Goal: Transaction & Acquisition: Purchase product/service

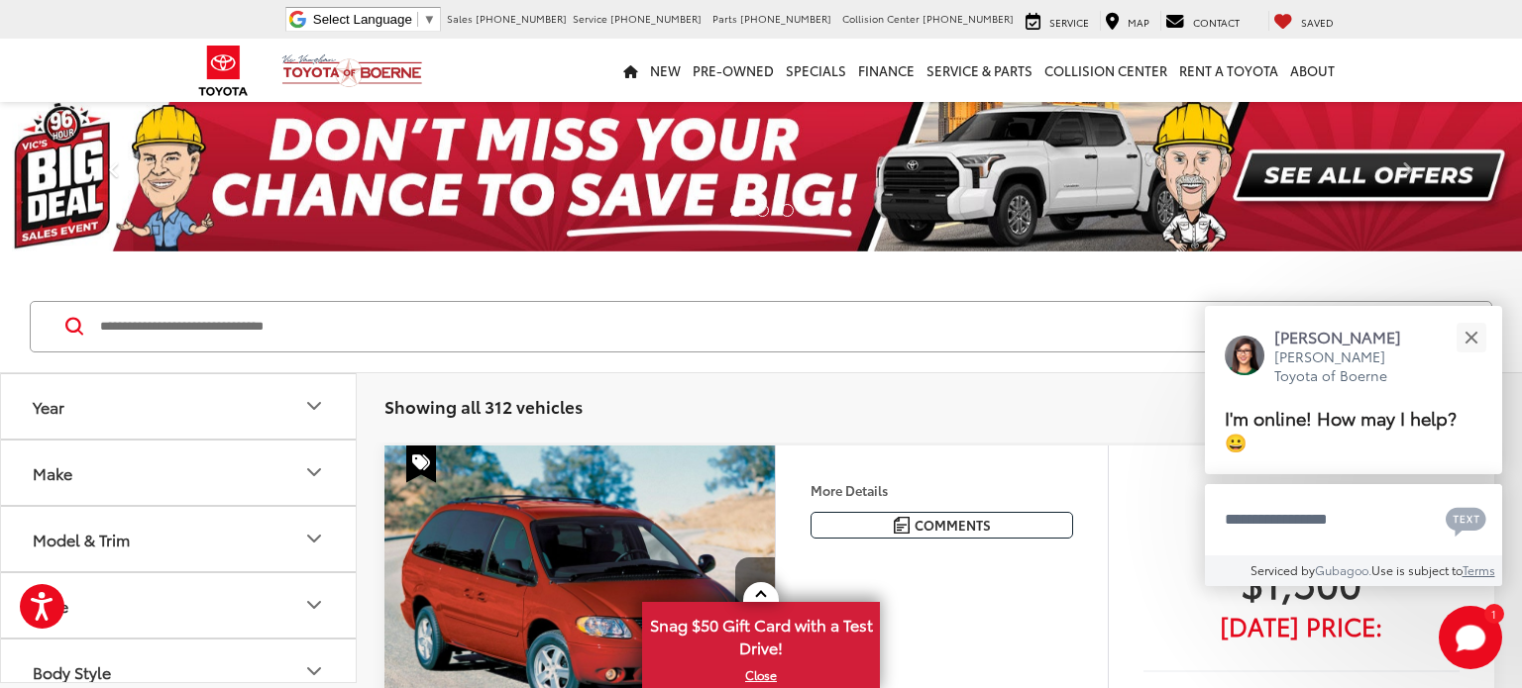
click at [315, 472] on icon "Make" at bounding box center [314, 473] width 12 height 6
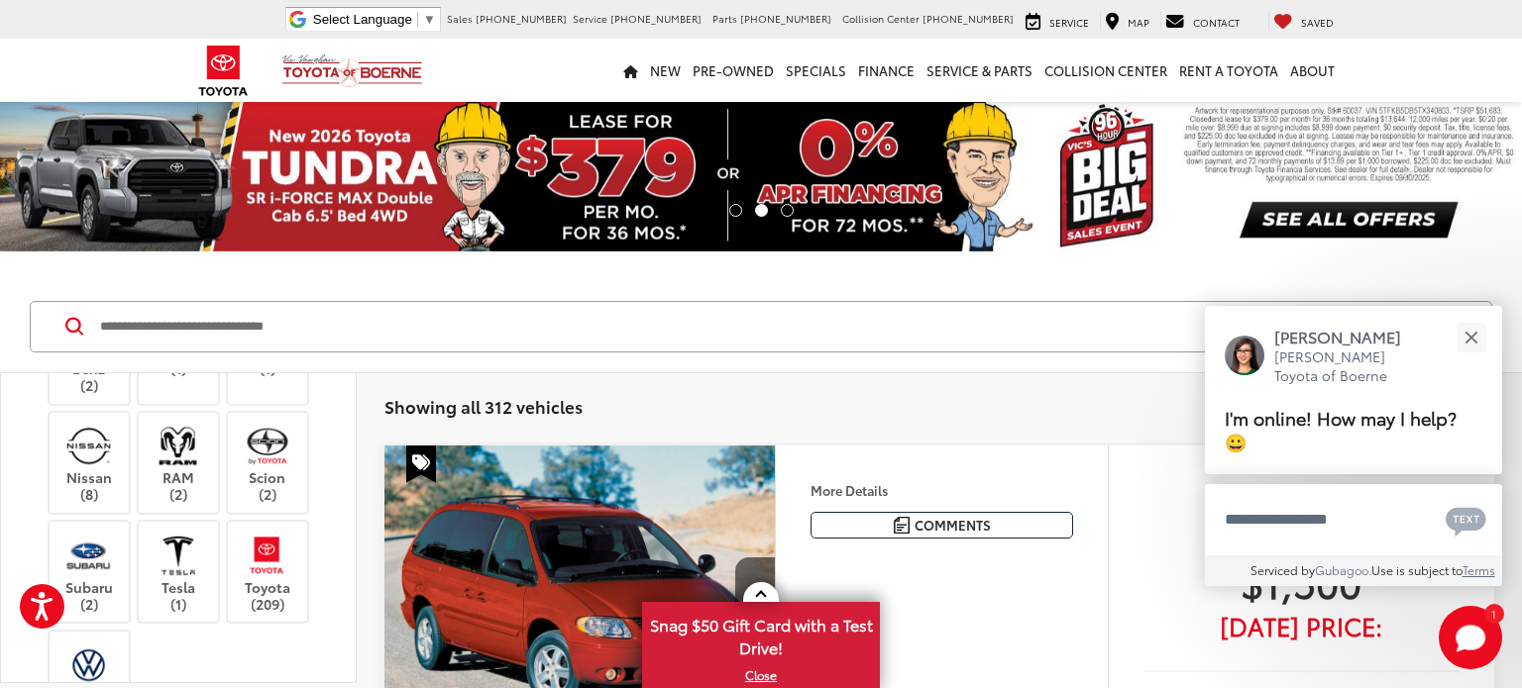
scroll to position [763, 0]
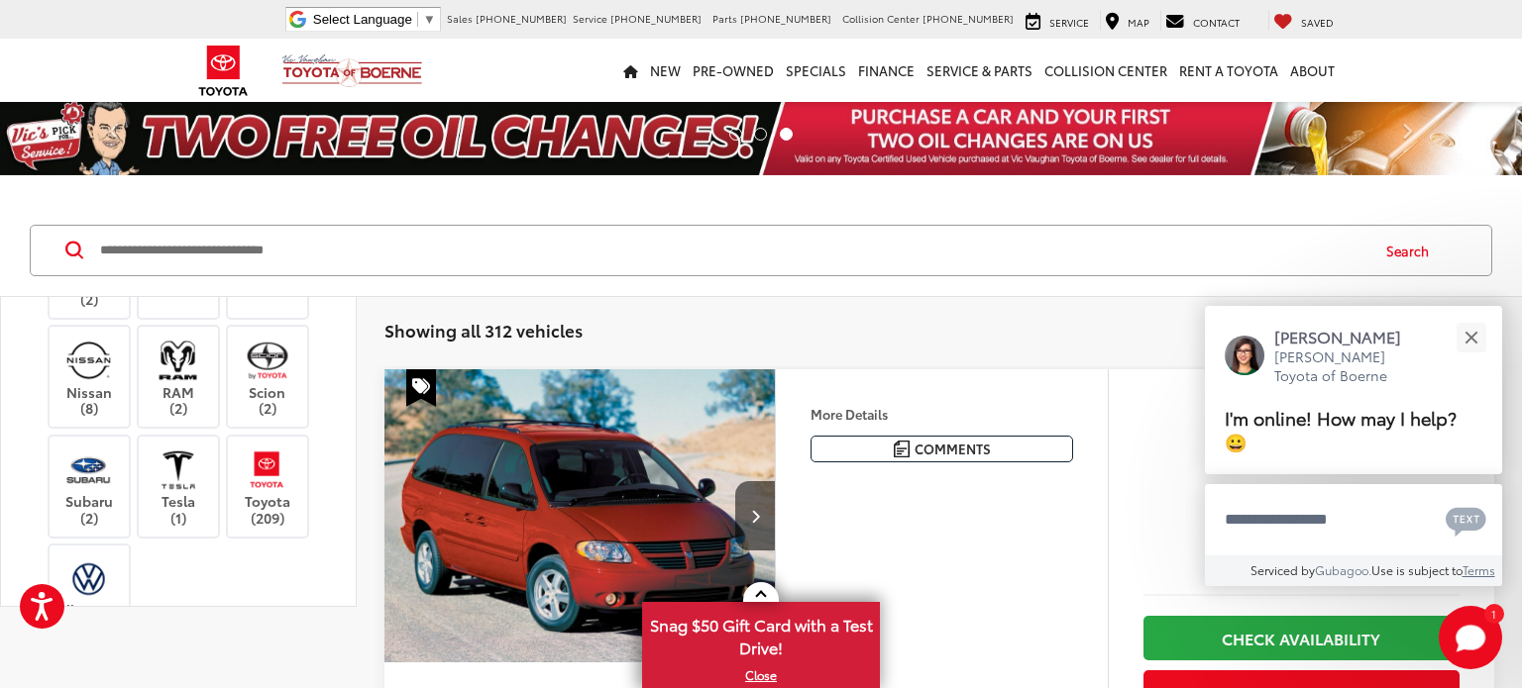
click at [97, 319] on div "Mercedes-Benz (2)" at bounding box center [90, 282] width 84 height 73
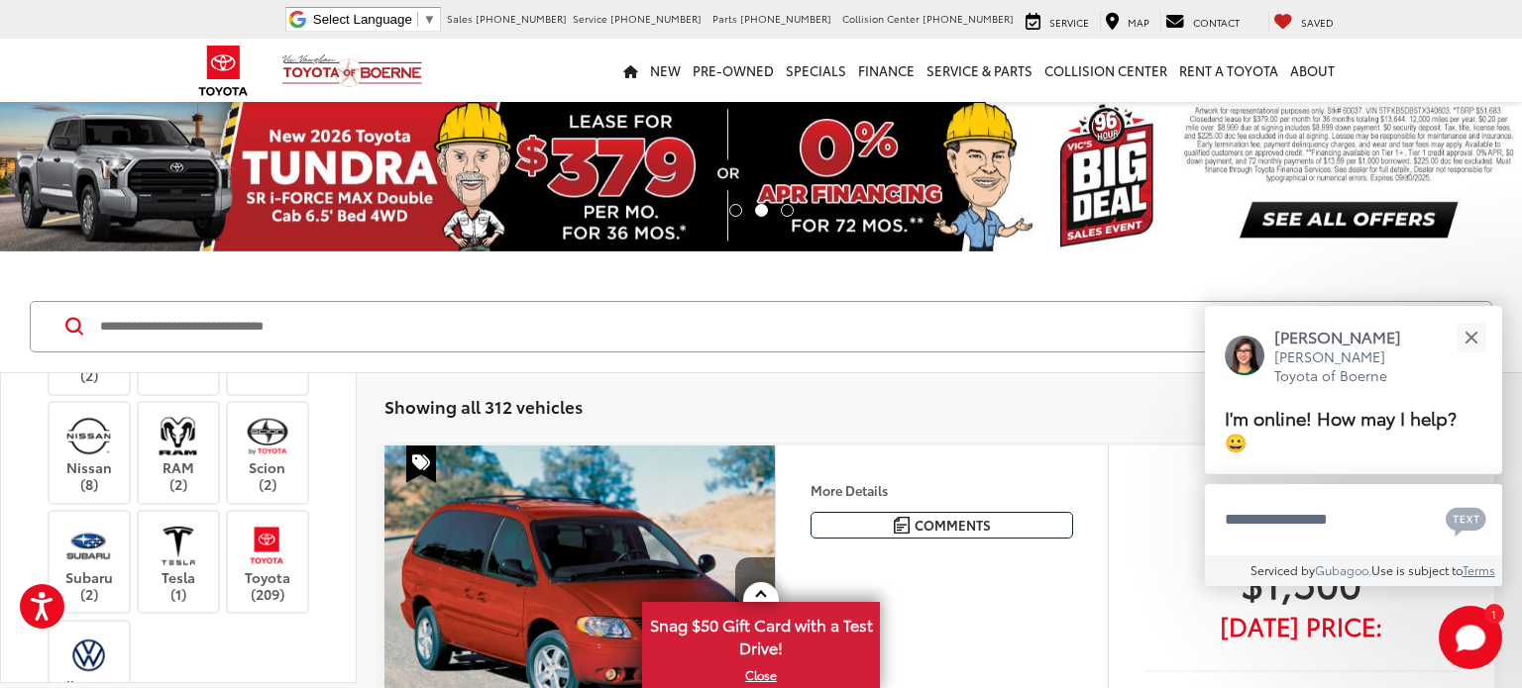
click at [89, 271] on img at bounding box center [89, 271] width 0 height 0
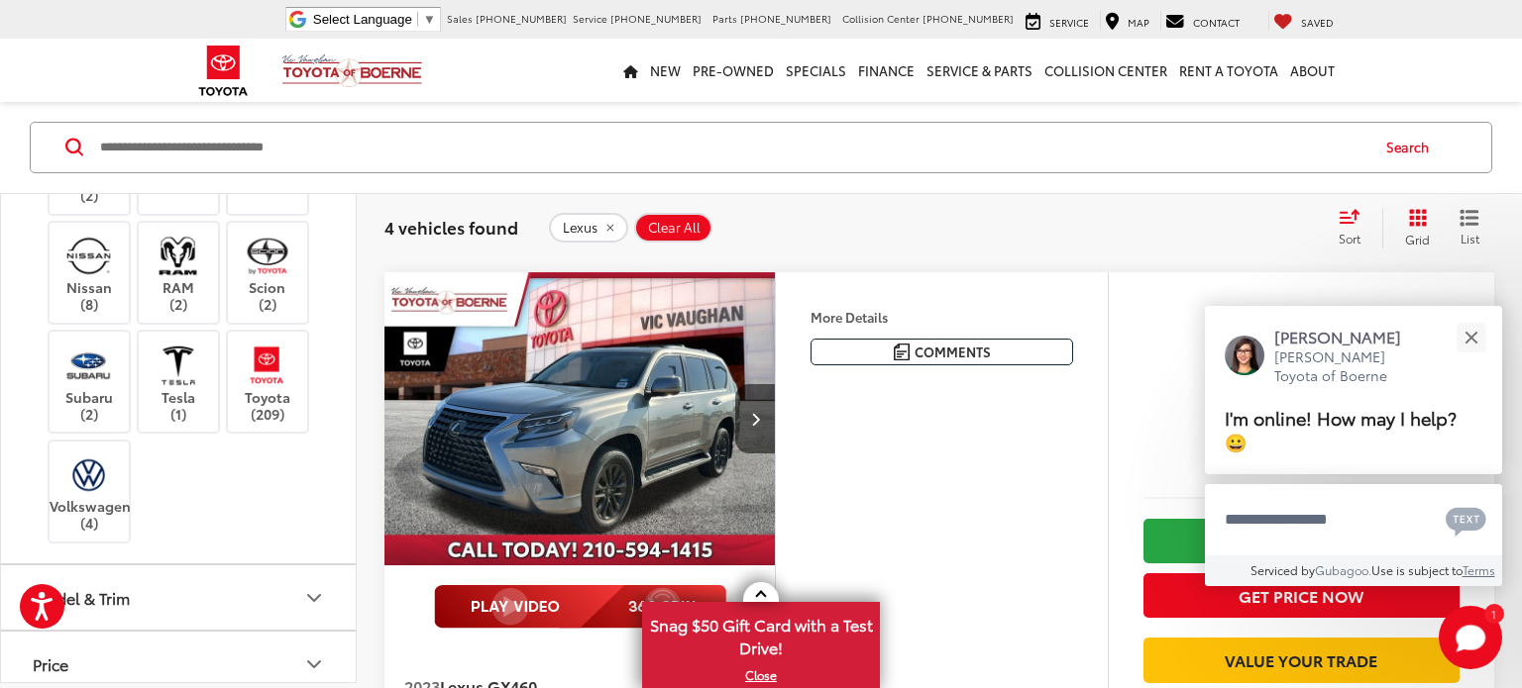
scroll to position [817, 0]
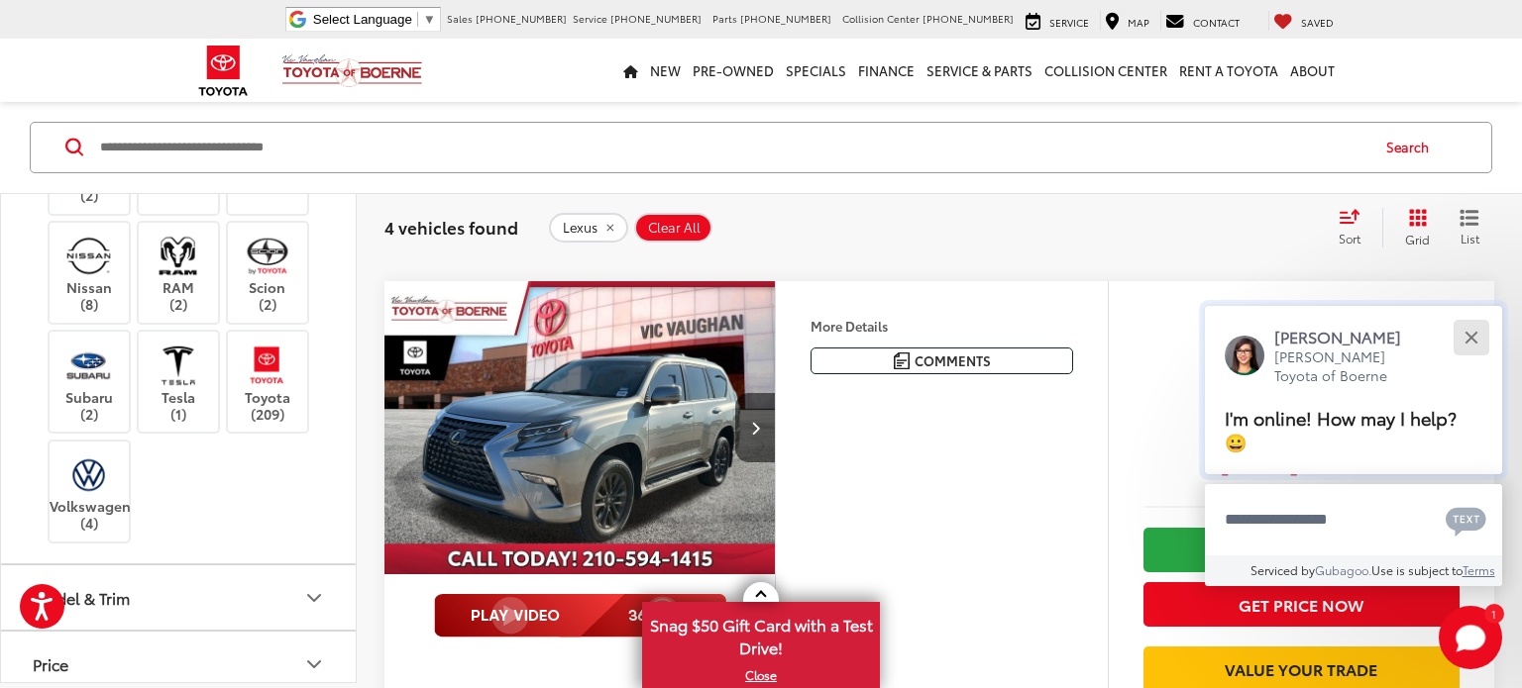
click at [1472, 342] on button "Close" at bounding box center [1470, 337] width 43 height 43
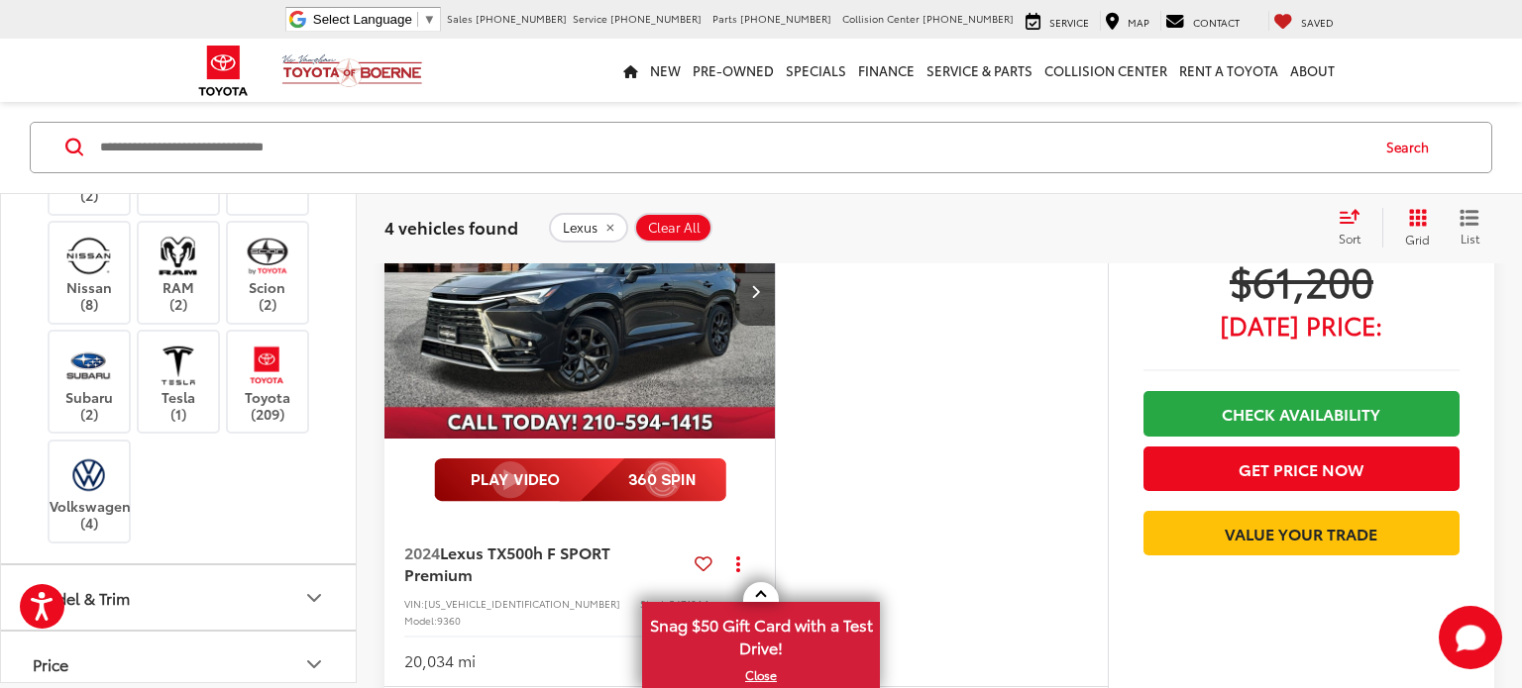
scroll to position [2255, 0]
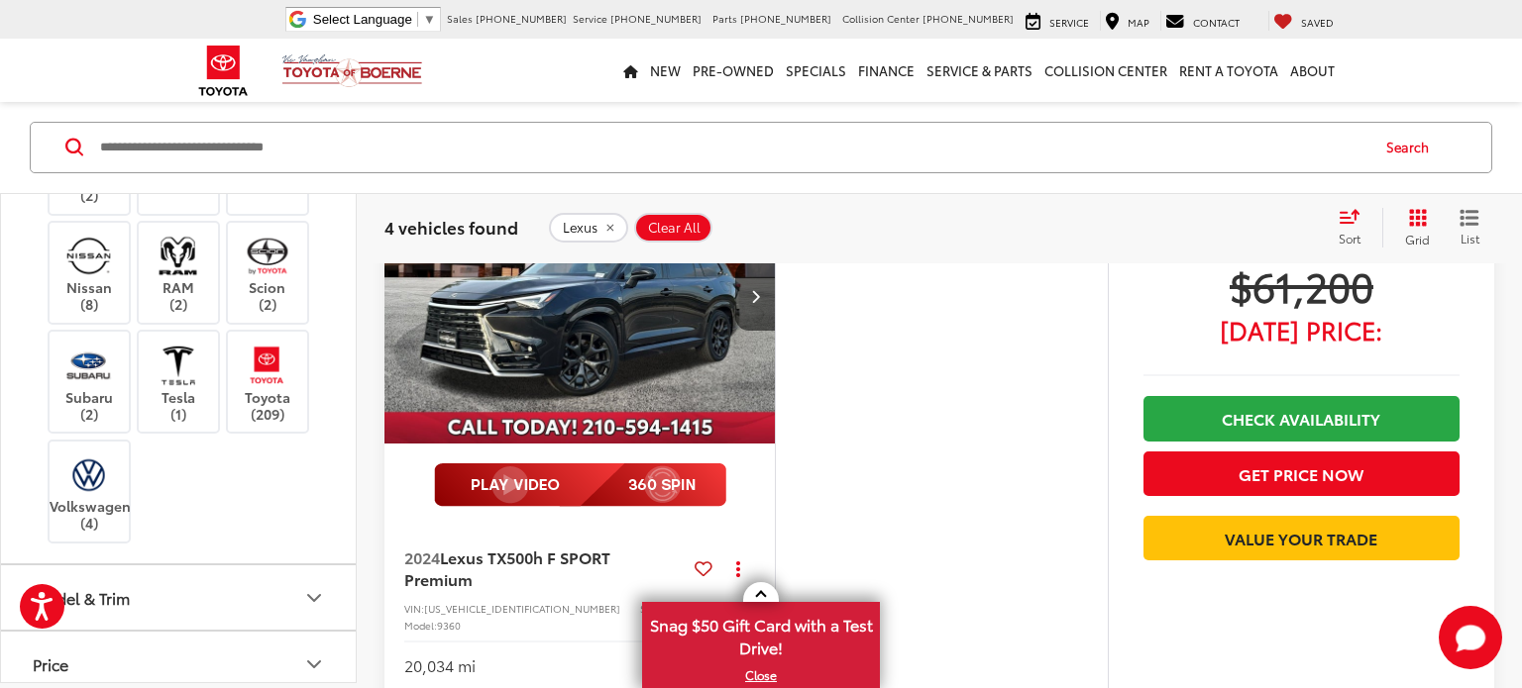
click at [623, 309] on img "2024 Lexus TX 500h F SPORT Premium 0" at bounding box center [579, 297] width 393 height 295
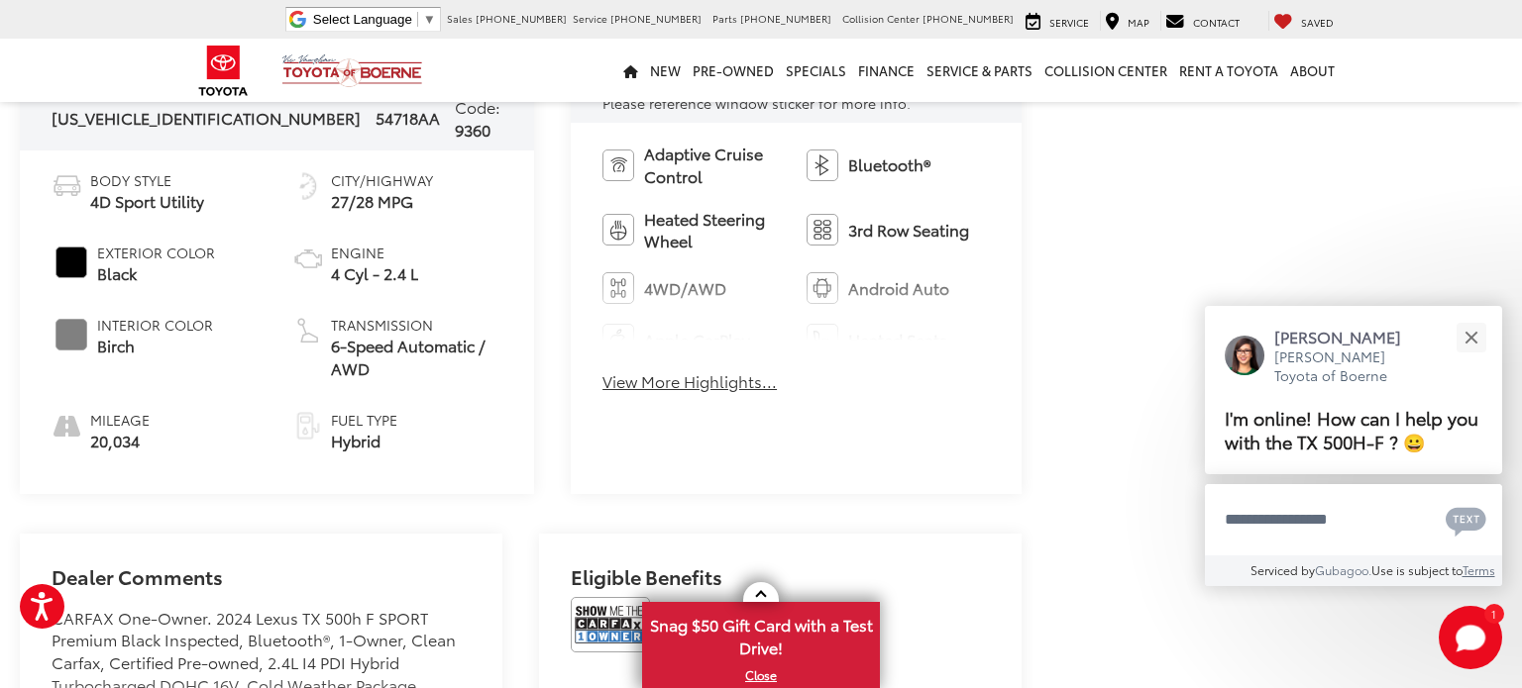
scroll to position [906, 0]
click at [1481, 338] on button "Close" at bounding box center [1470, 337] width 43 height 43
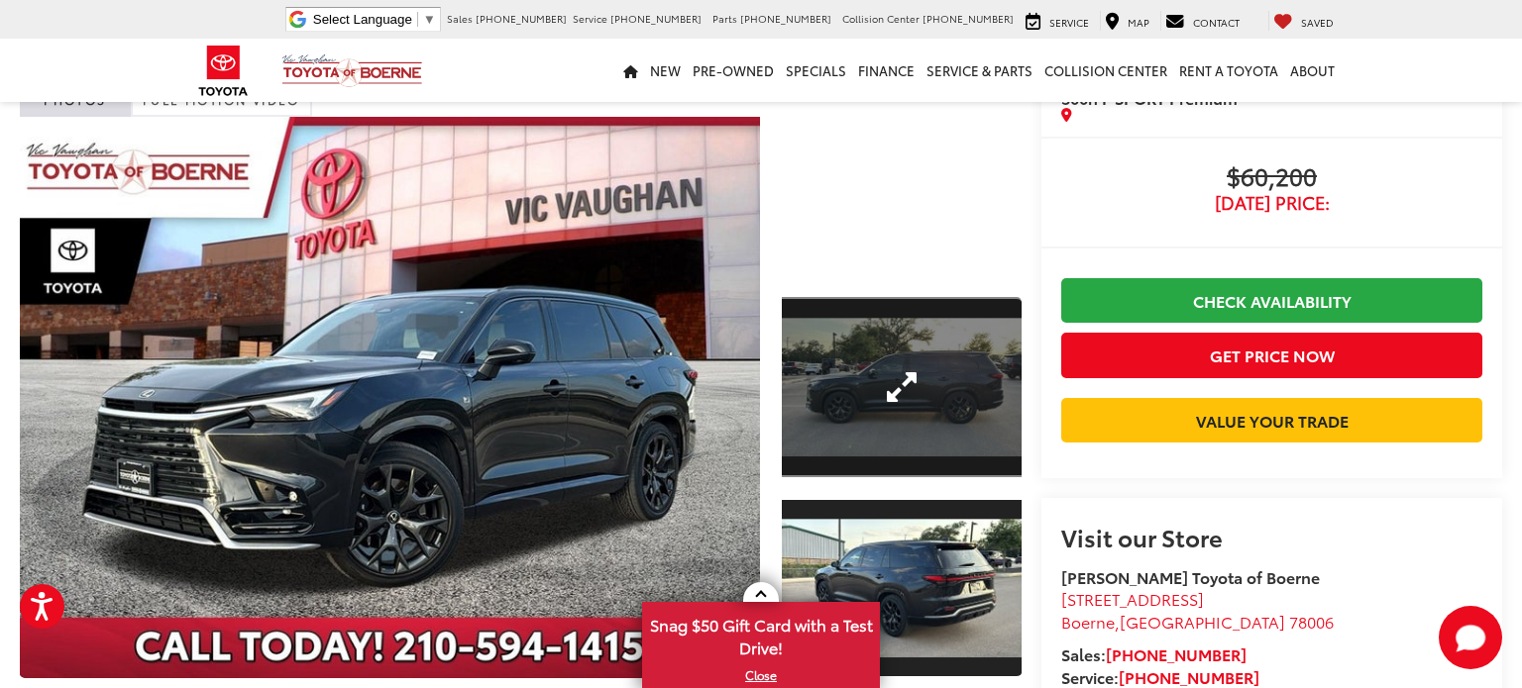
scroll to position [0, 0]
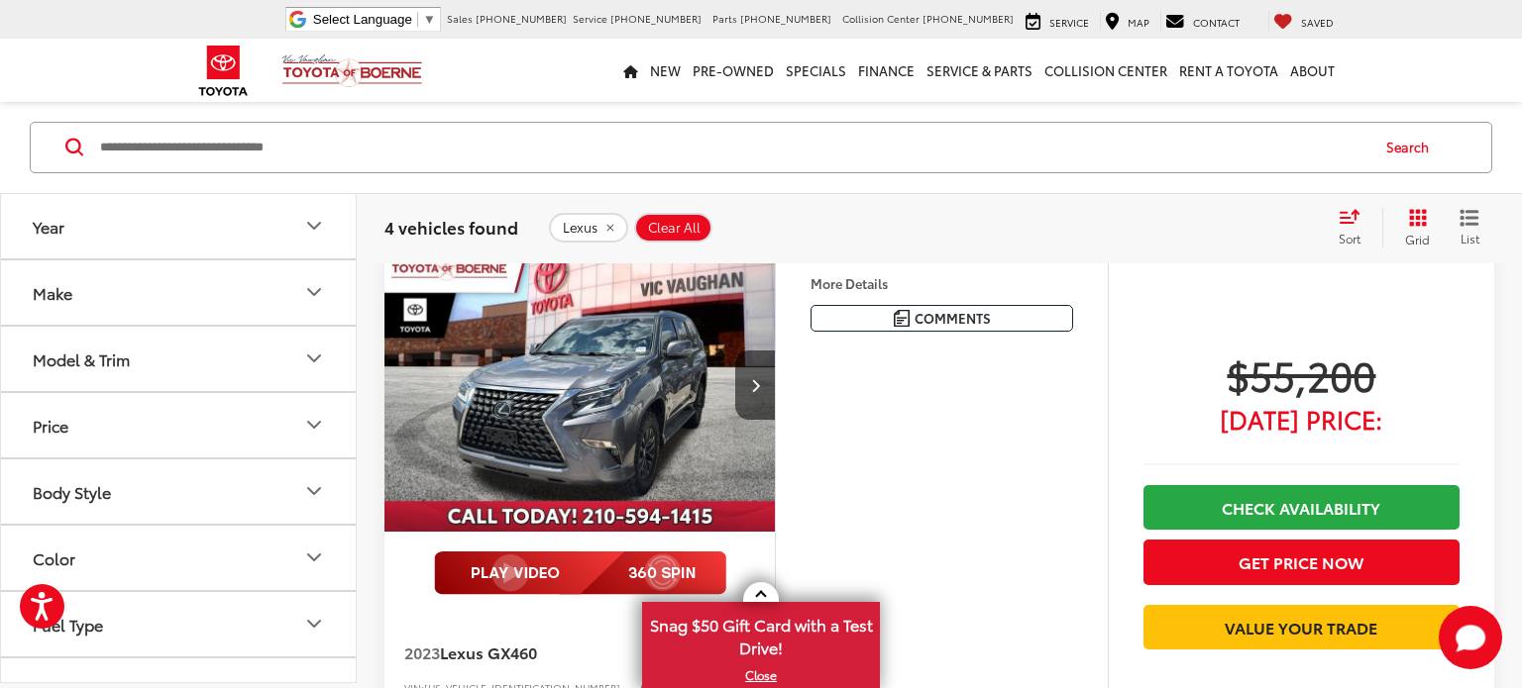
scroll to position [1510, 0]
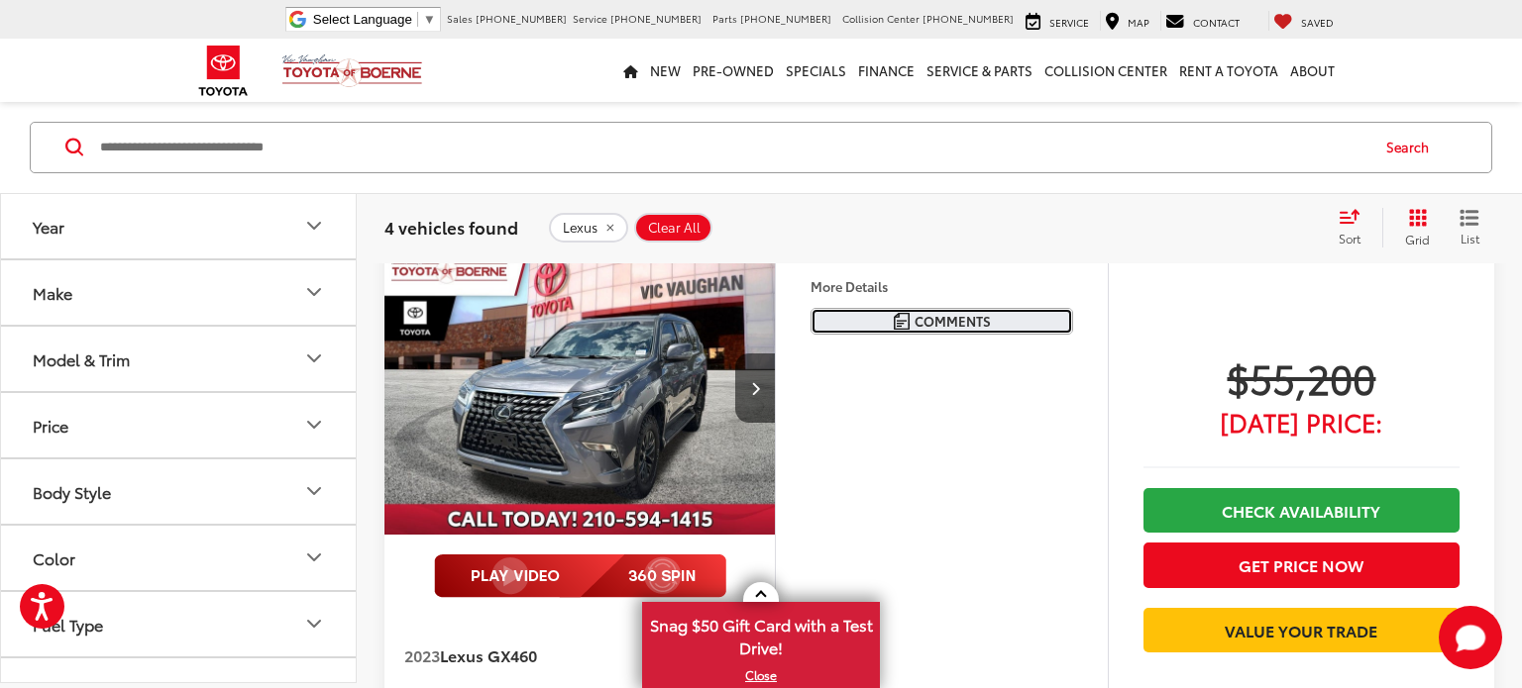
click at [934, 312] on span "Comments" at bounding box center [952, 321] width 76 height 19
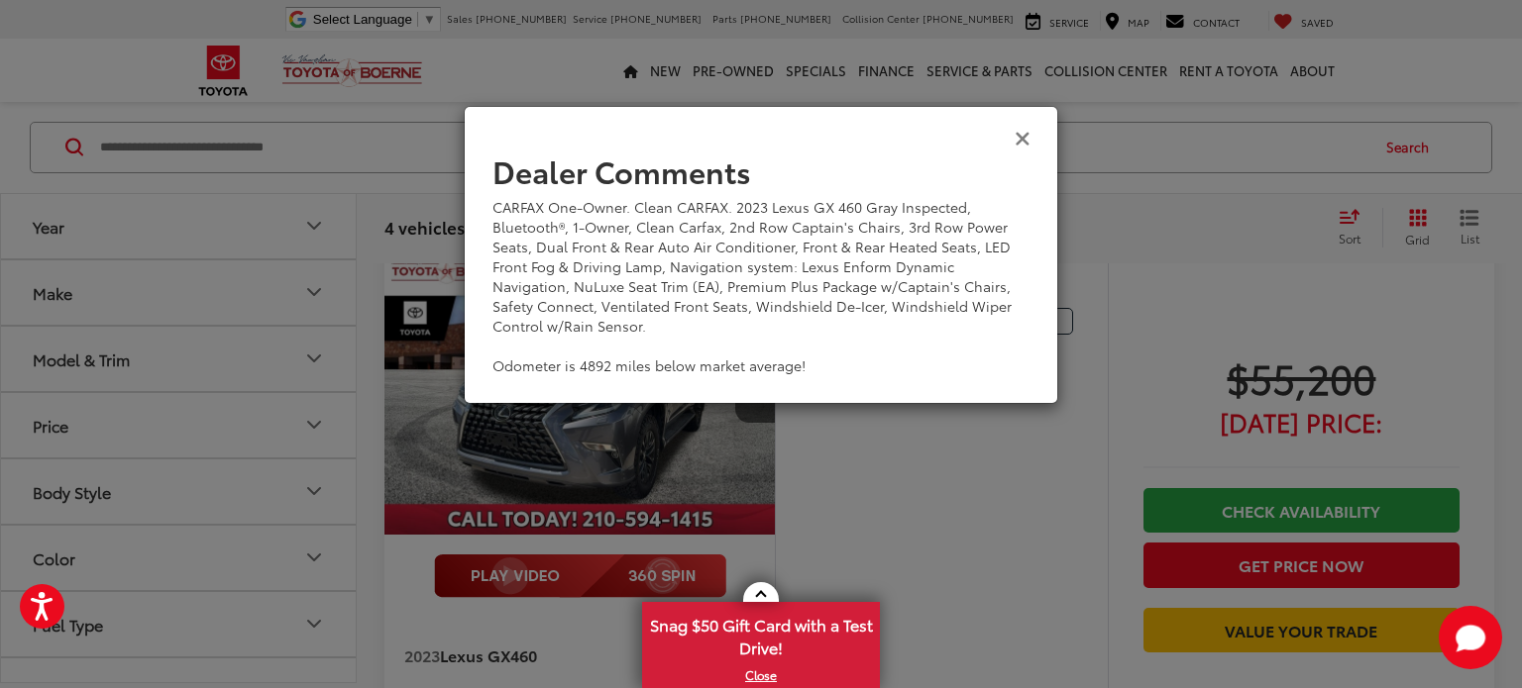
click at [1021, 135] on icon "Close" at bounding box center [1022, 137] width 16 height 21
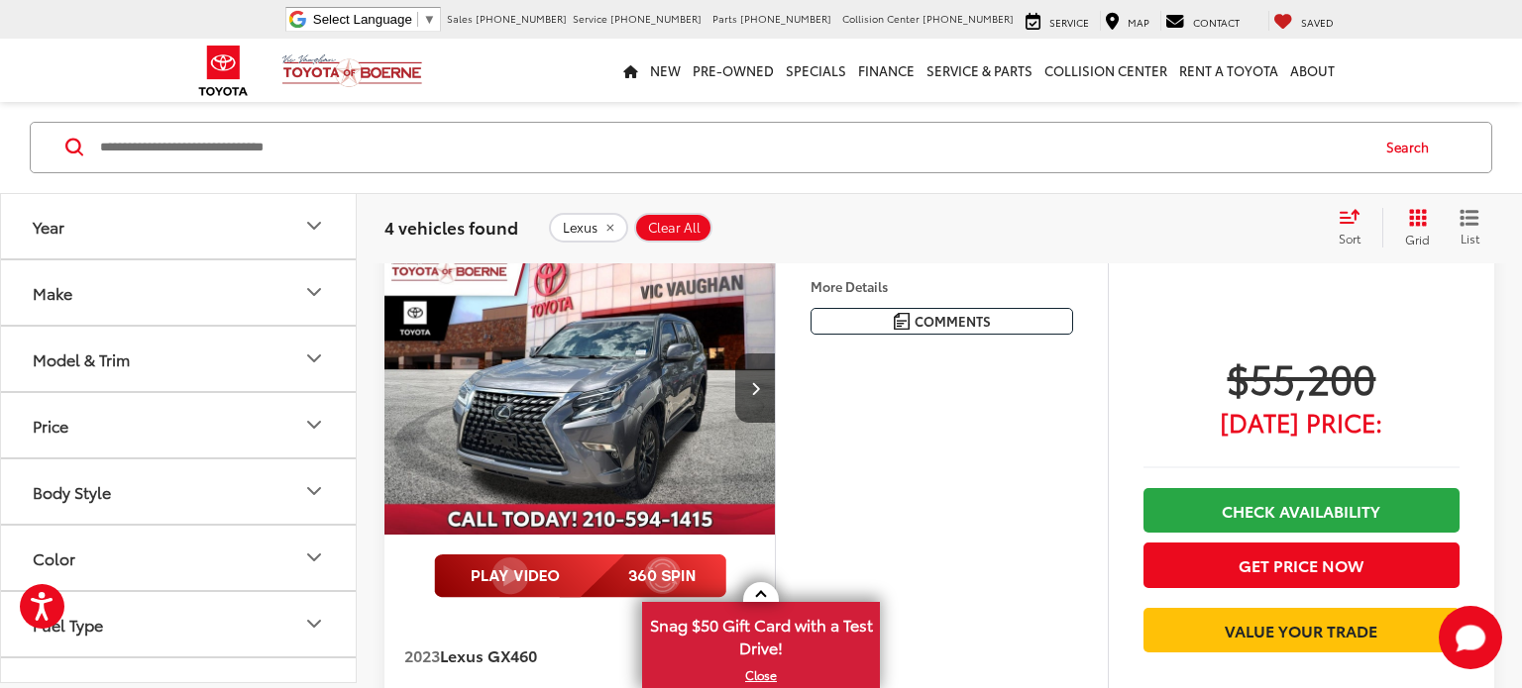
click at [536, 366] on img "2023 Lexus GX 460 0" at bounding box center [579, 389] width 393 height 295
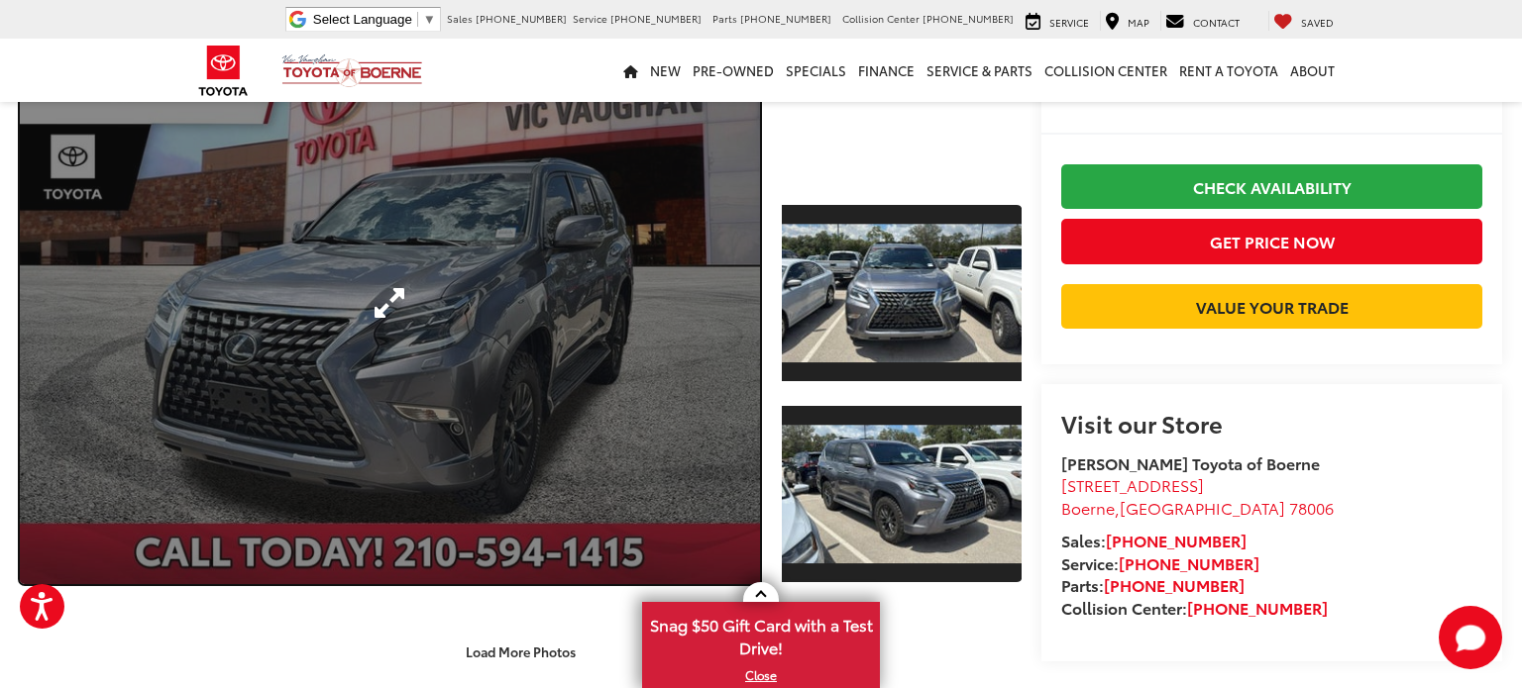
click at [731, 327] on link "Expand Photo 0" at bounding box center [390, 304] width 740 height 562
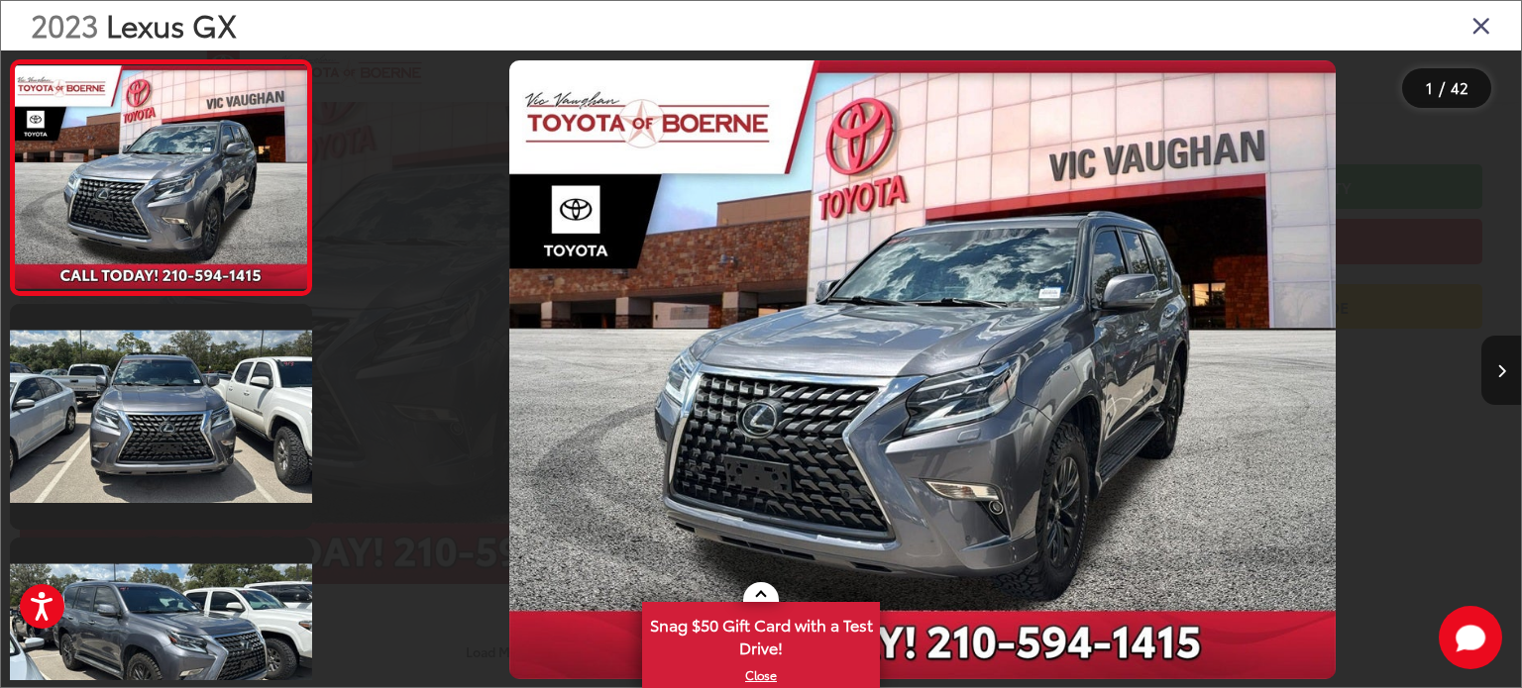
click at [1500, 359] on button "Next image" at bounding box center [1501, 370] width 40 height 69
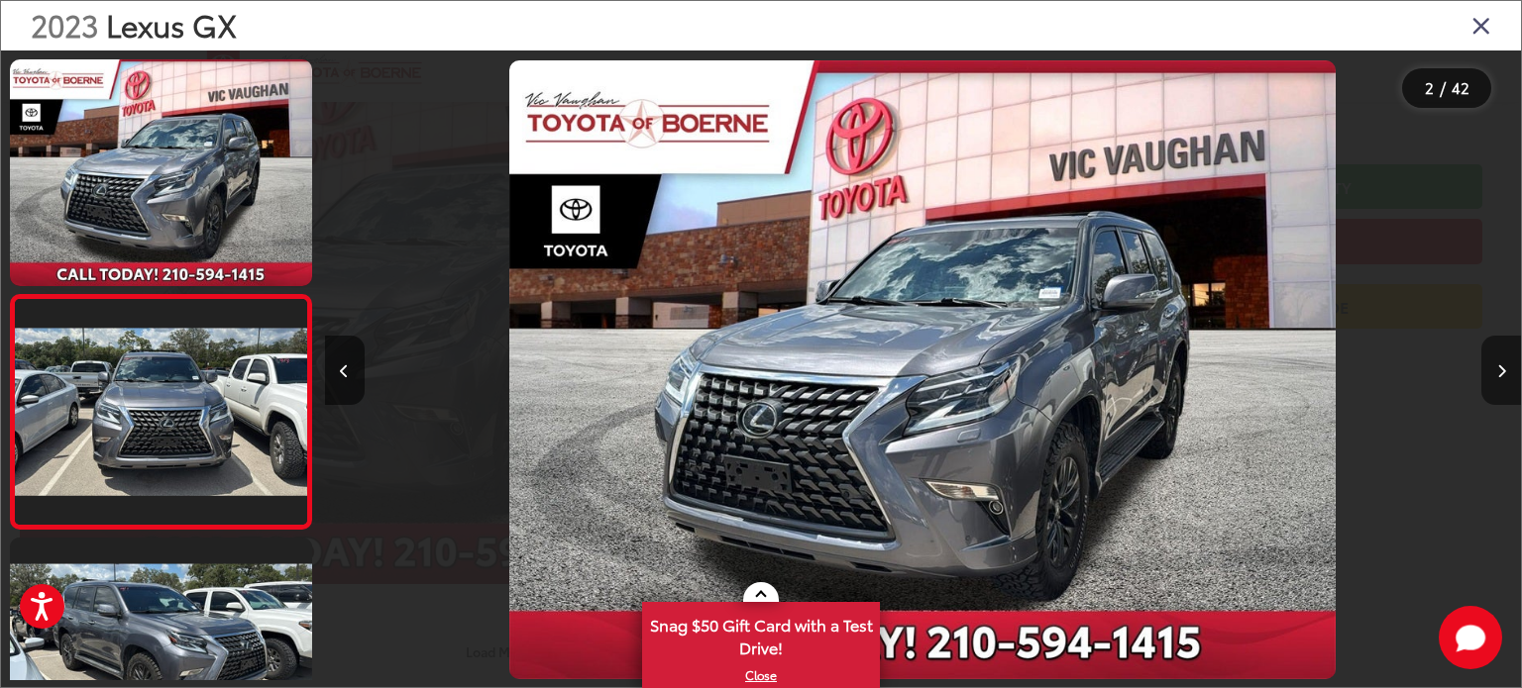
scroll to position [99, 0]
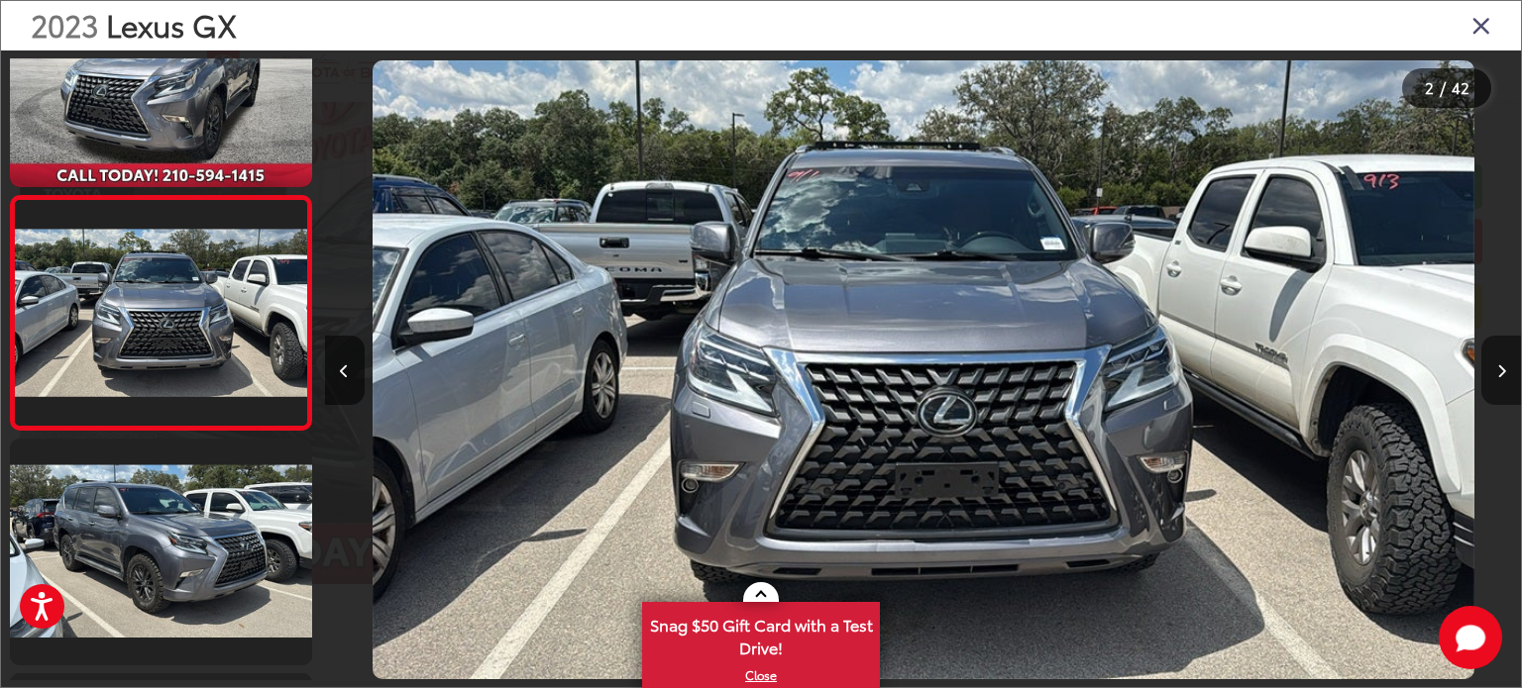
click at [1500, 359] on button "Next image" at bounding box center [1501, 370] width 40 height 69
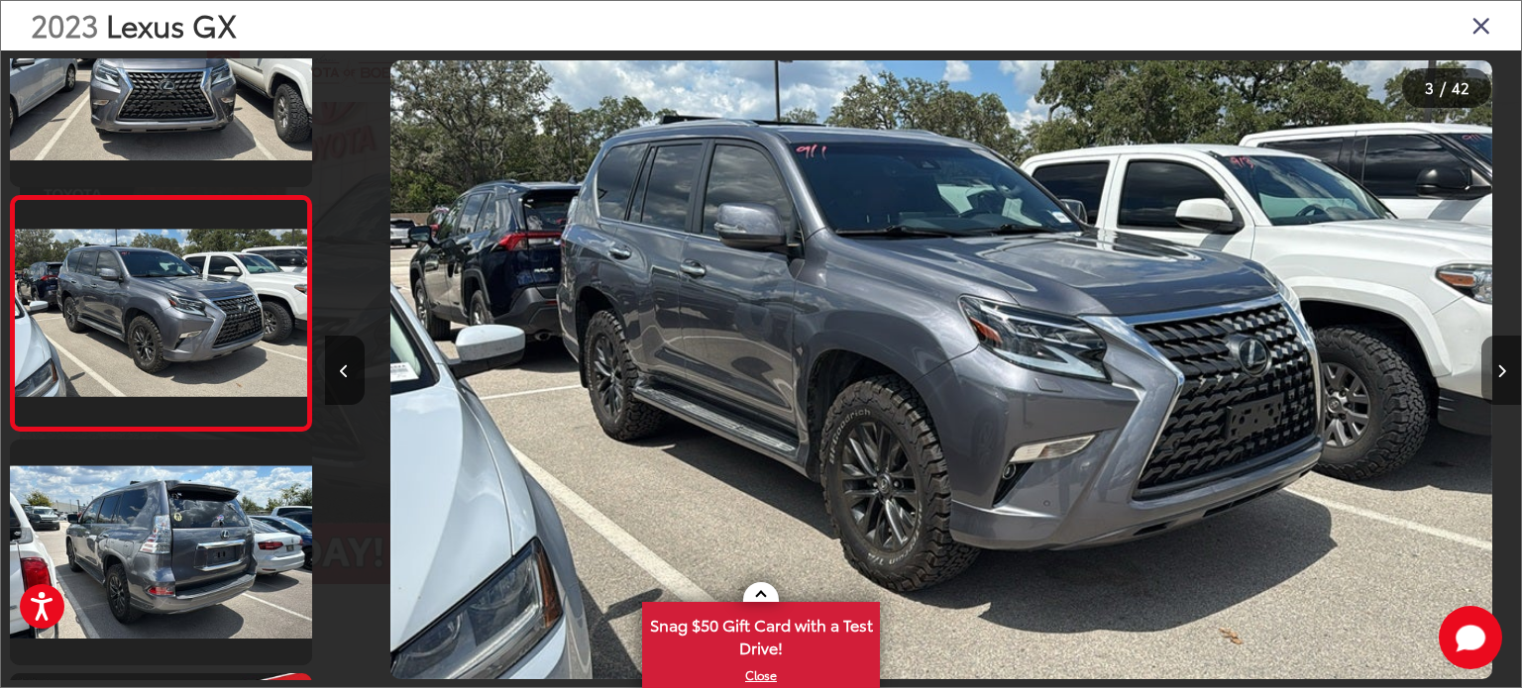
scroll to position [0, 2392]
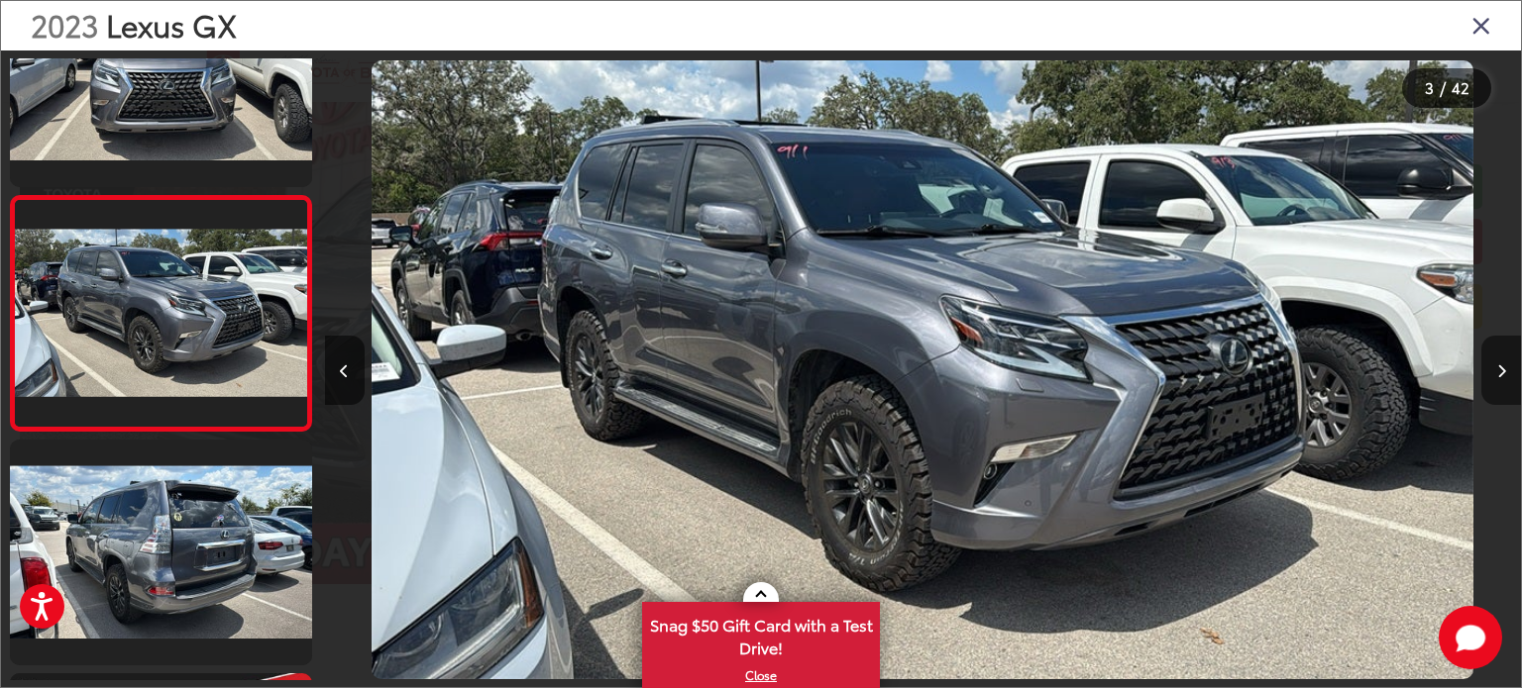
click at [1500, 359] on button "Next image" at bounding box center [1501, 370] width 40 height 69
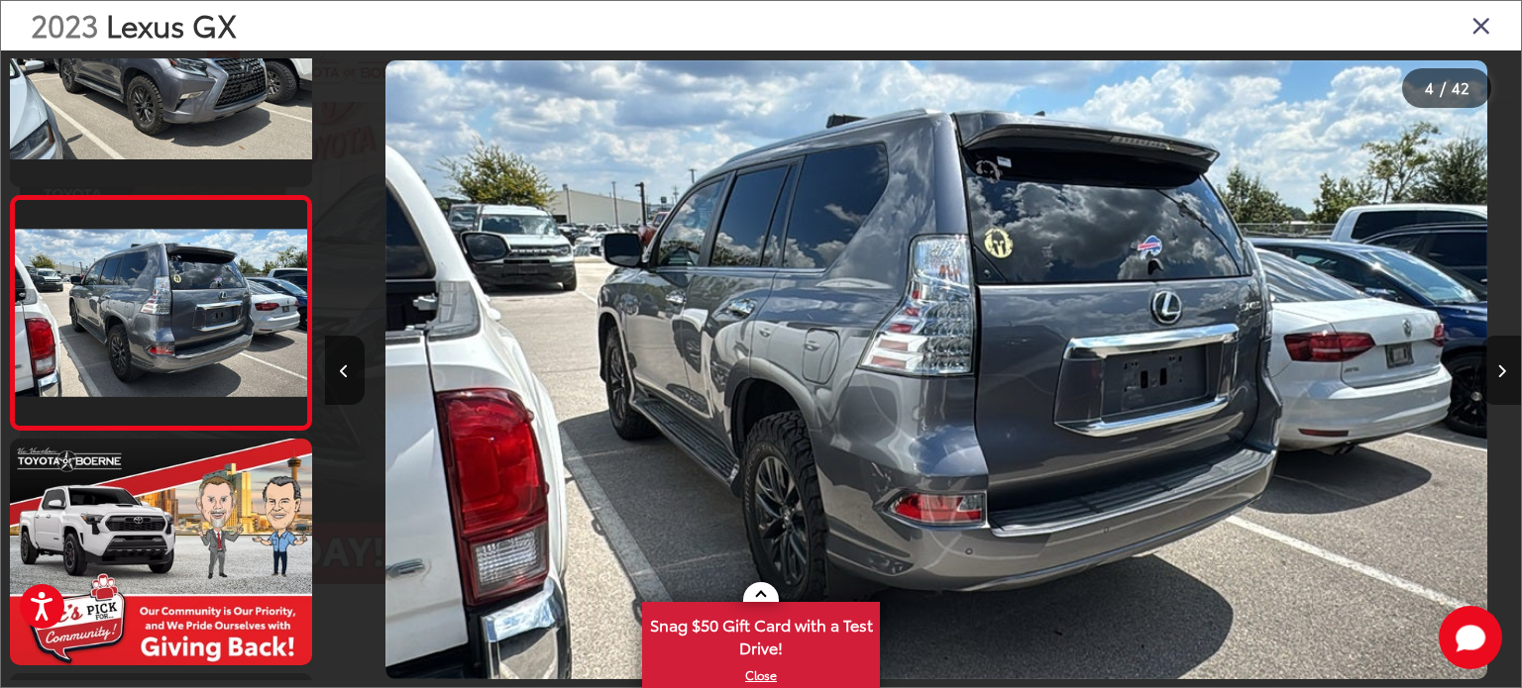
scroll to position [0, 3588]
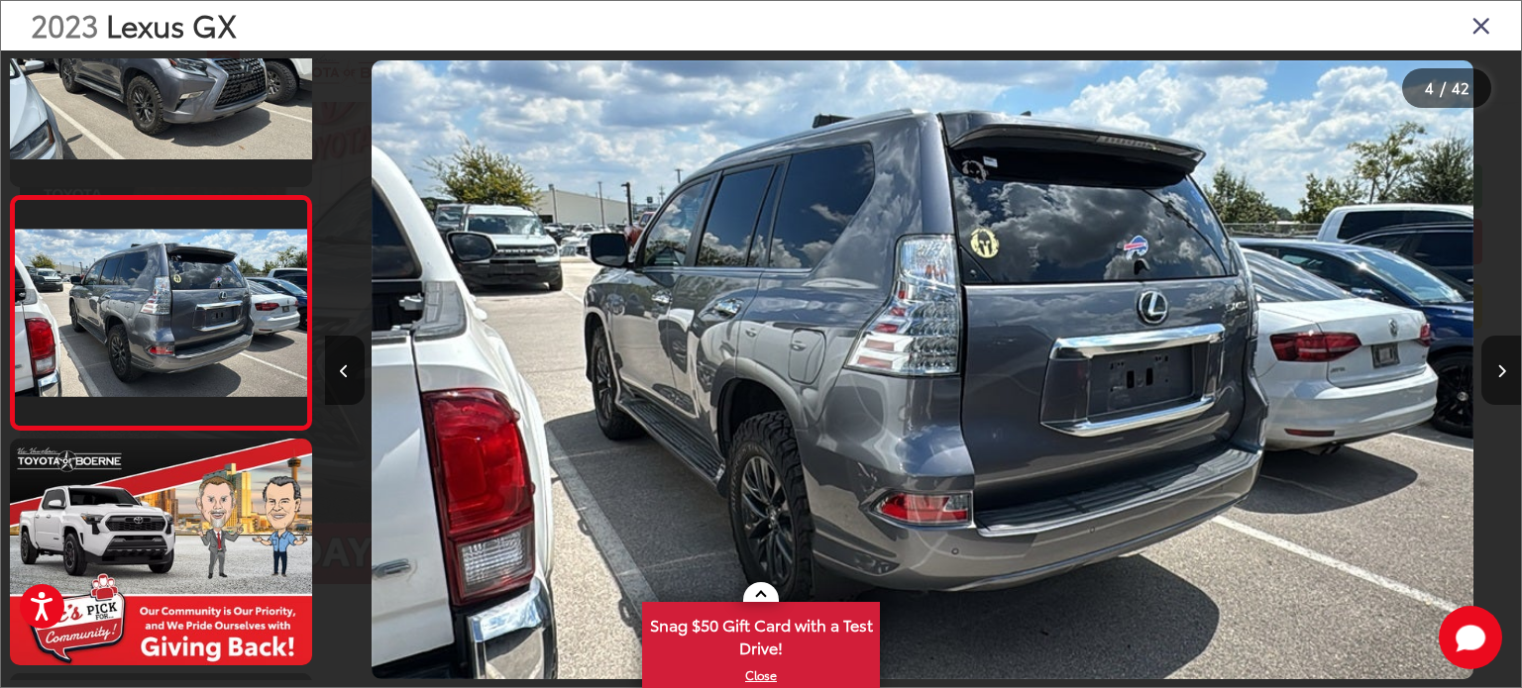
click at [1500, 359] on button "Next image" at bounding box center [1501, 370] width 40 height 69
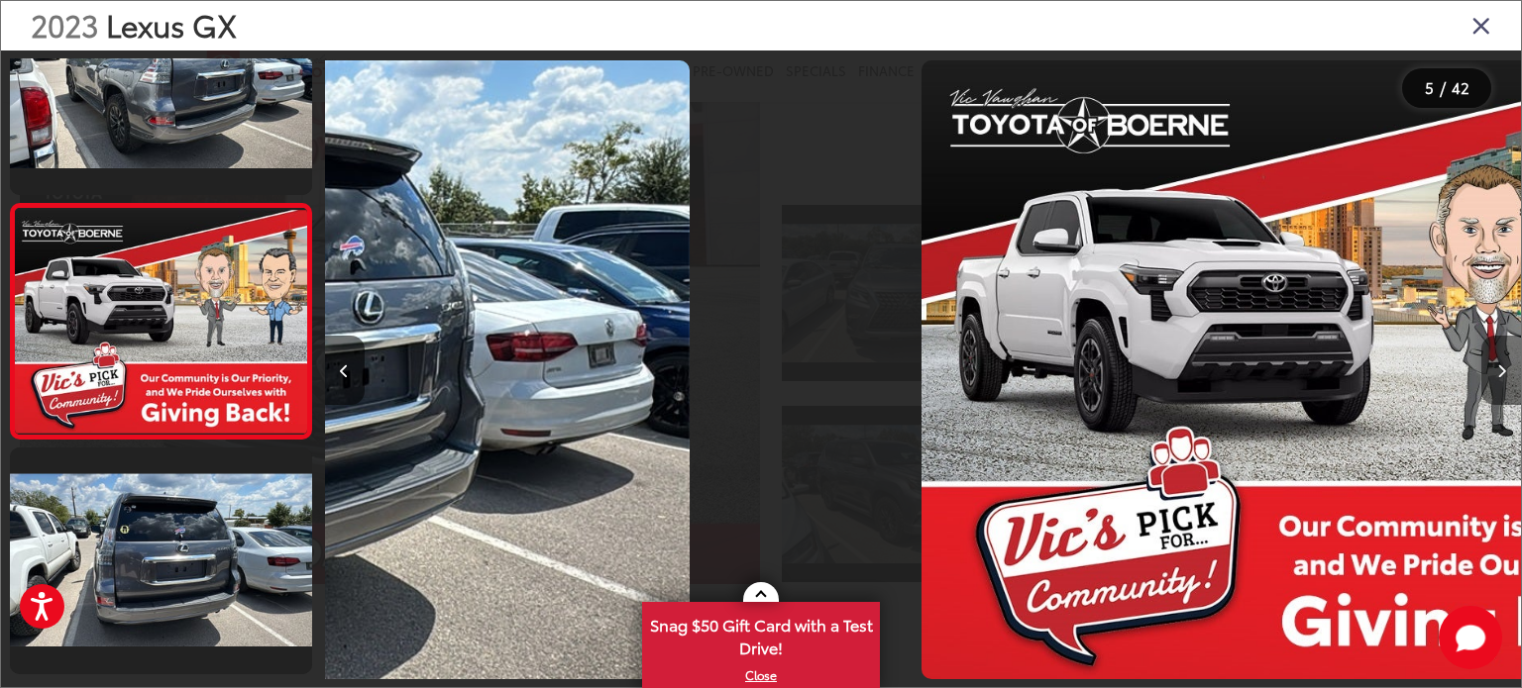
scroll to position [803, 0]
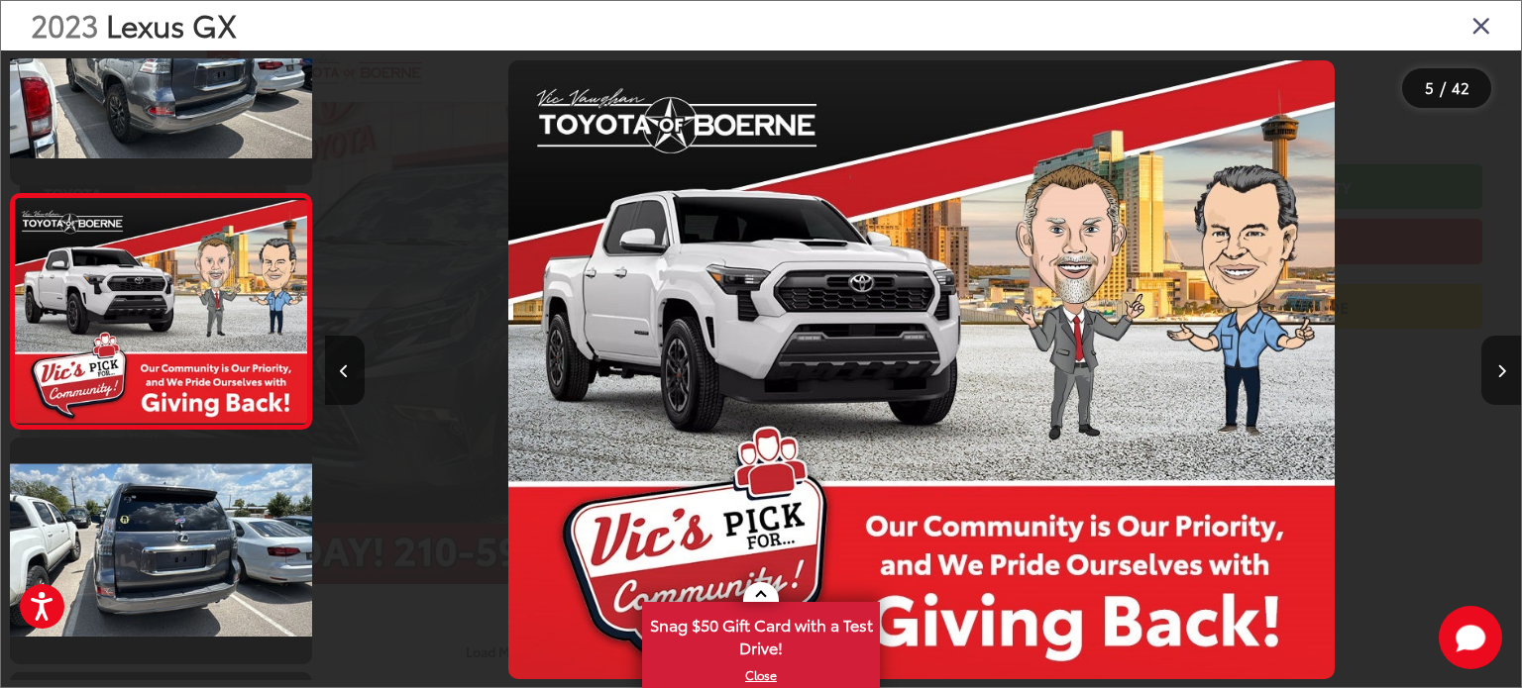
click at [1500, 359] on button "Next image" at bounding box center [1501, 370] width 40 height 69
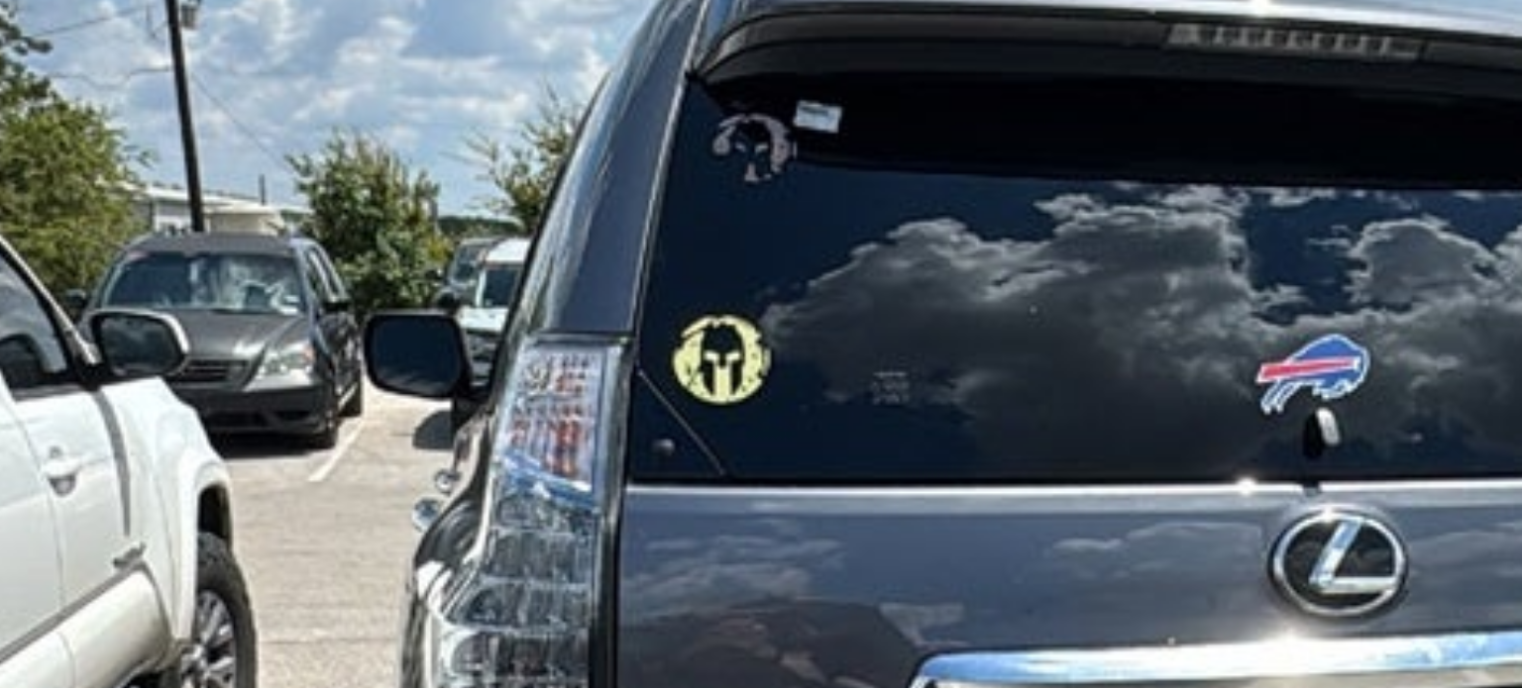
scroll to position [195, 0]
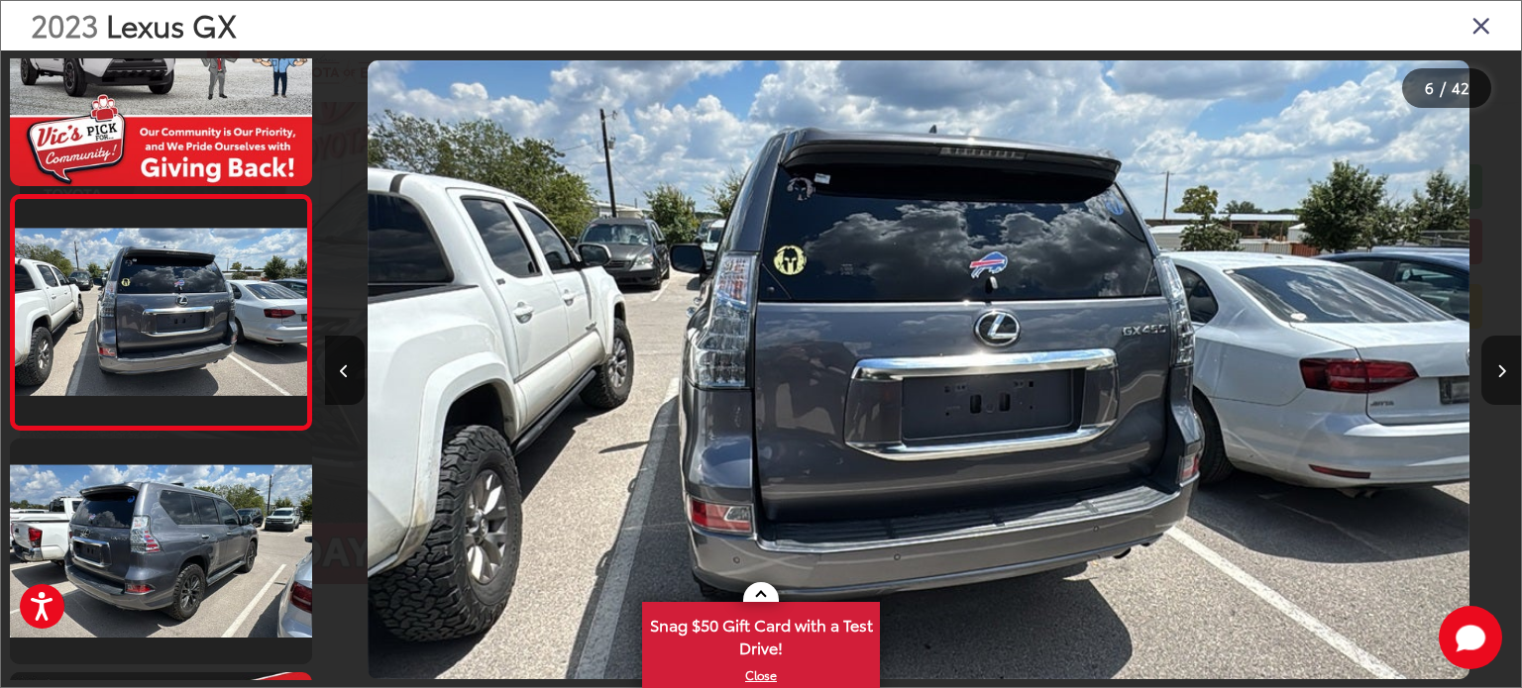
click at [1500, 367] on icon "Next image" at bounding box center [1501, 372] width 9 height 14
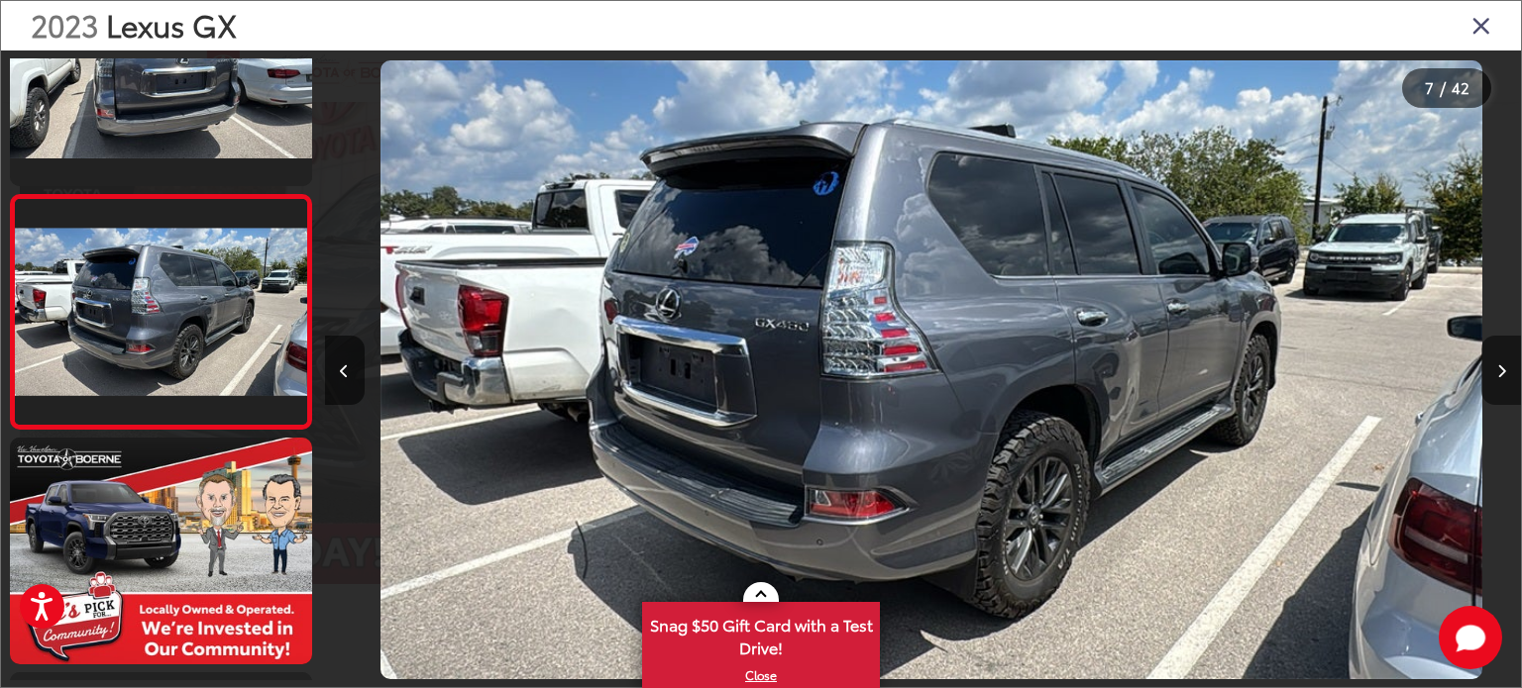
scroll to position [0, 7176]
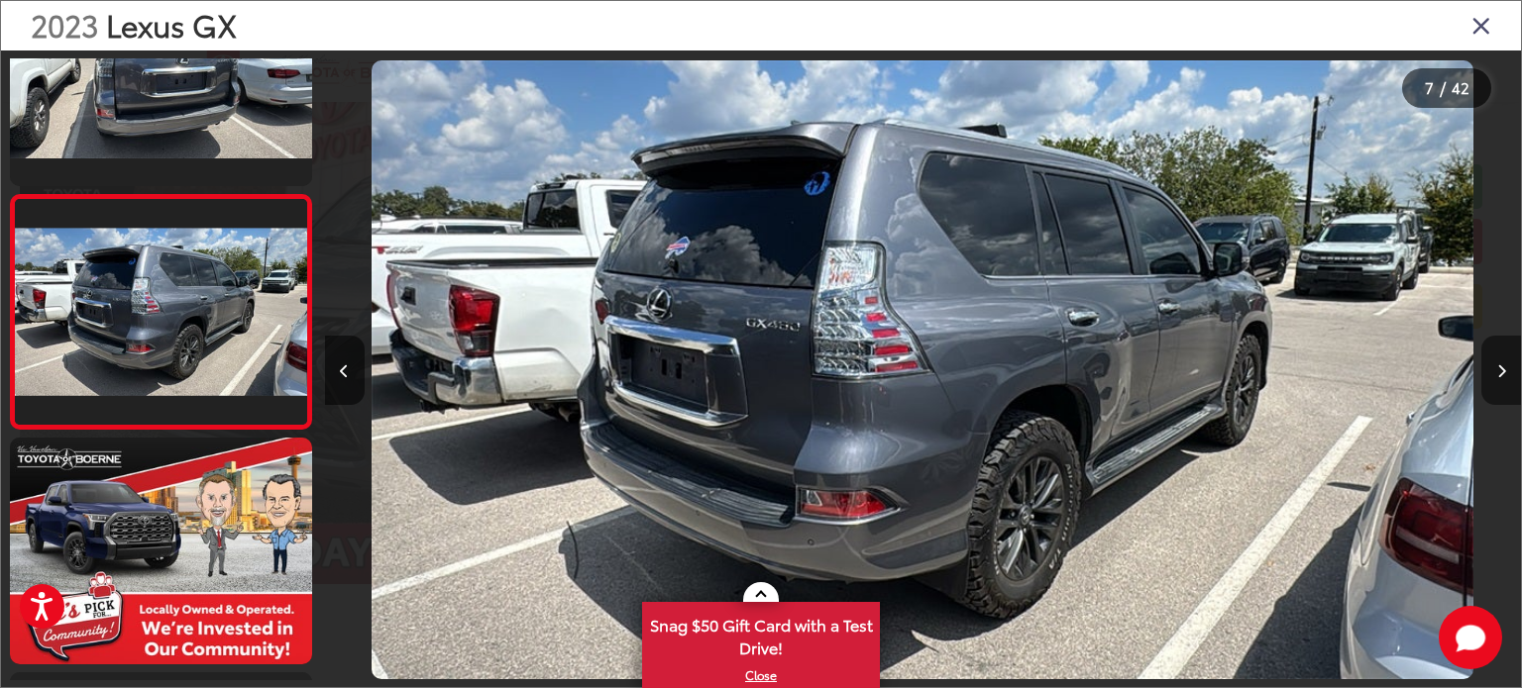
click at [1500, 367] on icon "Next image" at bounding box center [1501, 372] width 9 height 14
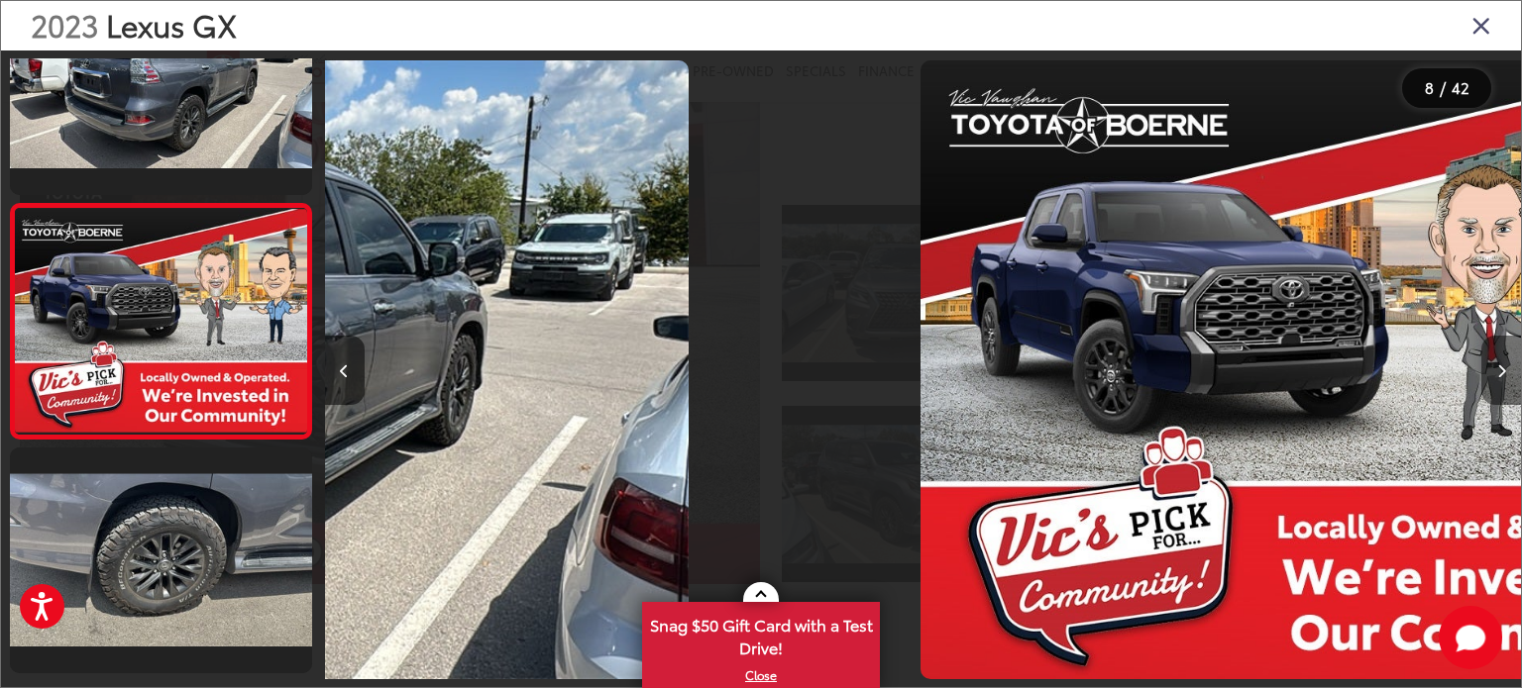
scroll to position [1506, 0]
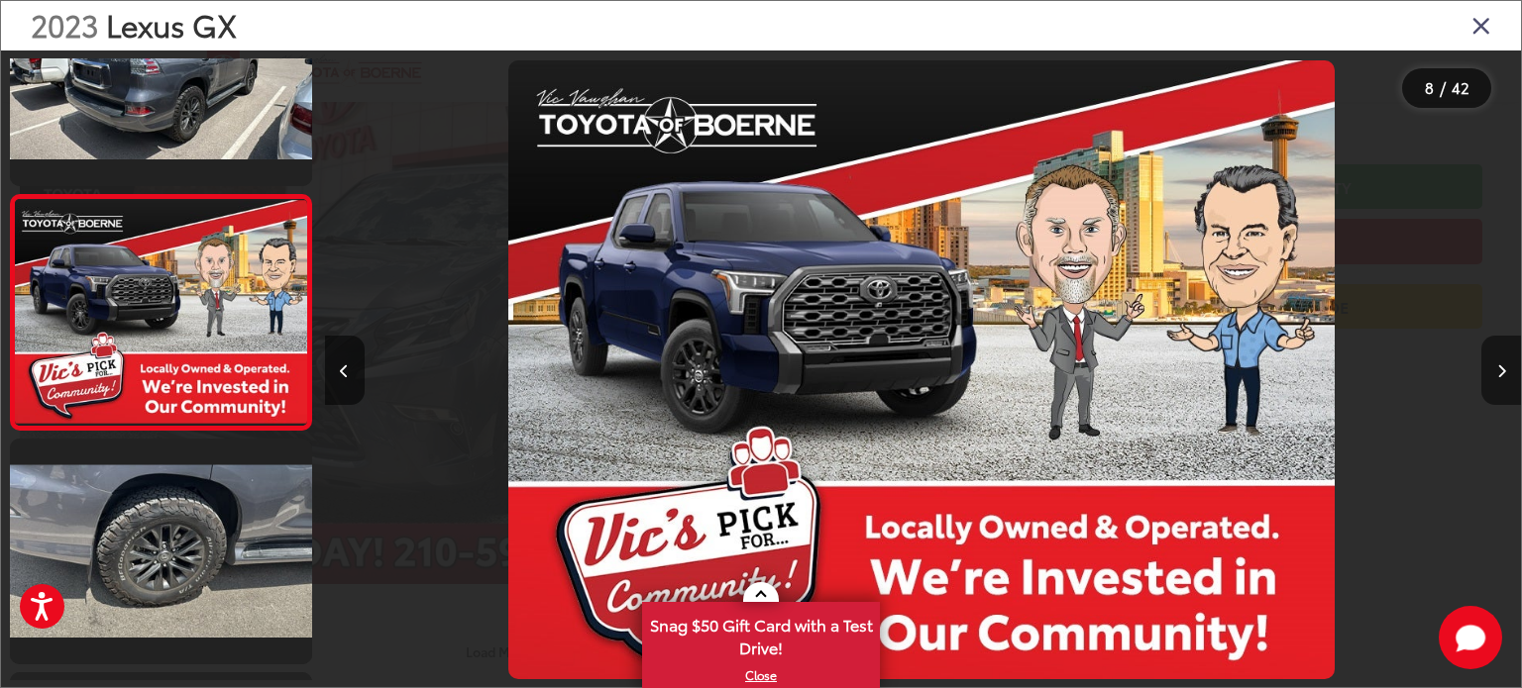
click at [1500, 367] on icon "Next image" at bounding box center [1501, 372] width 9 height 14
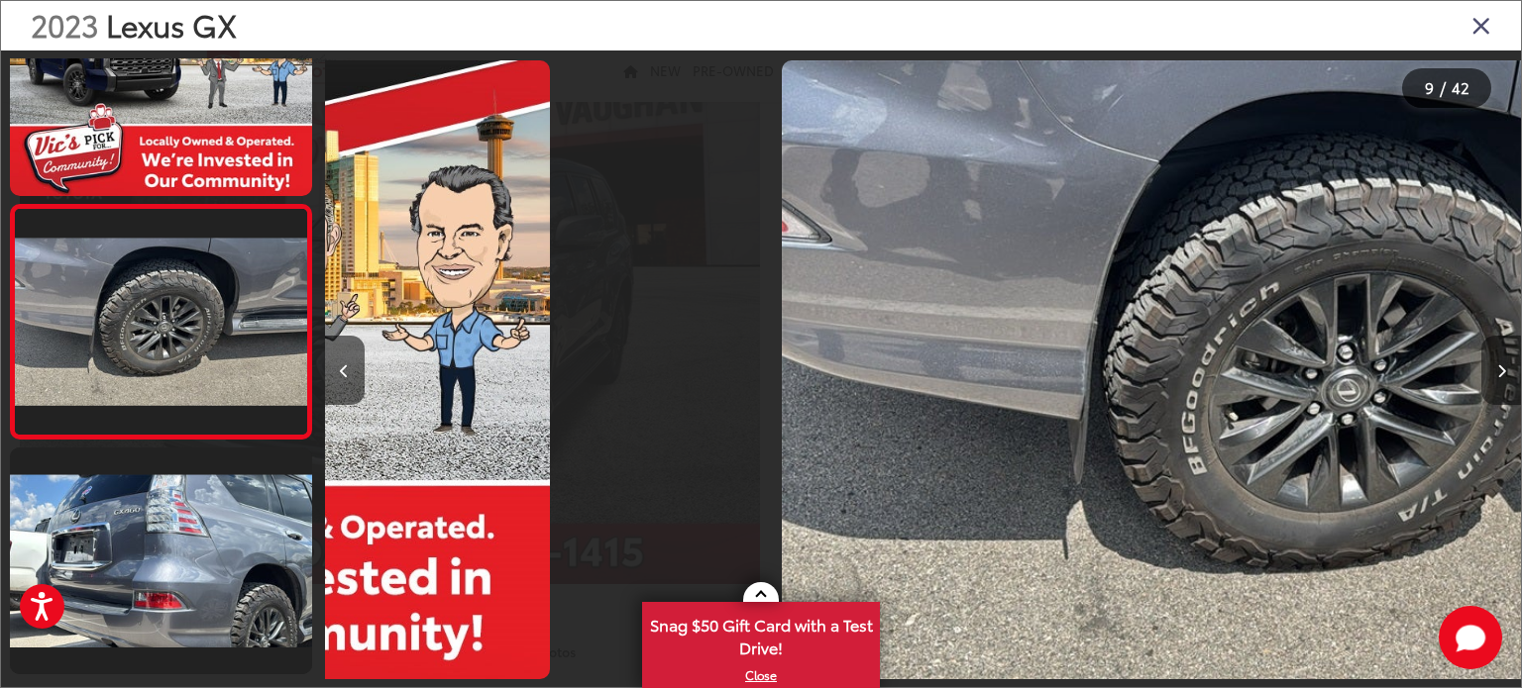
scroll to position [1740, 0]
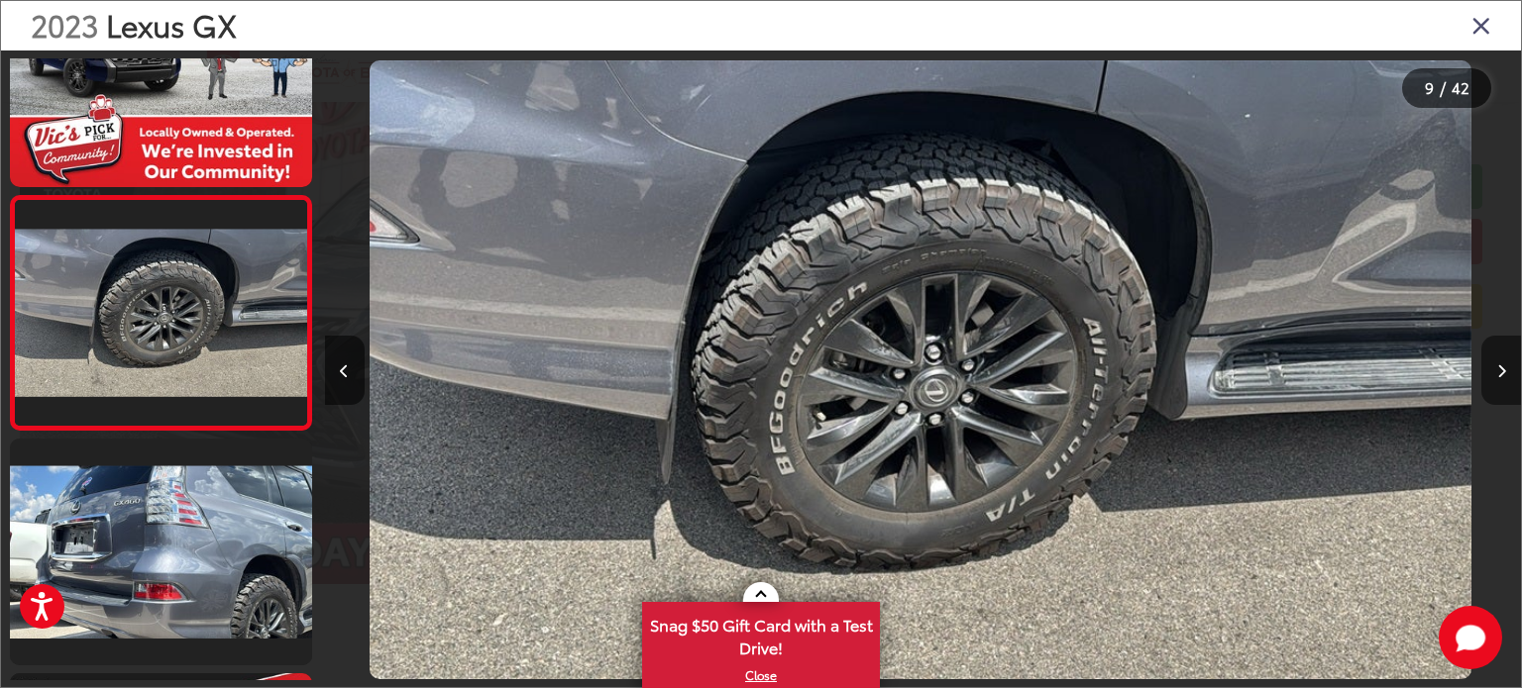
click at [1500, 367] on icon "Next image" at bounding box center [1501, 372] width 9 height 14
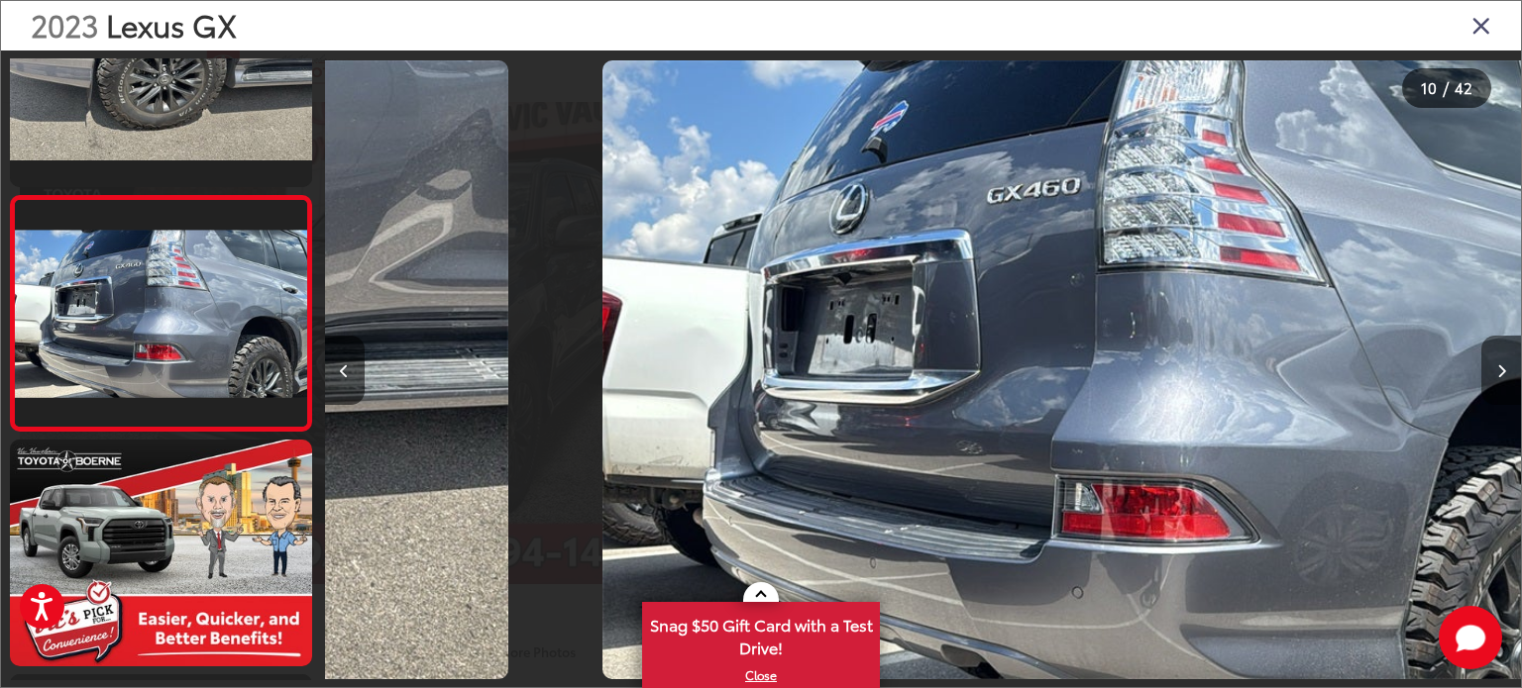
scroll to position [1974, 0]
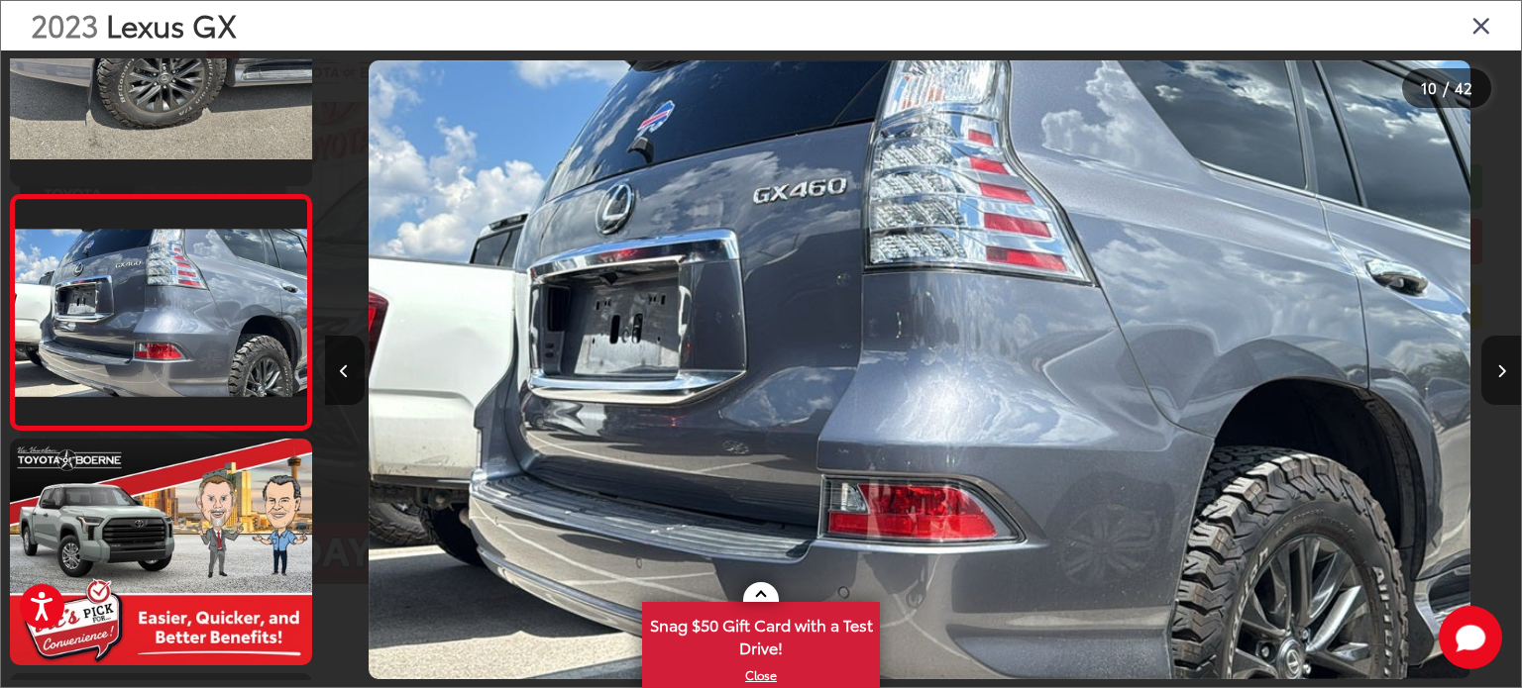
click at [1500, 367] on icon "Next image" at bounding box center [1501, 372] width 9 height 14
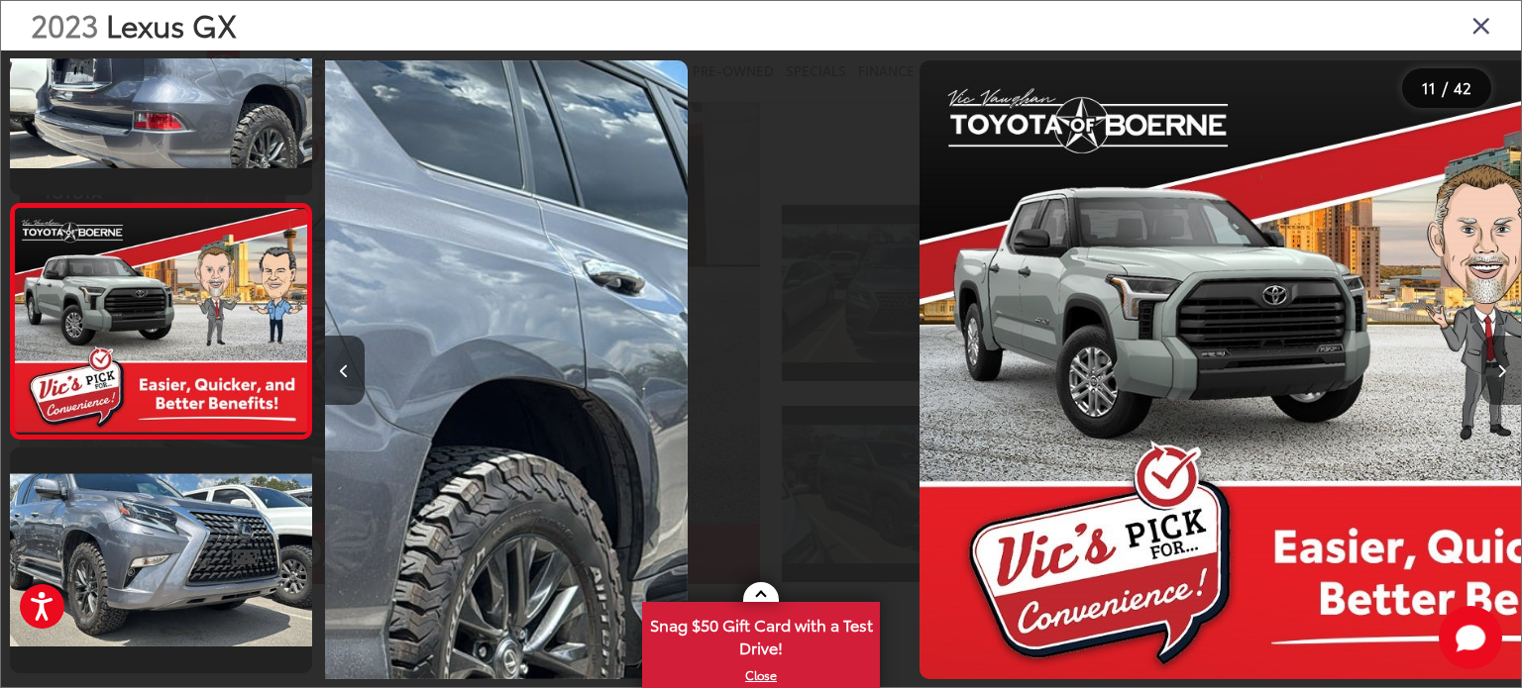
scroll to position [2210, 0]
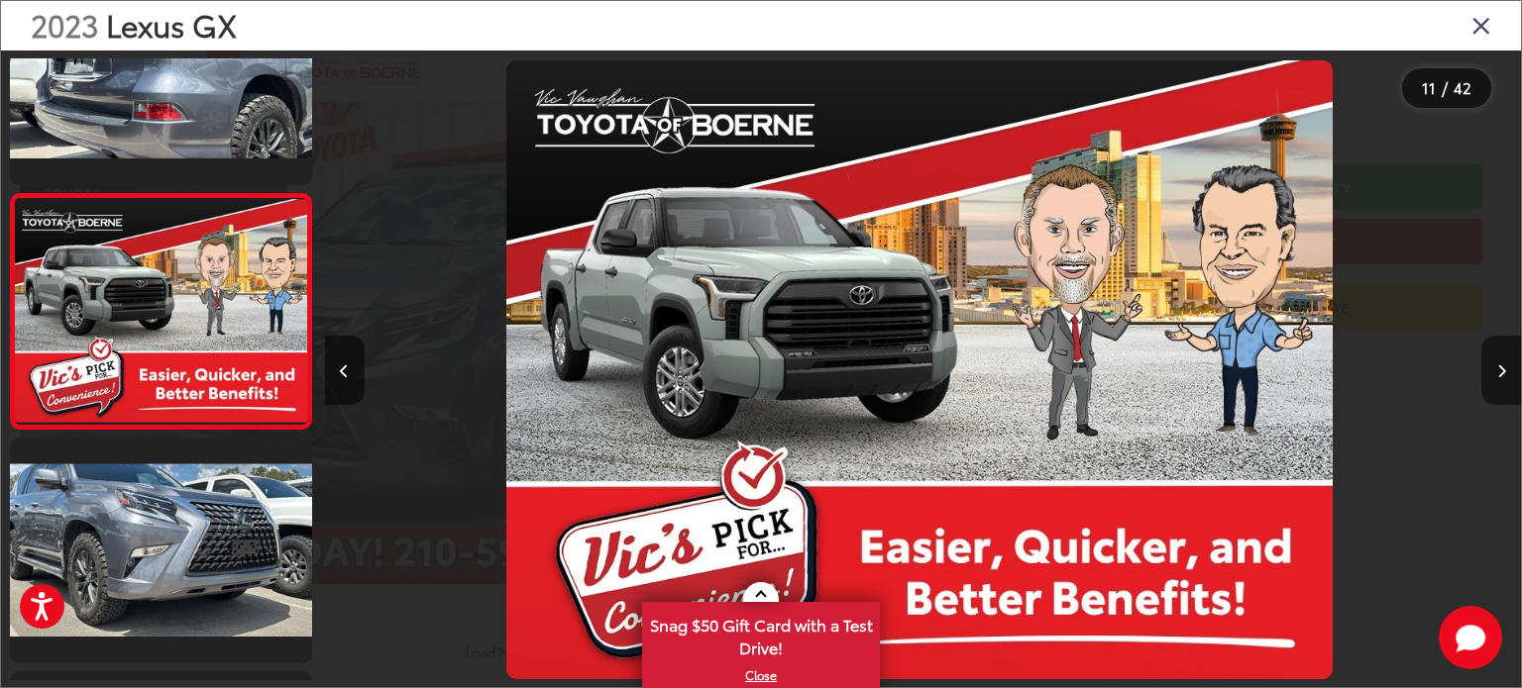
click at [1500, 367] on icon "Next image" at bounding box center [1501, 372] width 9 height 14
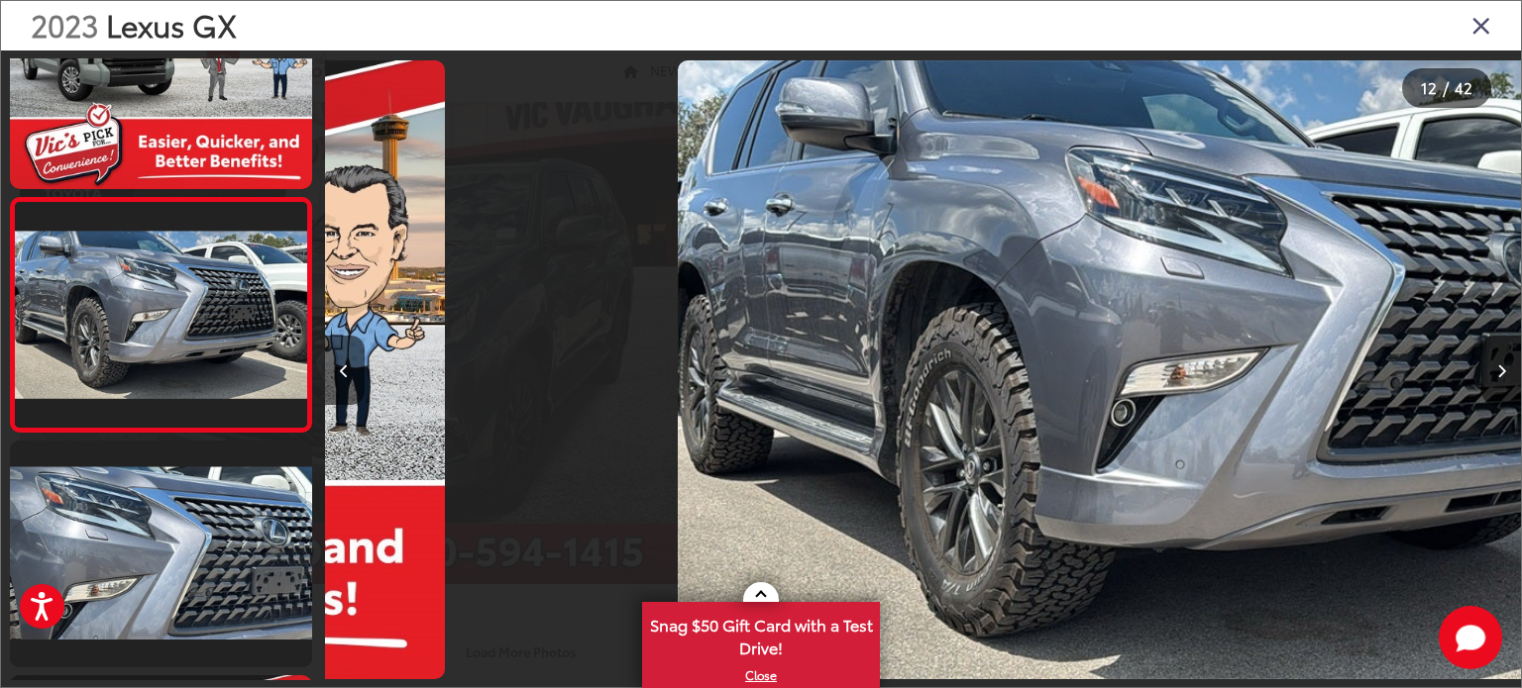
scroll to position [2444, 0]
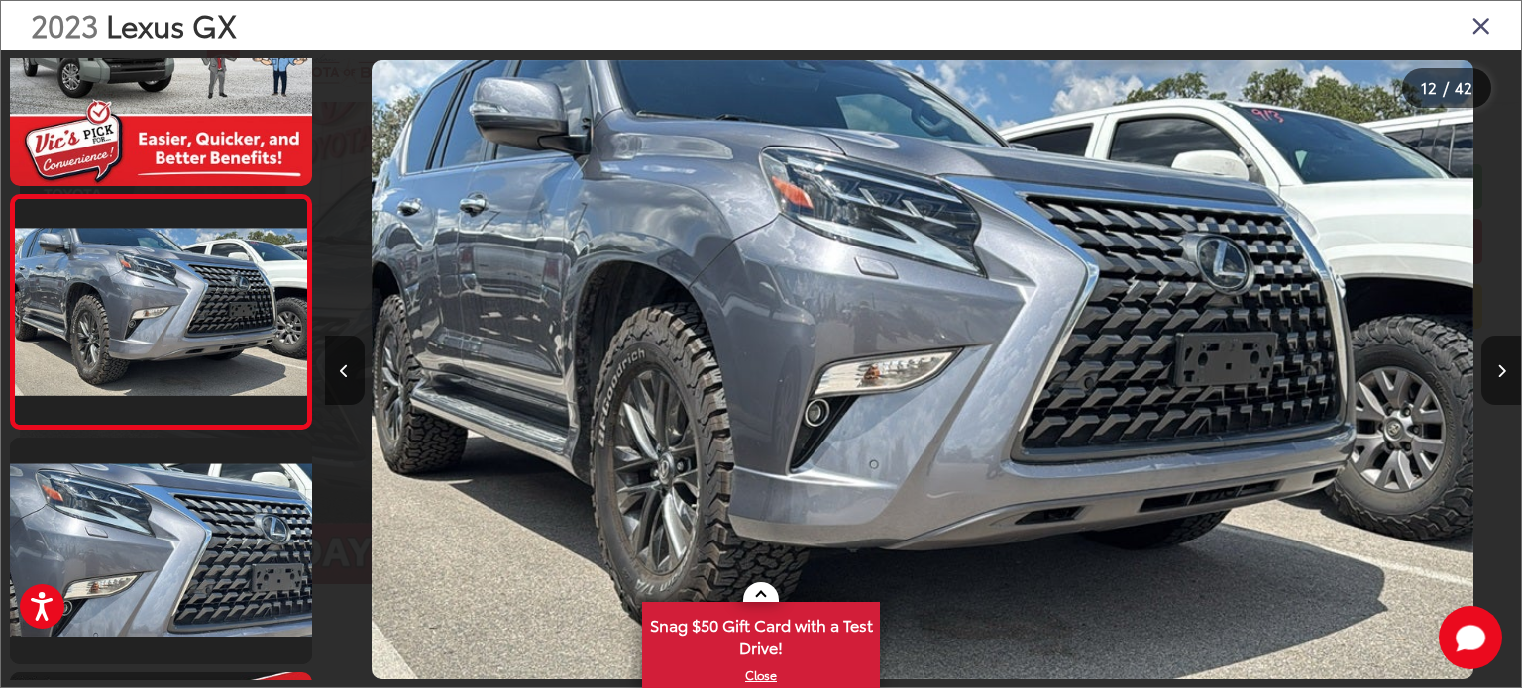
click at [1500, 367] on icon "Next image" at bounding box center [1501, 372] width 9 height 14
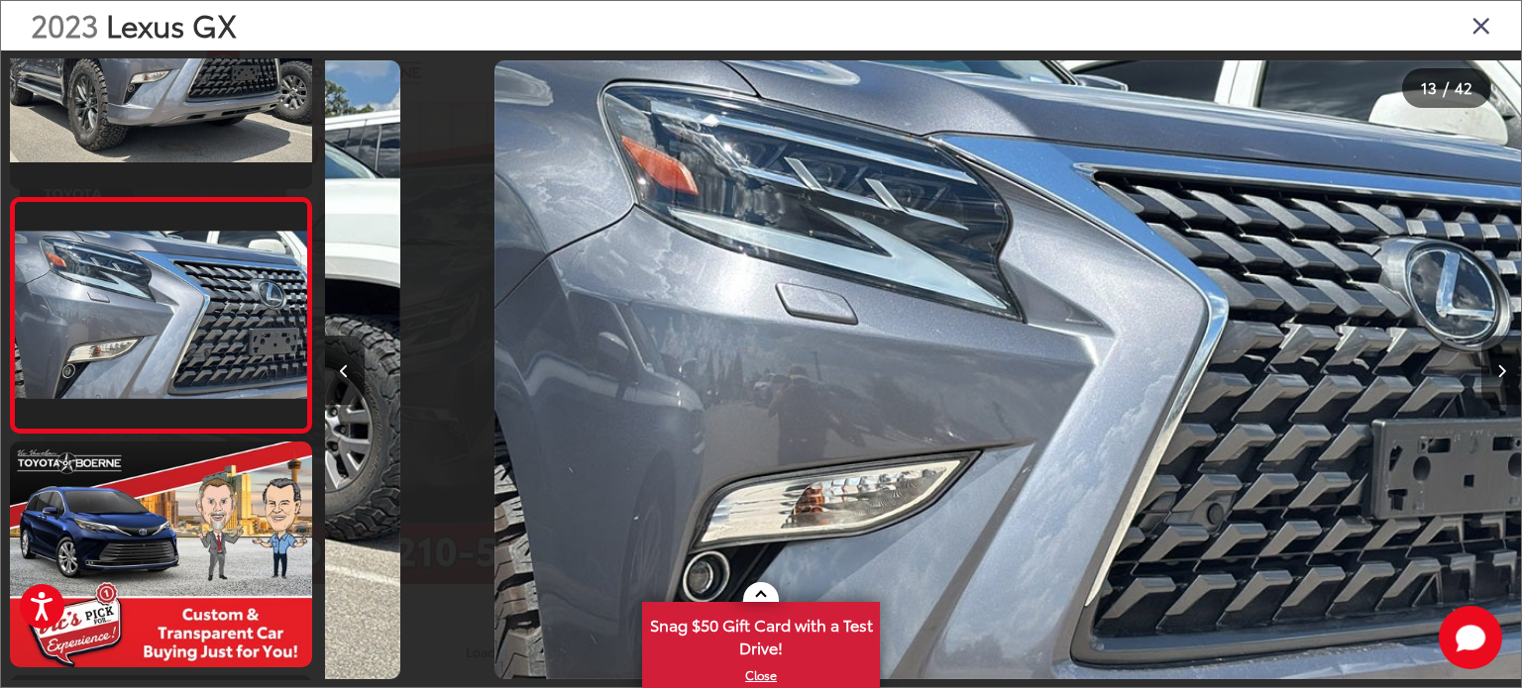
scroll to position [2679, 0]
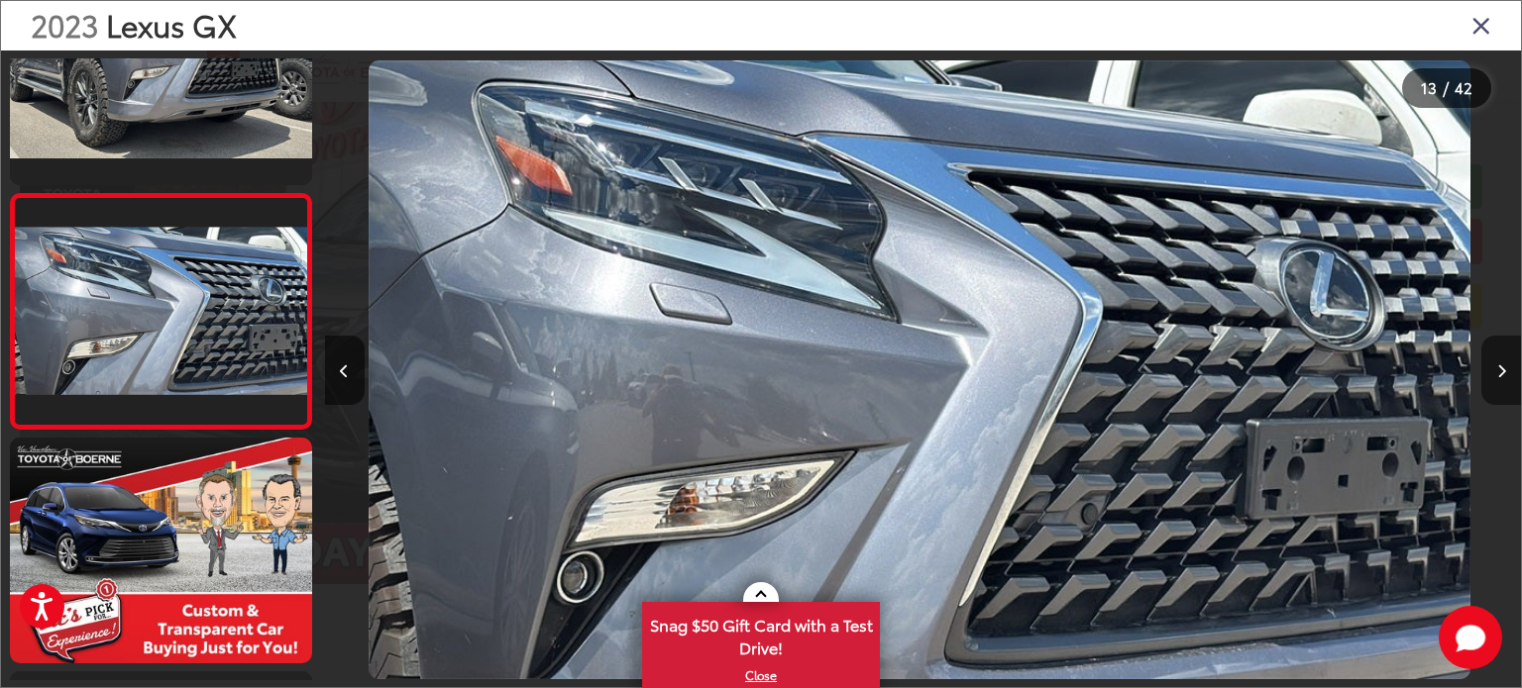
click at [1500, 367] on icon "Next image" at bounding box center [1501, 372] width 9 height 14
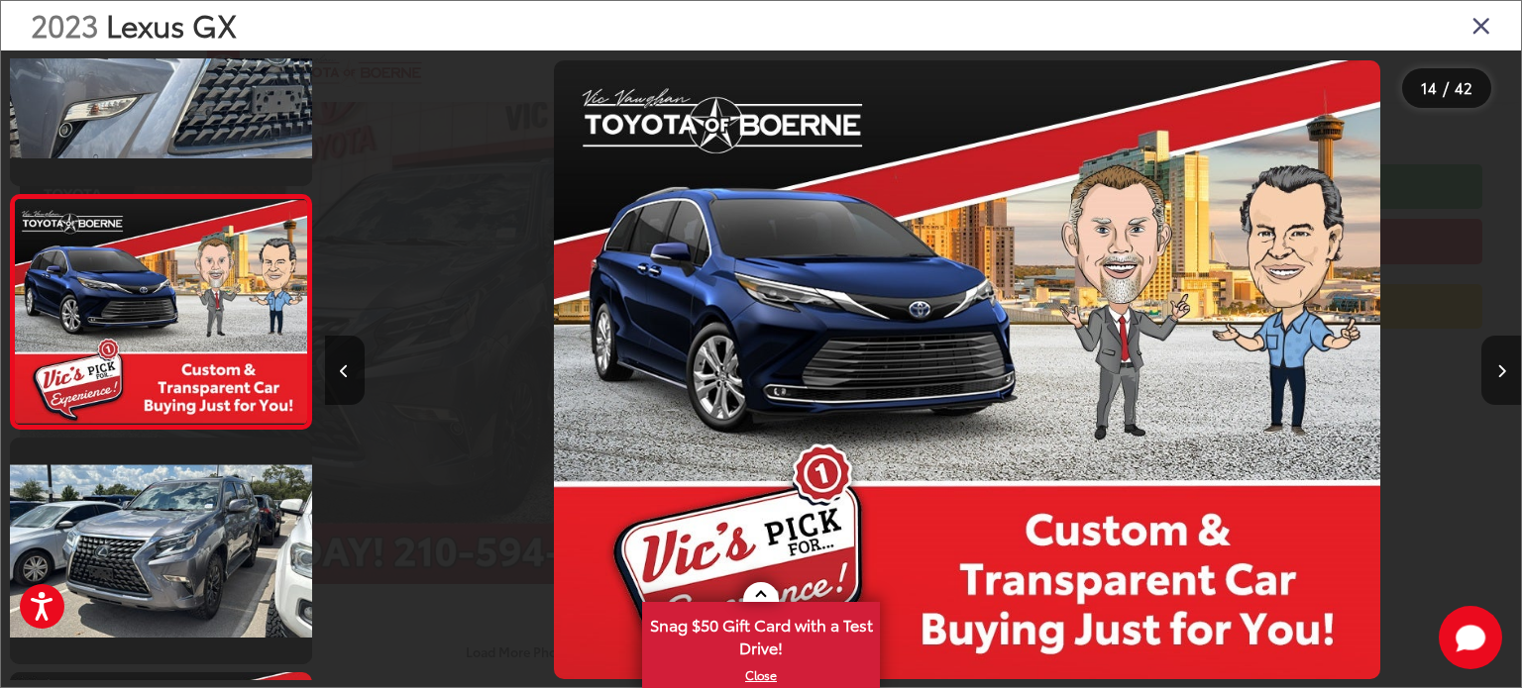
scroll to position [0, 15550]
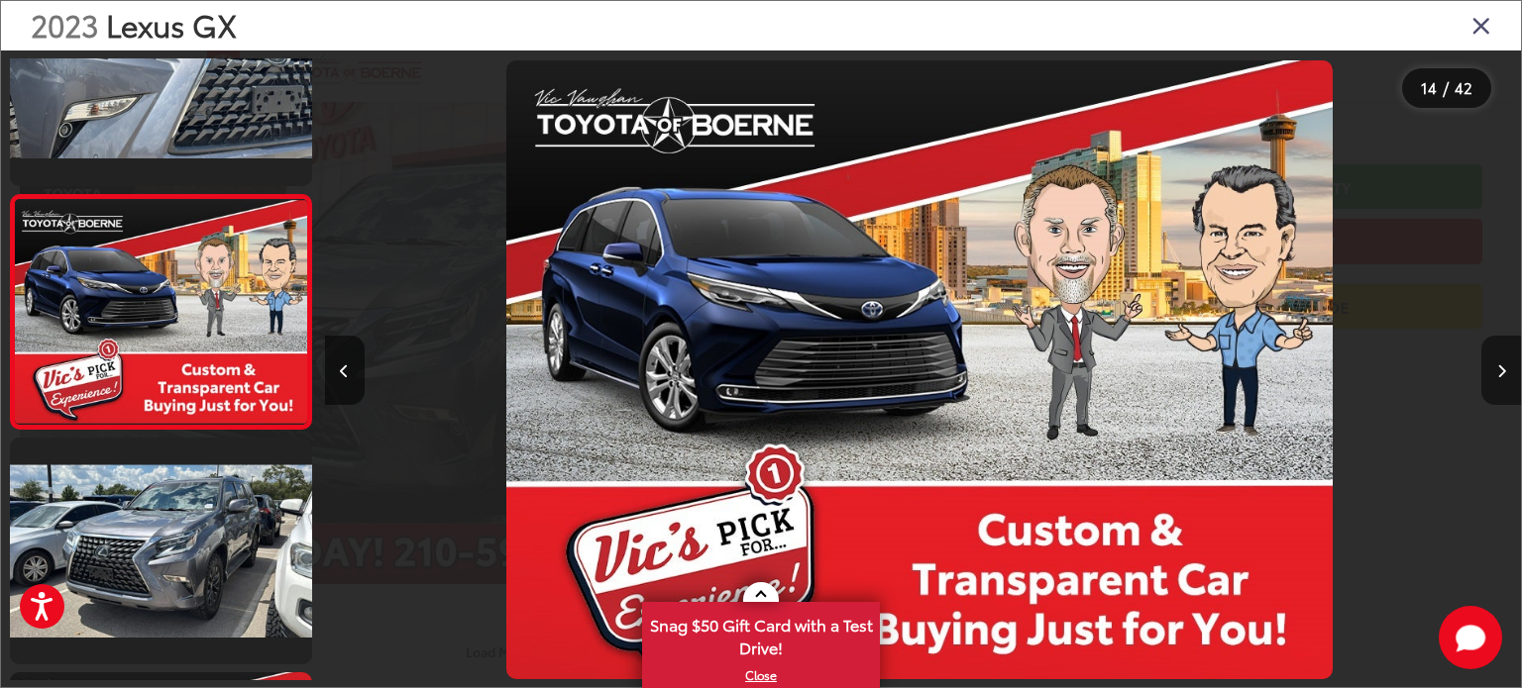
click at [1500, 367] on icon "Next image" at bounding box center [1501, 372] width 9 height 14
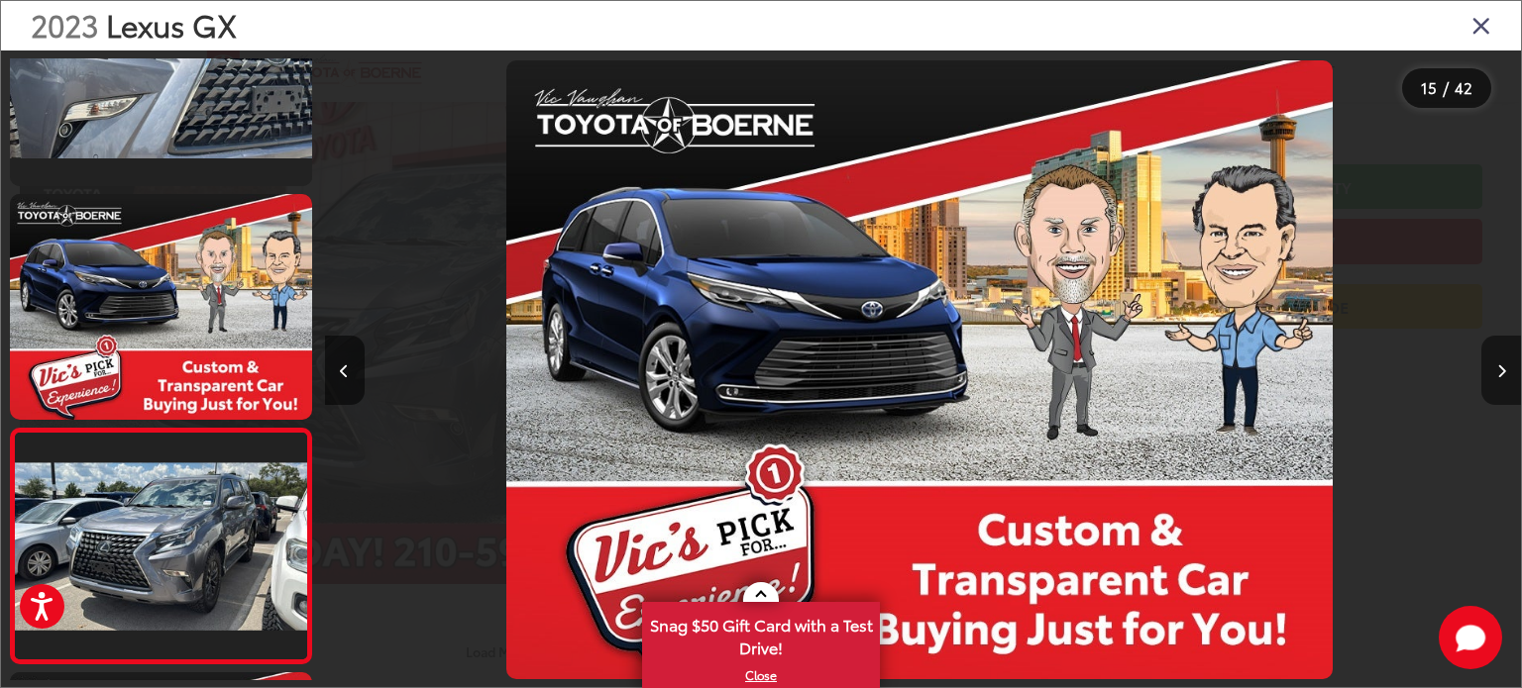
scroll to position [0, 0]
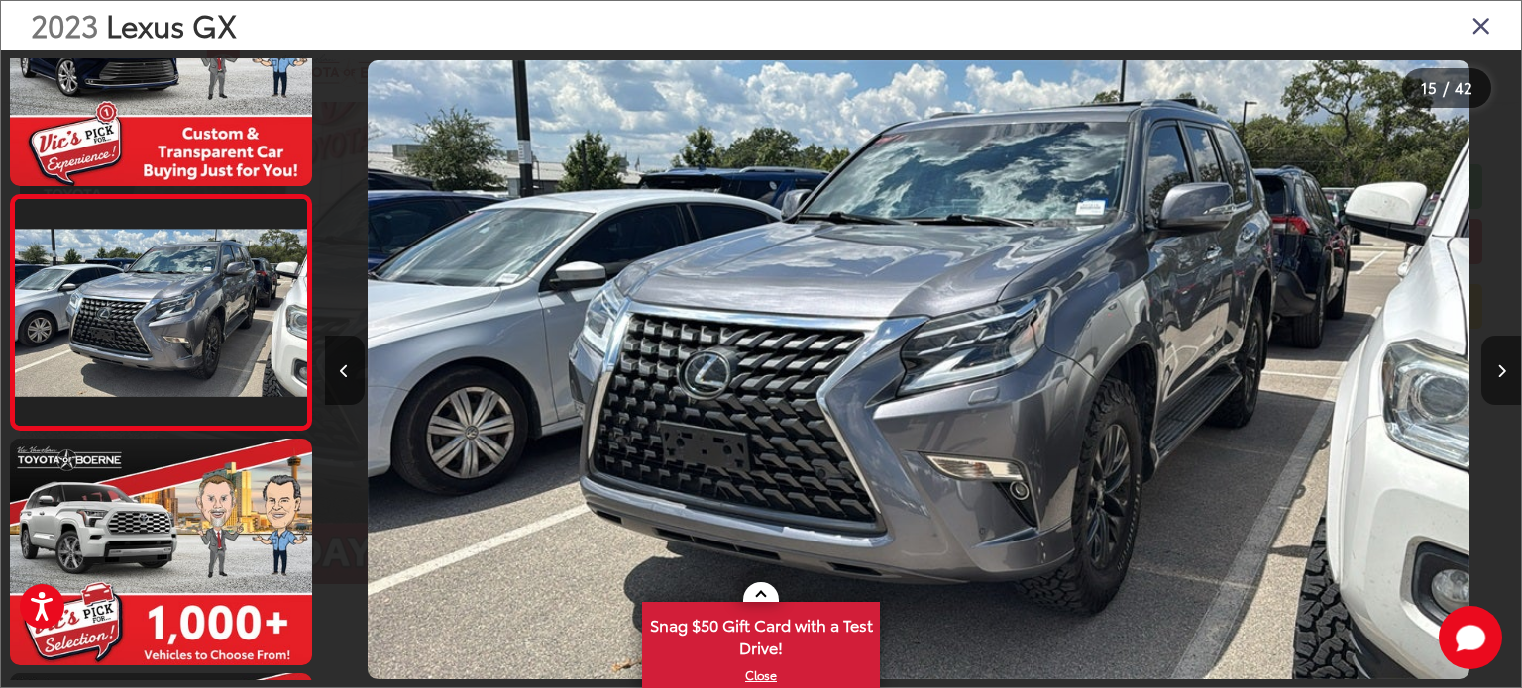
click at [1500, 367] on icon "Next image" at bounding box center [1501, 372] width 9 height 14
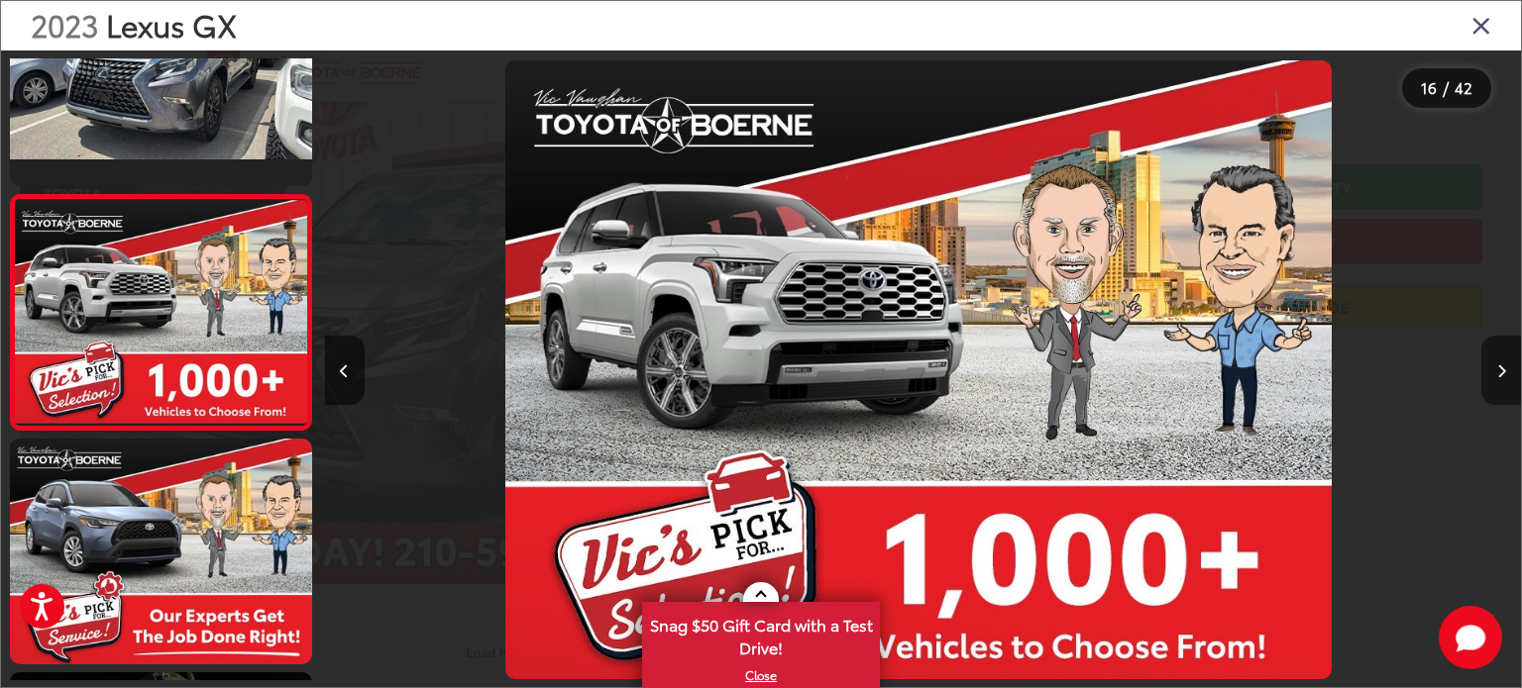
click at [1500, 367] on icon "Next image" at bounding box center [1501, 372] width 9 height 14
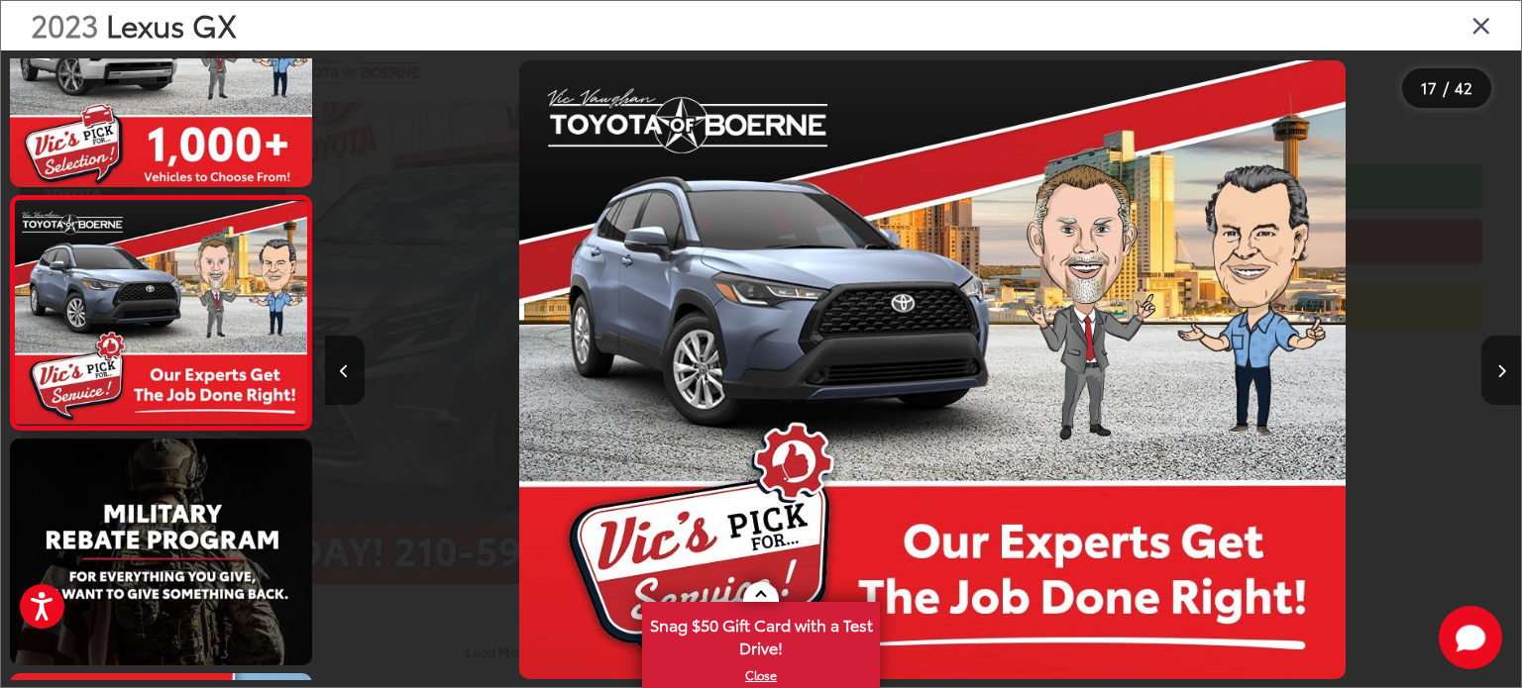
click at [1500, 367] on icon "Next image" at bounding box center [1501, 372] width 9 height 14
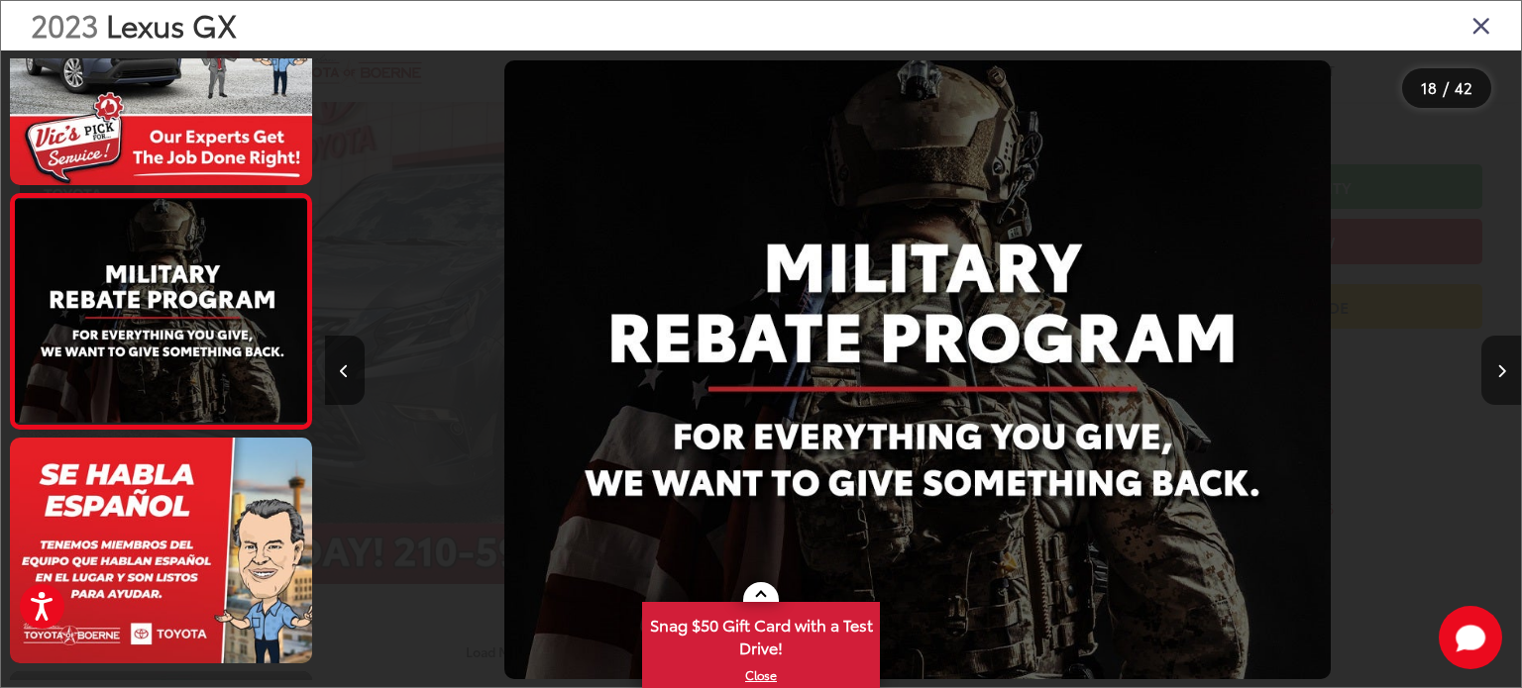
click at [1500, 367] on icon "Next image" at bounding box center [1501, 372] width 9 height 14
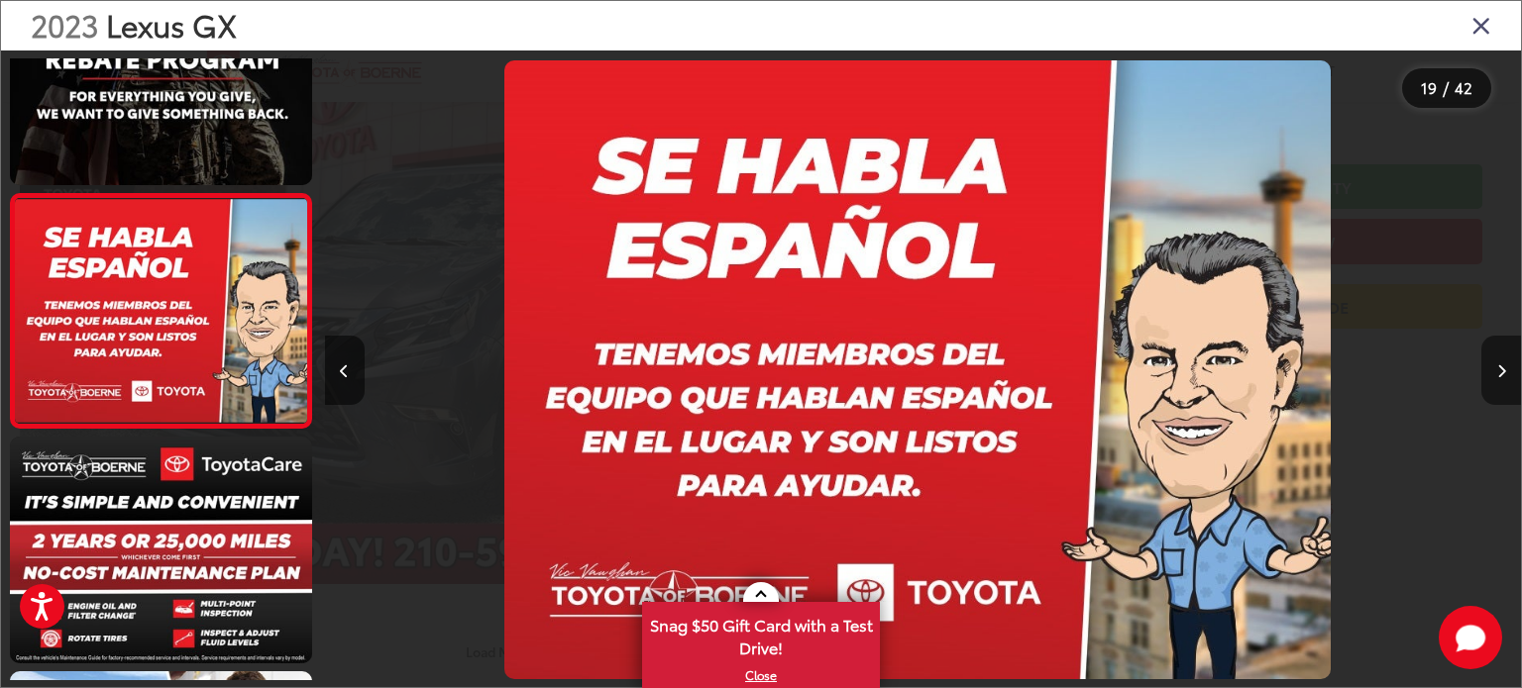
click at [1500, 367] on icon "Next image" at bounding box center [1501, 372] width 9 height 14
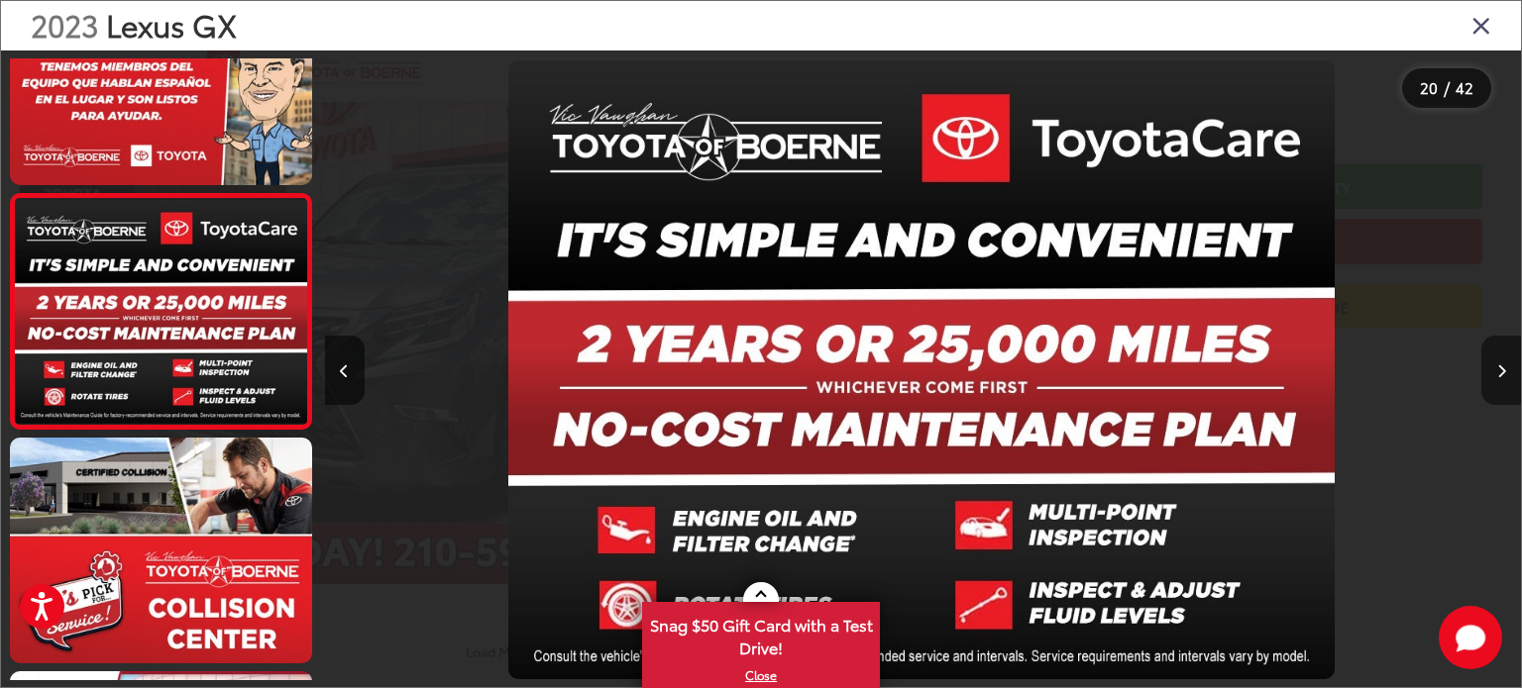
click at [1500, 367] on icon "Next image" at bounding box center [1501, 372] width 9 height 14
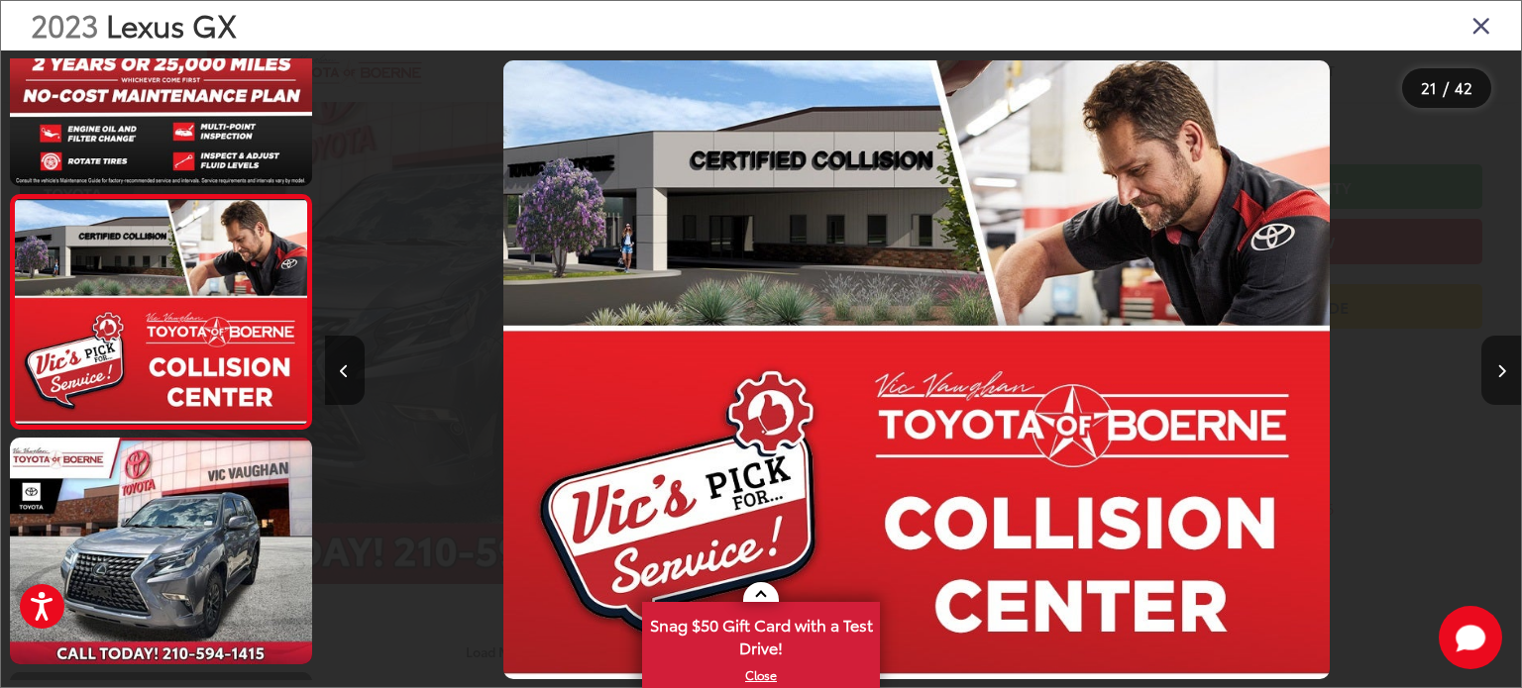
click at [1500, 367] on icon "Next image" at bounding box center [1501, 372] width 9 height 14
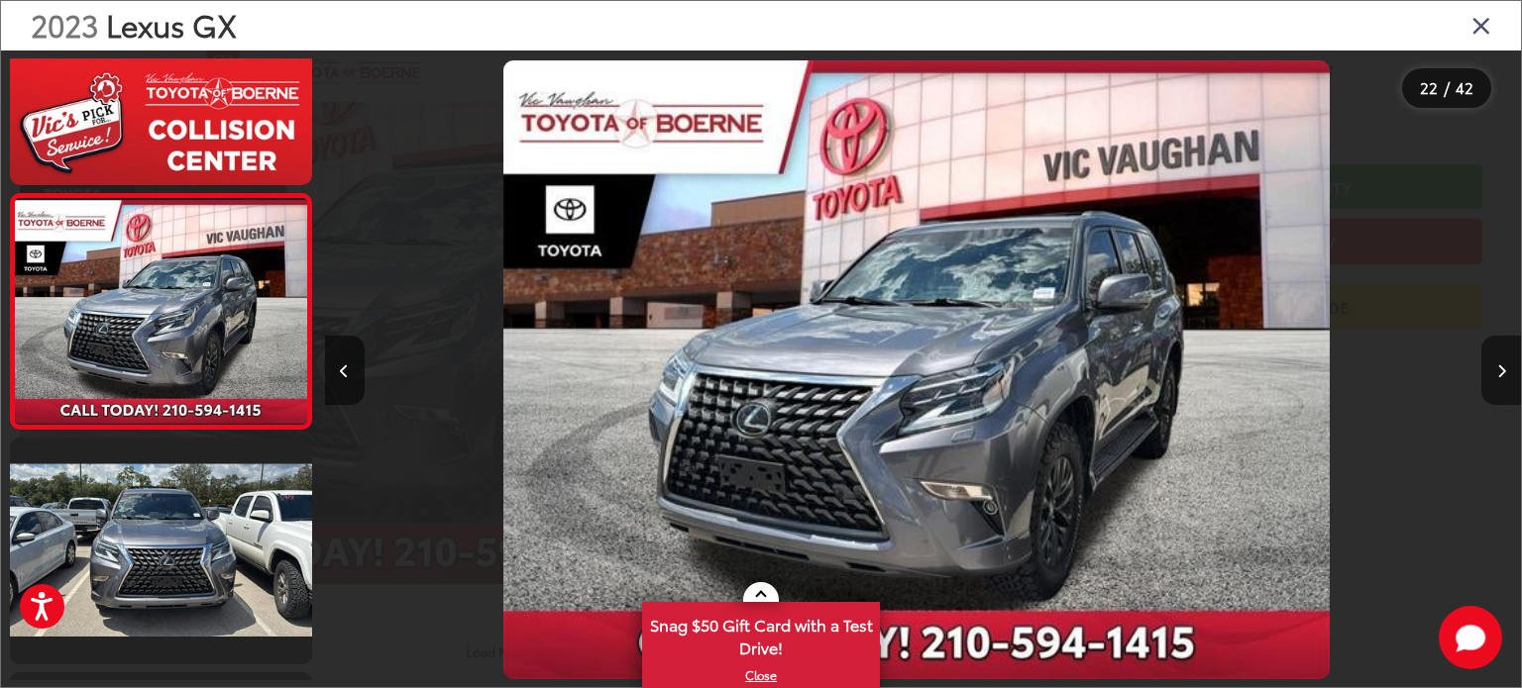
click at [1500, 367] on icon "Next image" at bounding box center [1501, 372] width 9 height 14
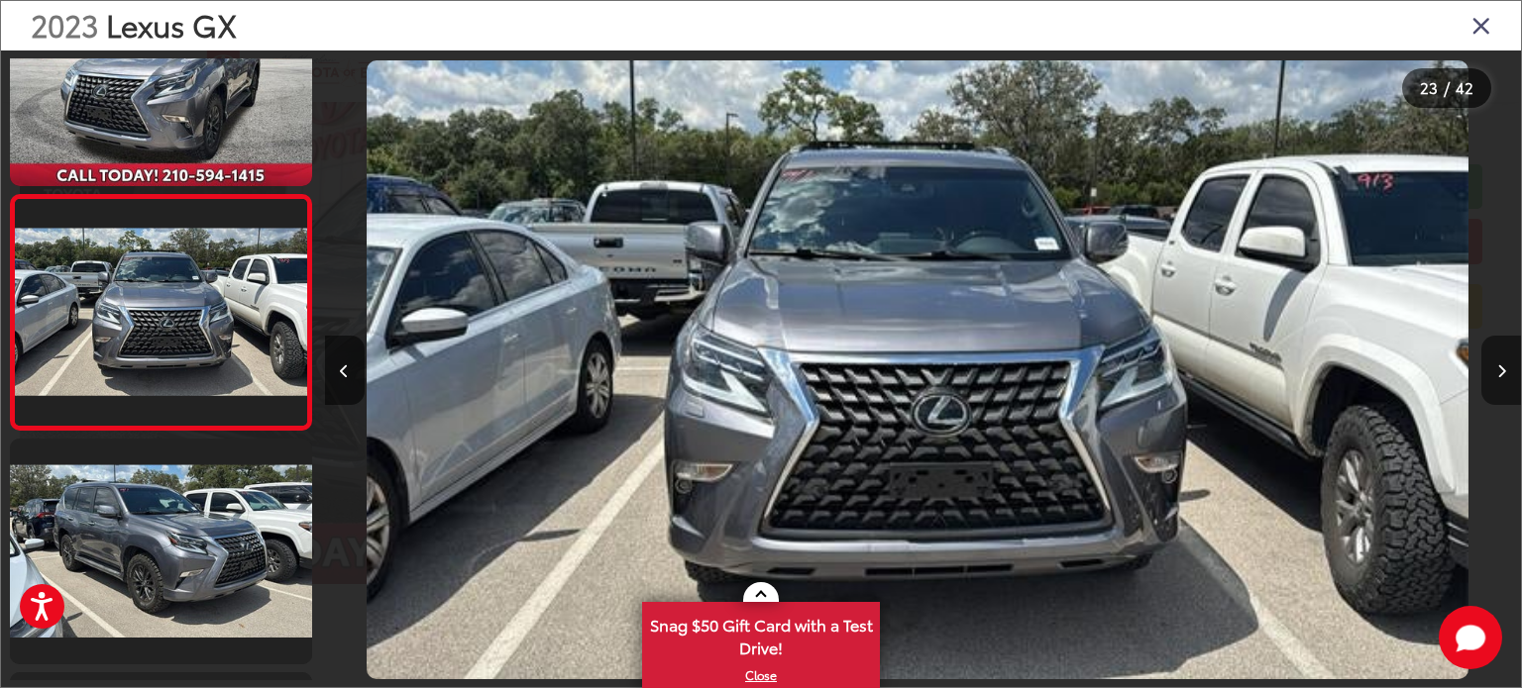
click at [1500, 367] on icon "Next image" at bounding box center [1501, 372] width 9 height 14
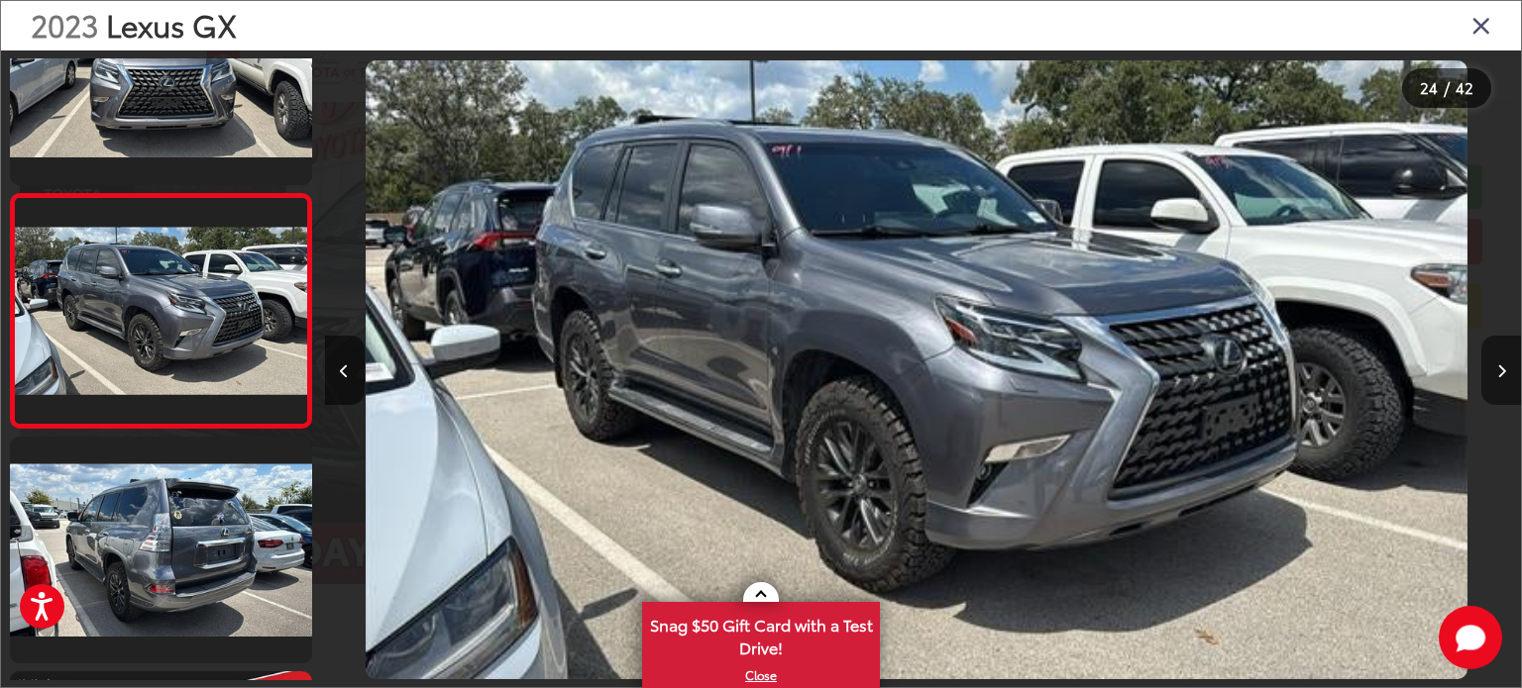
click at [1500, 367] on icon "Next image" at bounding box center [1501, 372] width 9 height 14
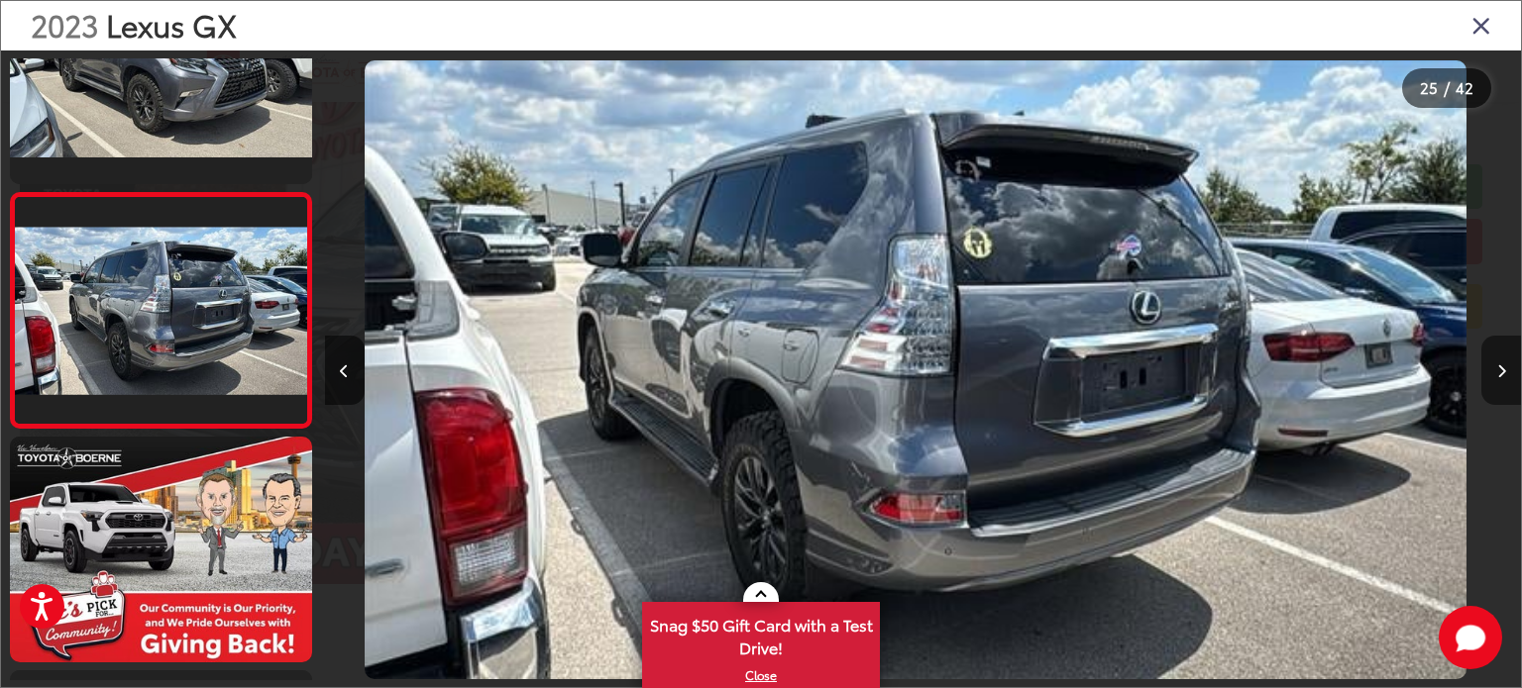
click at [1500, 367] on icon "Next image" at bounding box center [1501, 372] width 9 height 14
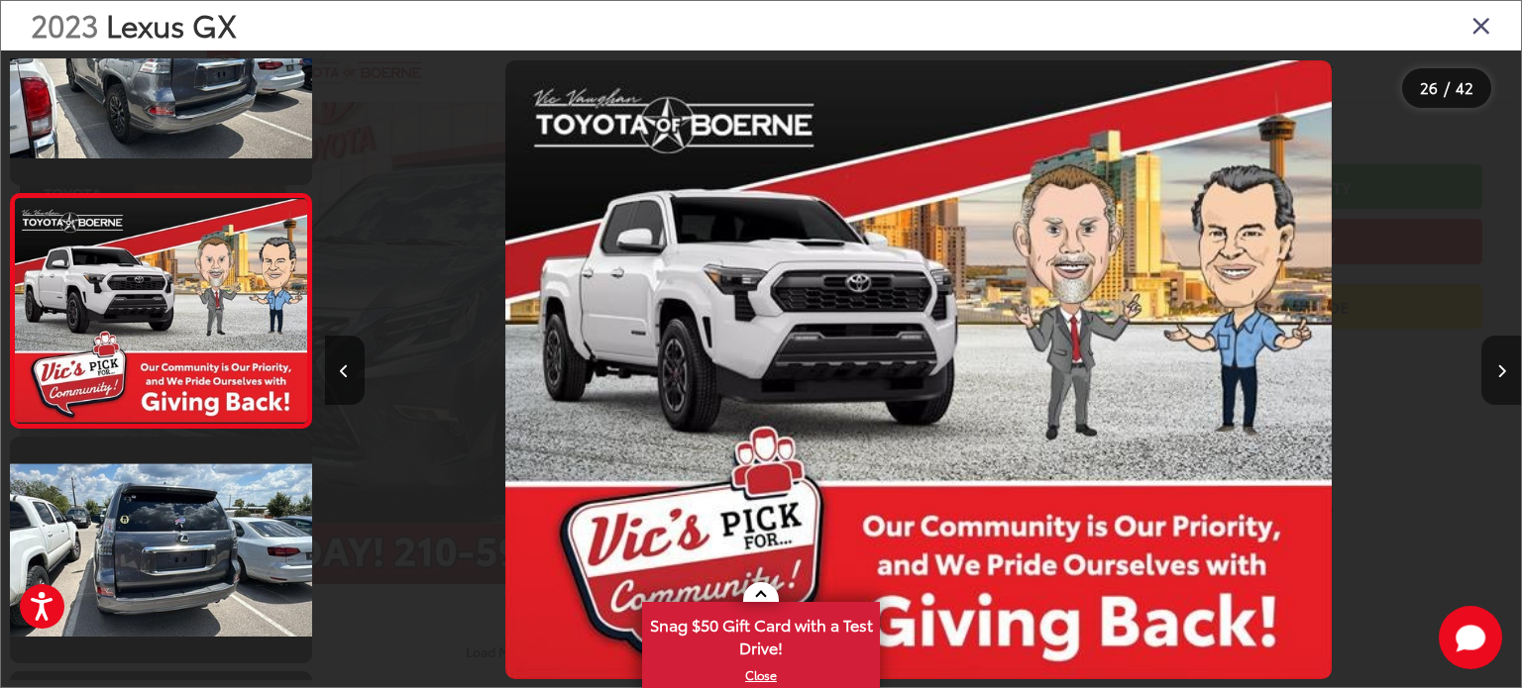
click at [1500, 367] on icon "Next image" at bounding box center [1501, 372] width 9 height 14
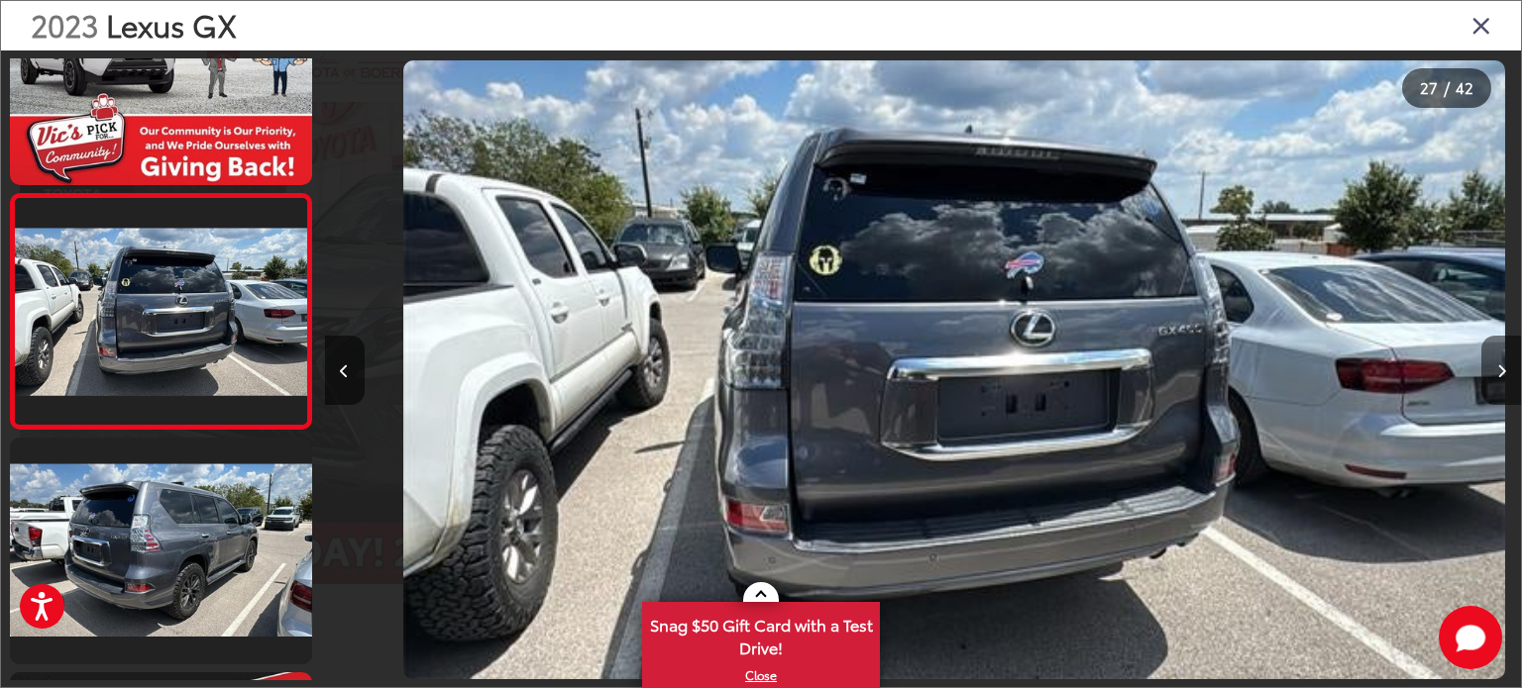
click at [1500, 367] on icon "Next image" at bounding box center [1501, 372] width 9 height 14
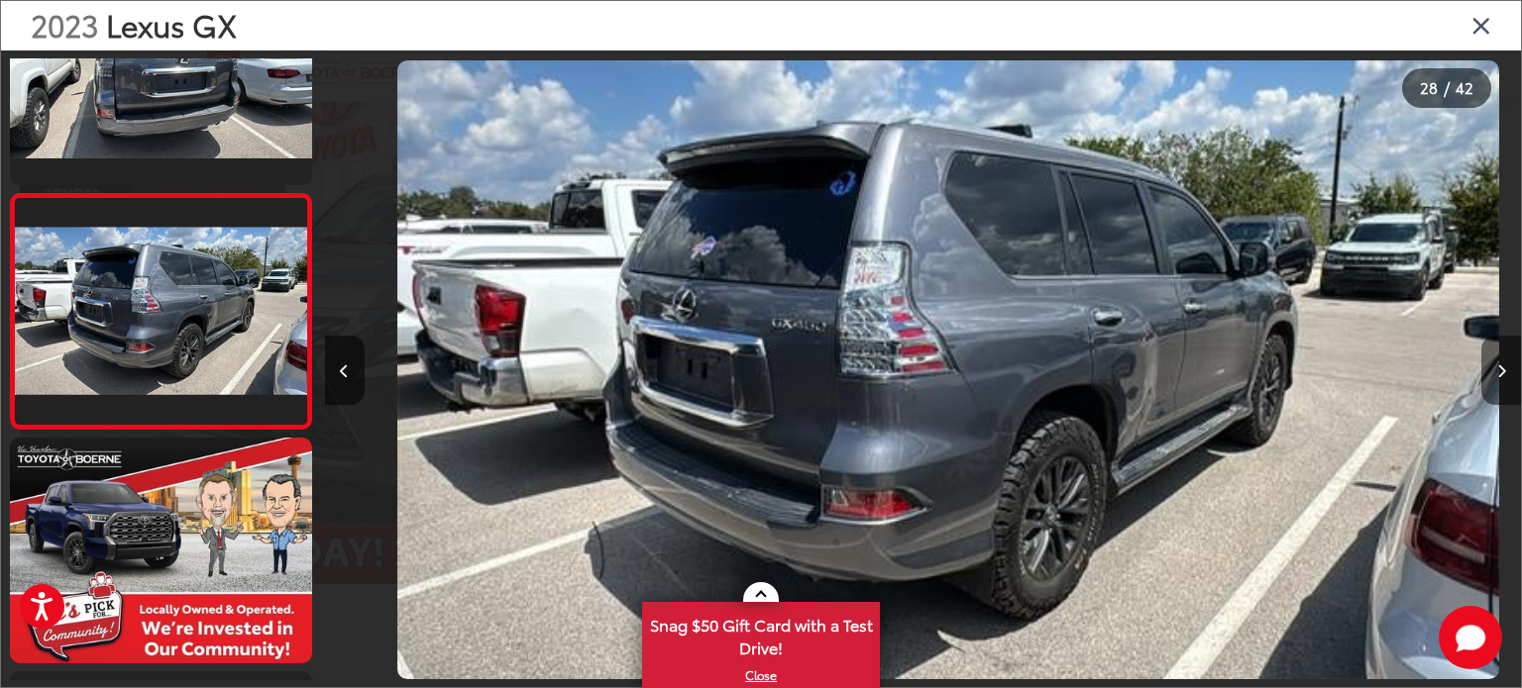
click at [1500, 367] on icon "Next image" at bounding box center [1501, 372] width 9 height 14
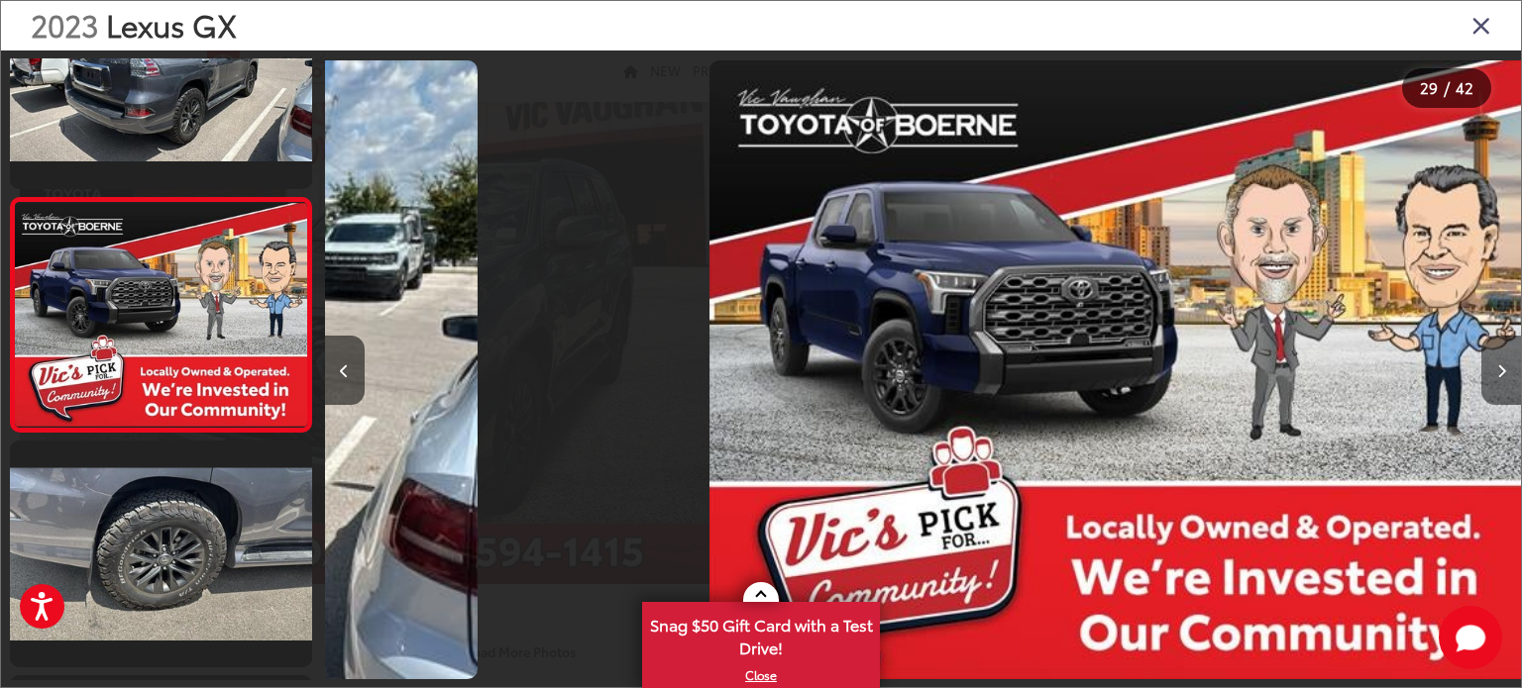
click at [1500, 367] on icon "Next image" at bounding box center [1501, 372] width 9 height 14
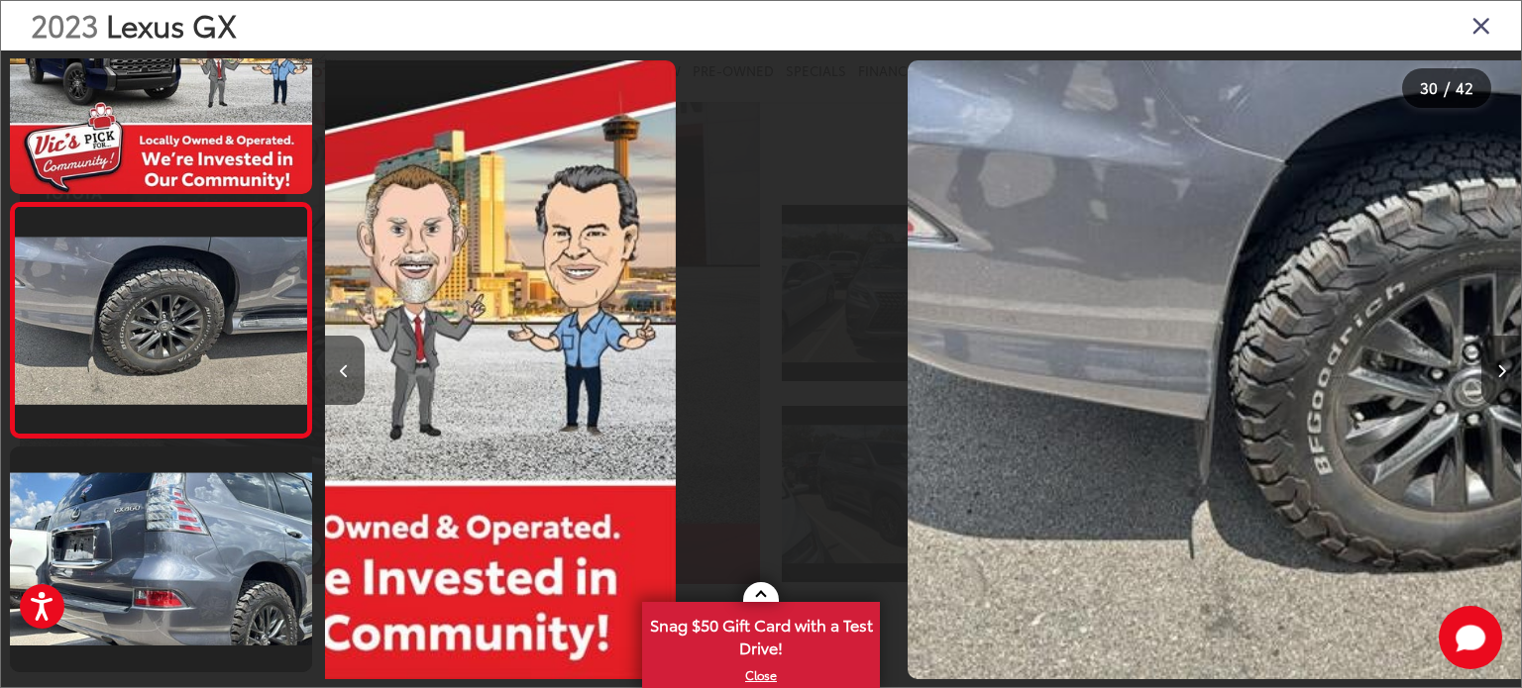
click at [1500, 367] on icon "Next image" at bounding box center [1501, 372] width 9 height 14
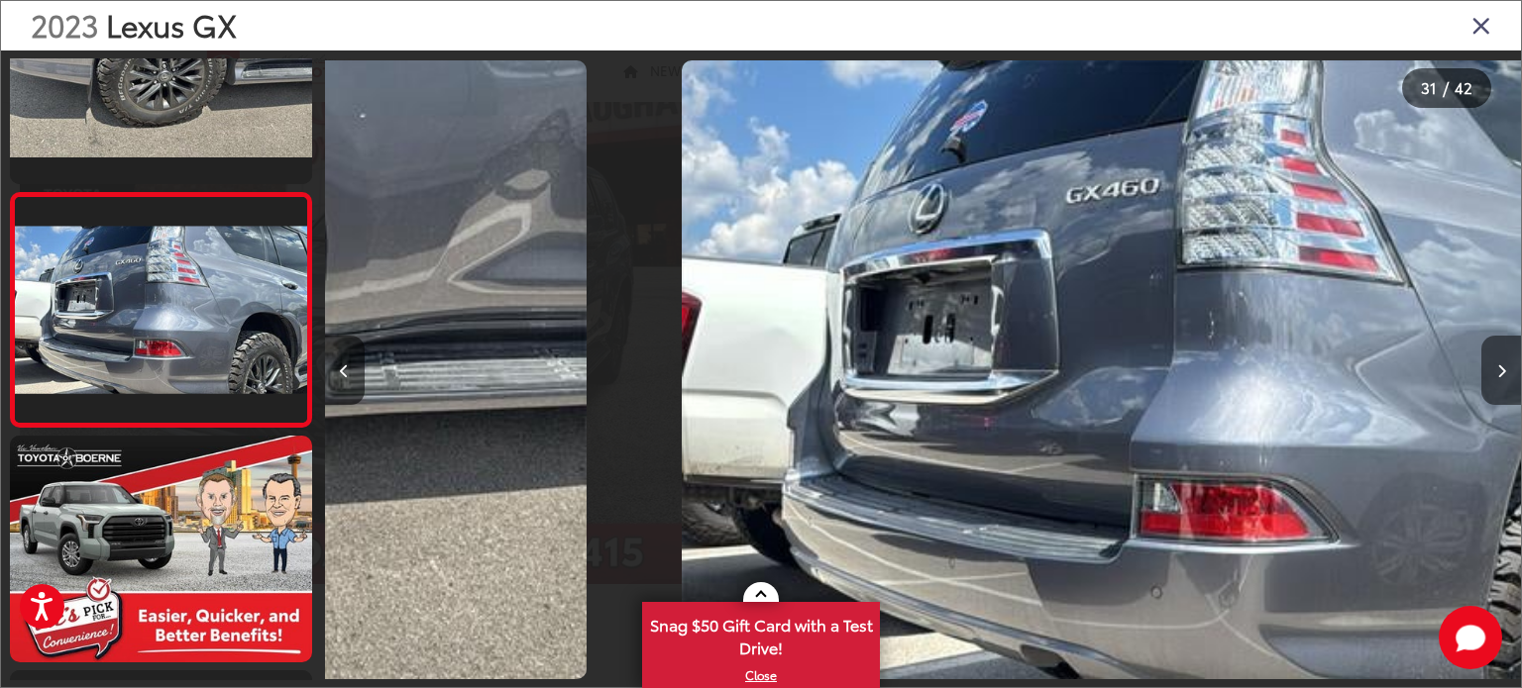
click at [1500, 367] on icon "Next image" at bounding box center [1501, 372] width 9 height 14
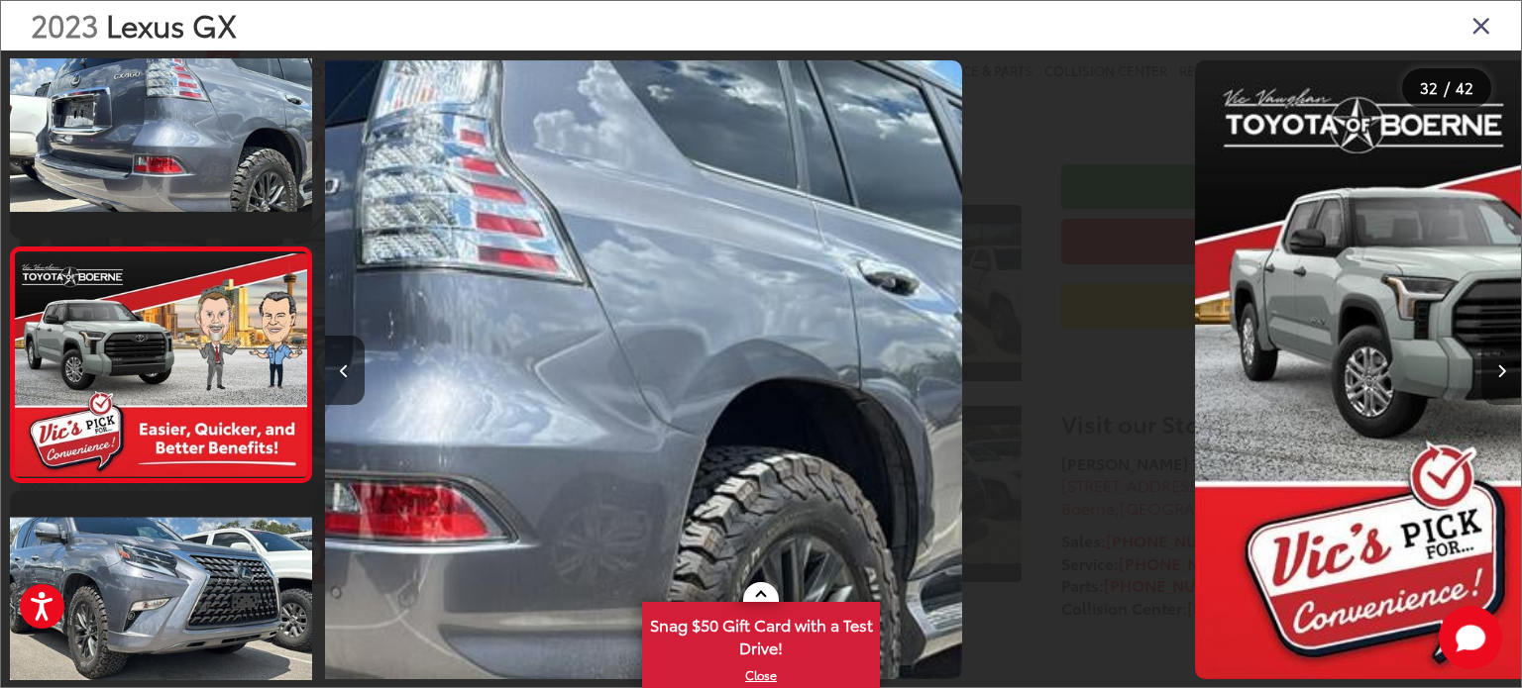
click at [1500, 367] on icon "Next image" at bounding box center [1501, 372] width 9 height 14
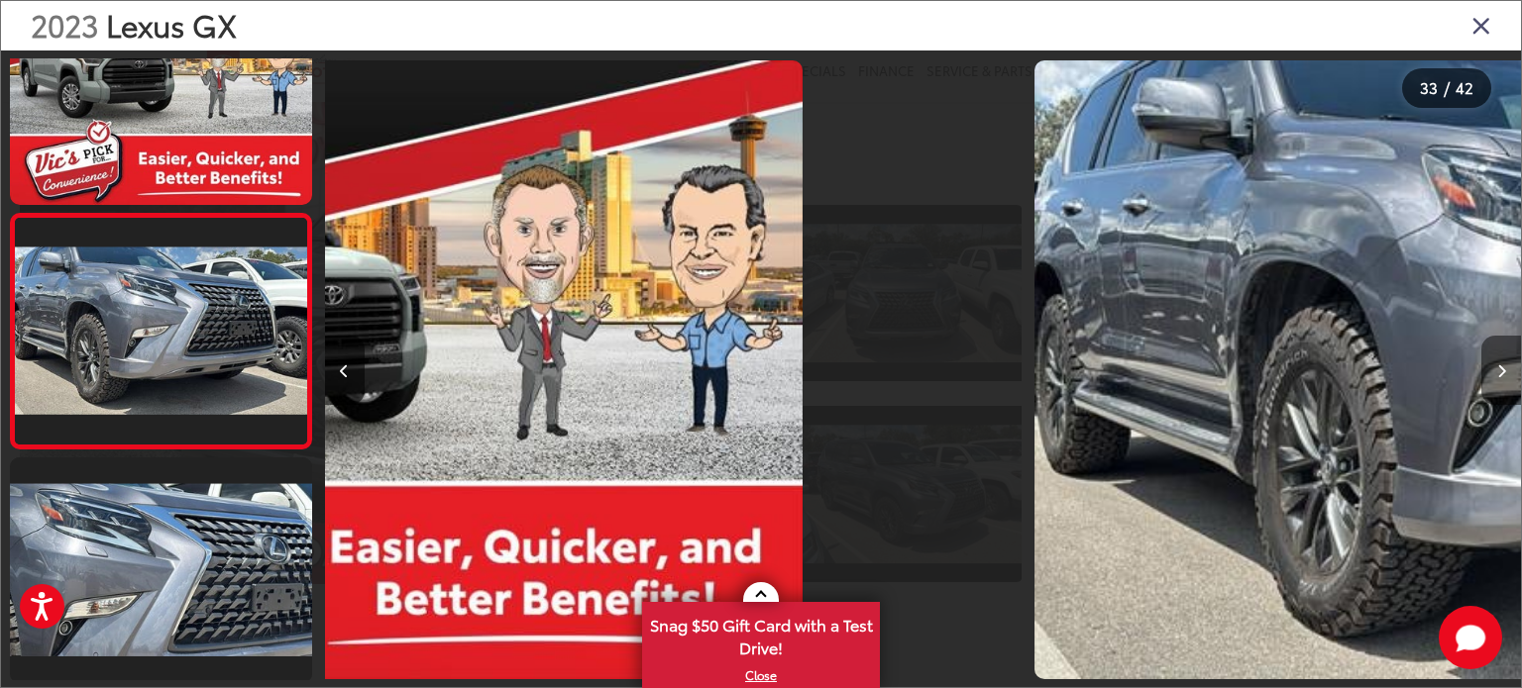
click at [1500, 367] on icon "Next image" at bounding box center [1501, 372] width 9 height 14
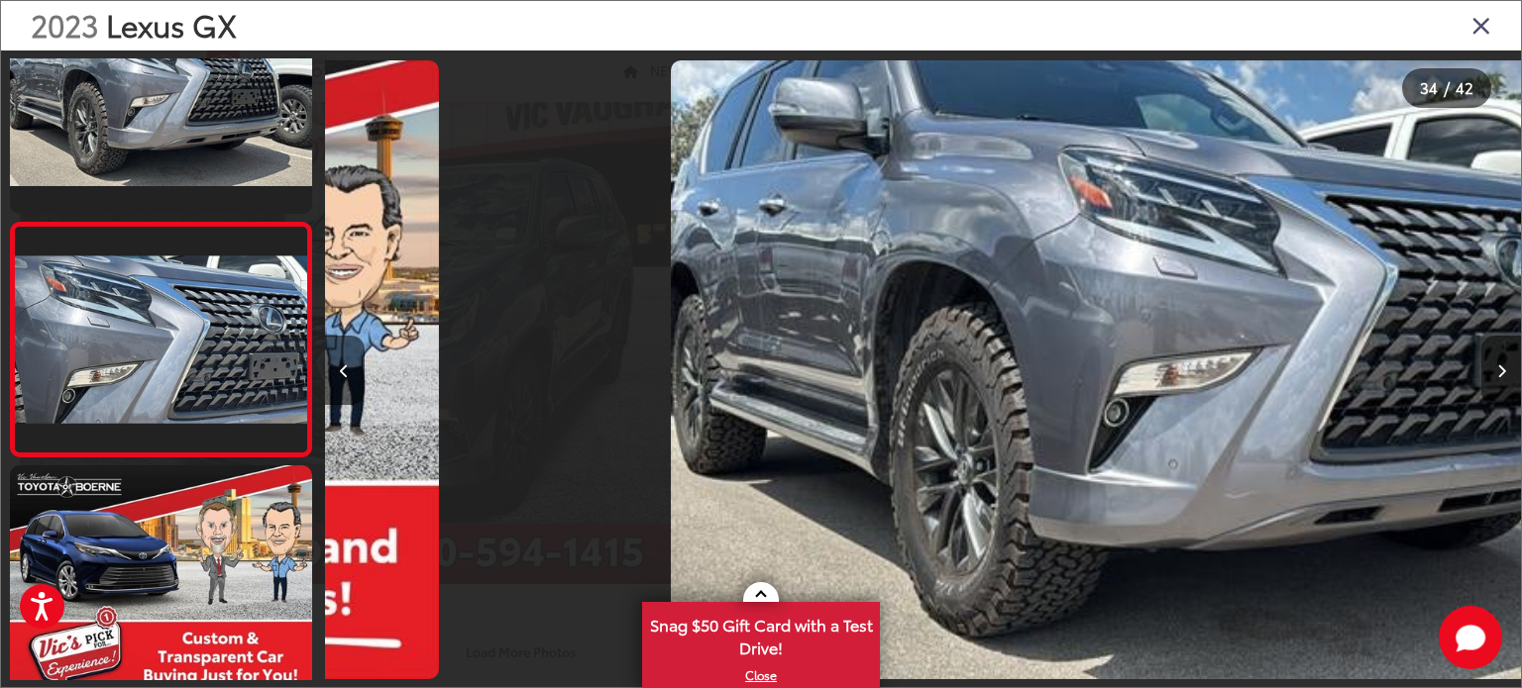
click at [1500, 367] on icon "Next image" at bounding box center [1501, 372] width 9 height 14
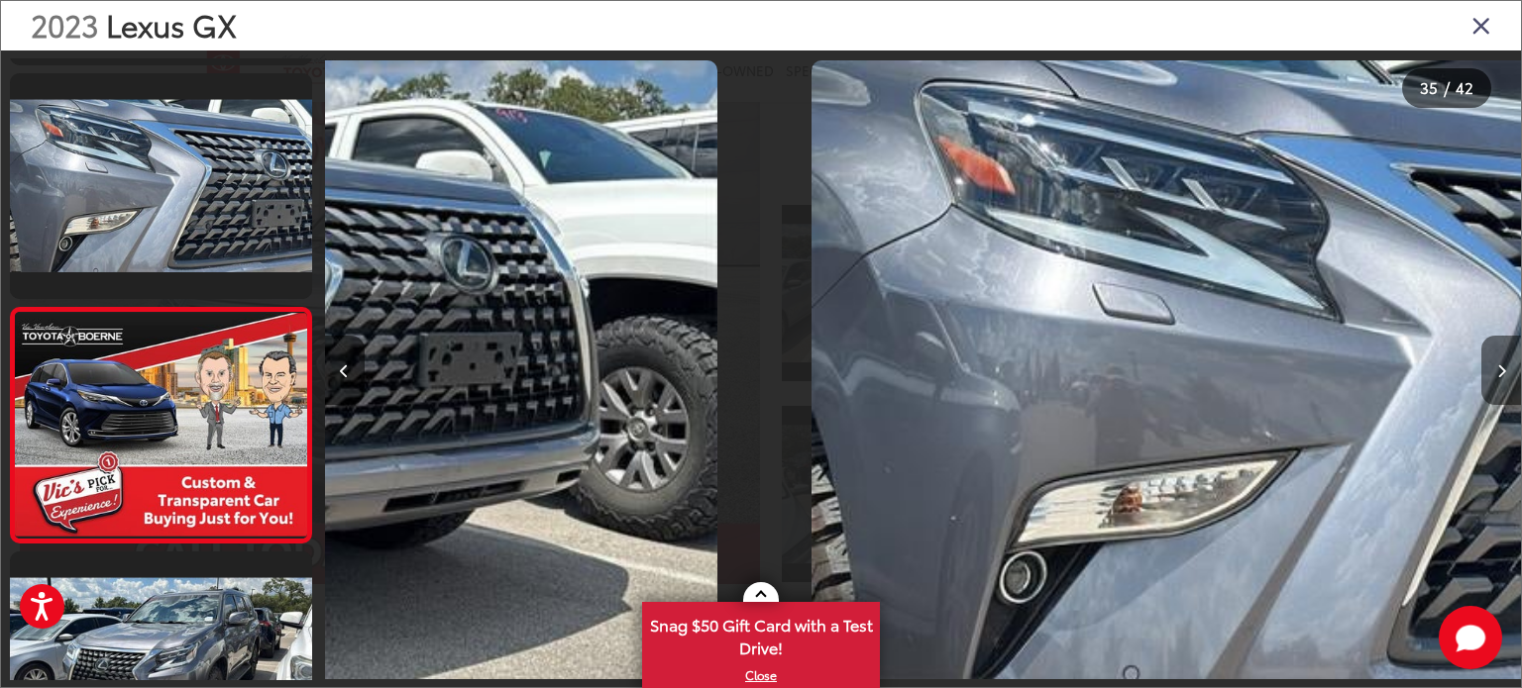
click at [1500, 367] on icon "Next image" at bounding box center [1501, 372] width 9 height 14
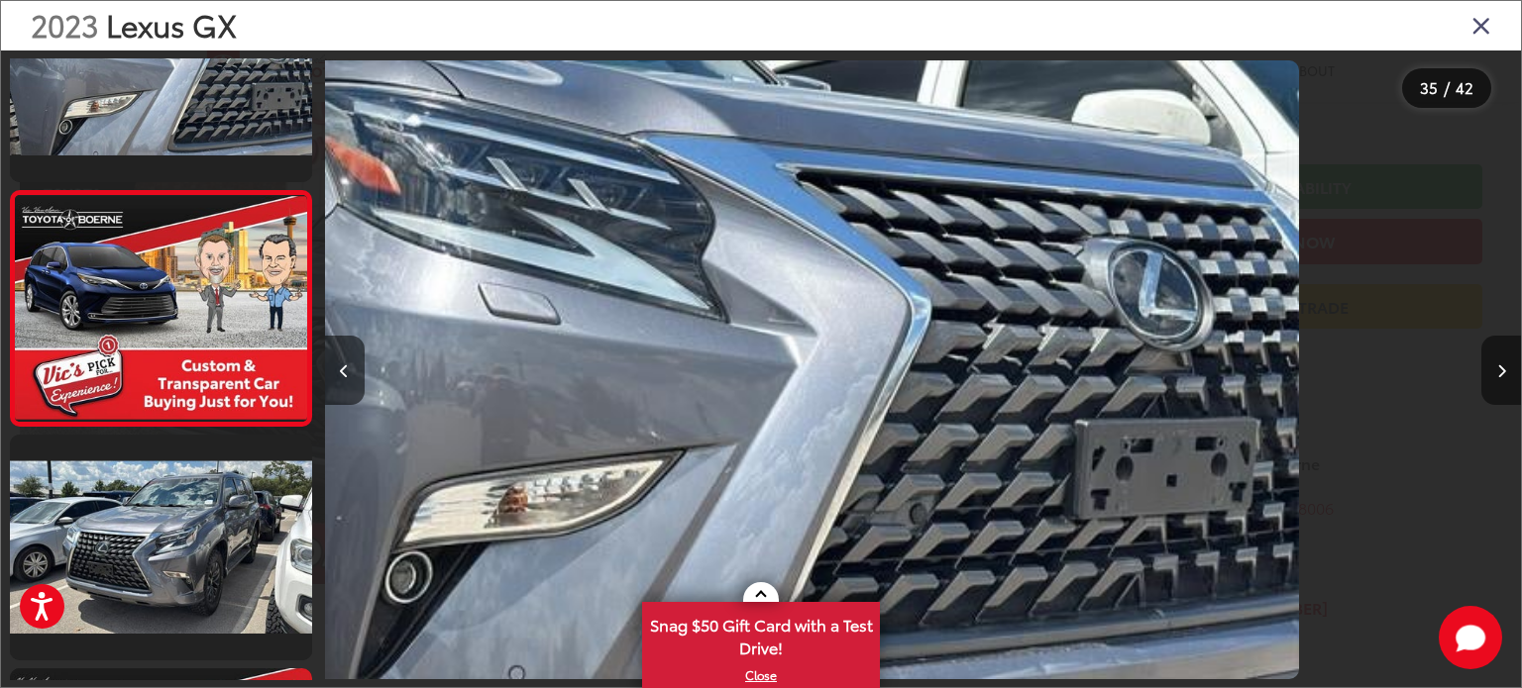
click at [1500, 367] on icon "Next image" at bounding box center [1501, 372] width 9 height 14
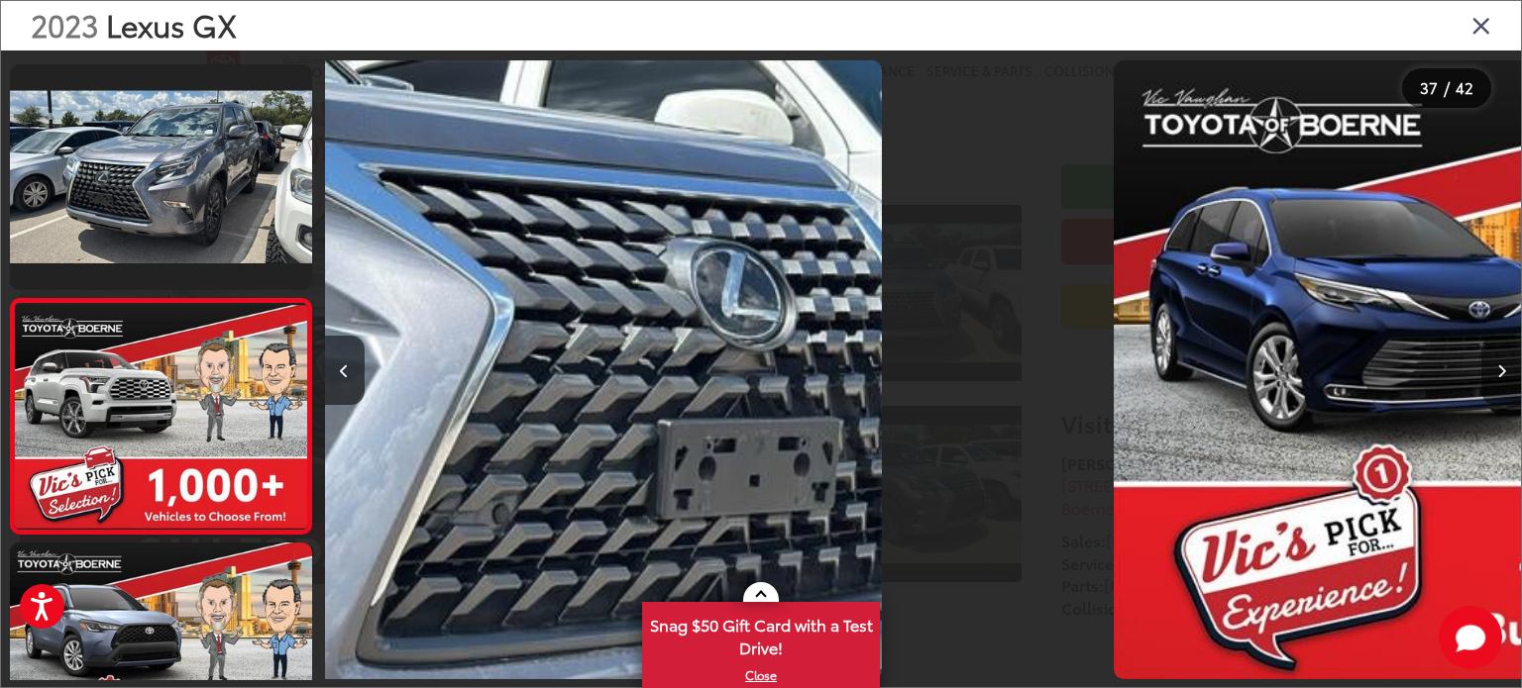
click at [1500, 367] on icon "Next image" at bounding box center [1501, 372] width 9 height 14
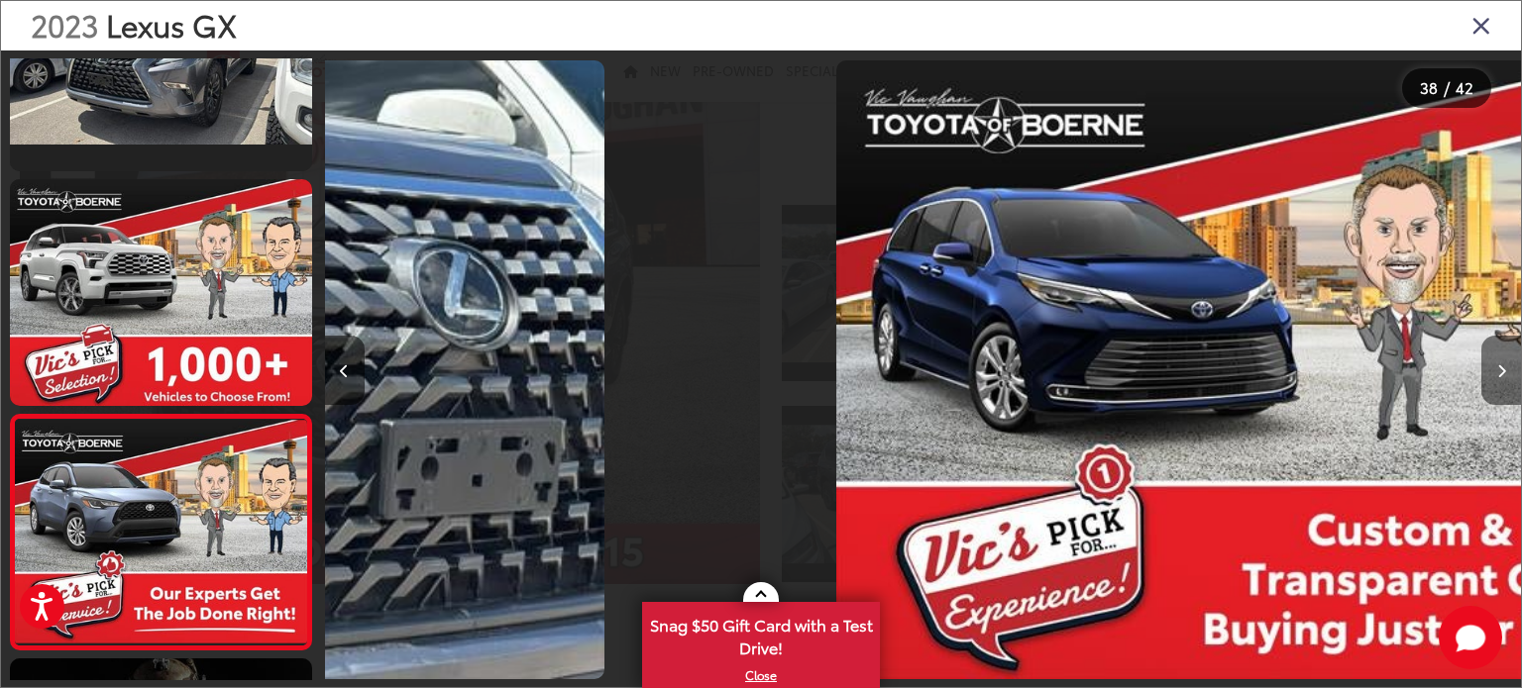
click at [1500, 367] on icon "Next image" at bounding box center [1501, 372] width 9 height 14
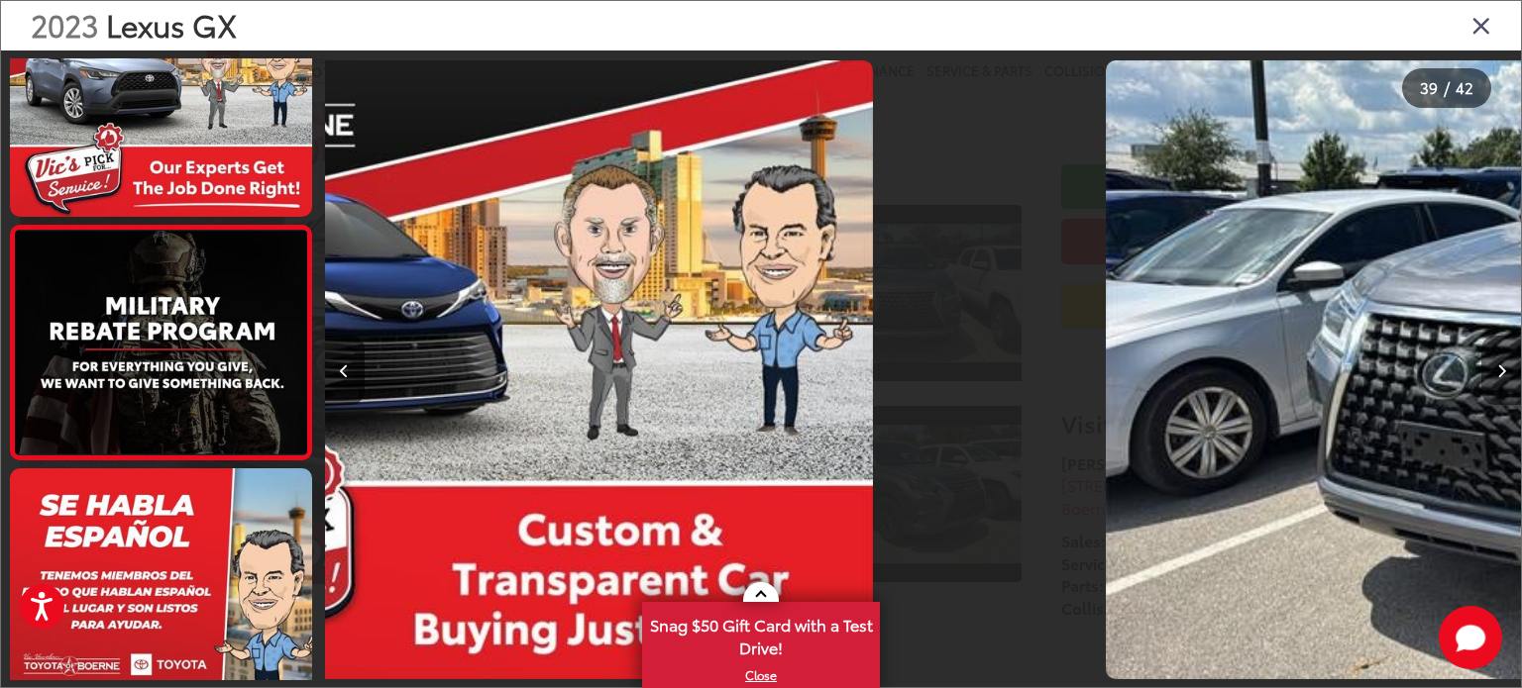
click at [1500, 367] on icon "Next image" at bounding box center [1501, 372] width 9 height 14
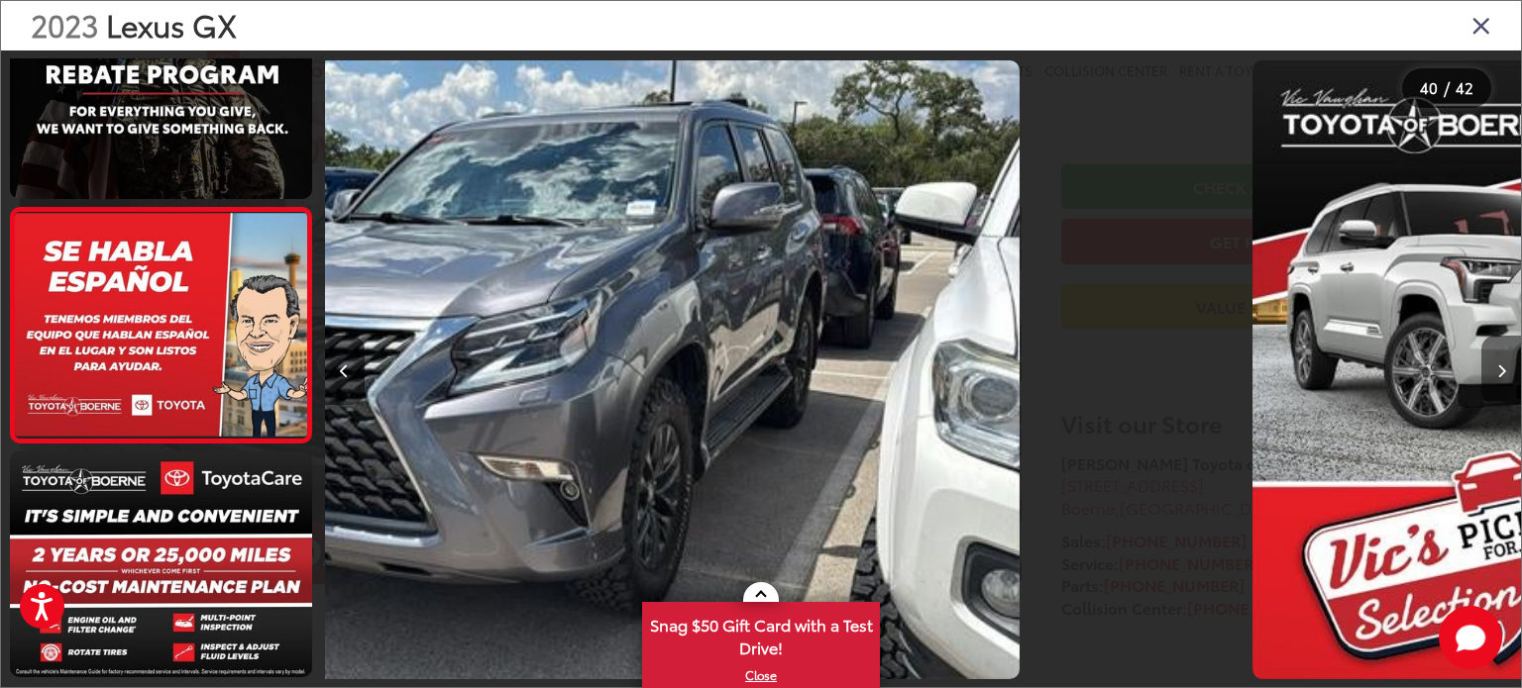
click at [1500, 367] on icon "Next image" at bounding box center [1501, 372] width 9 height 14
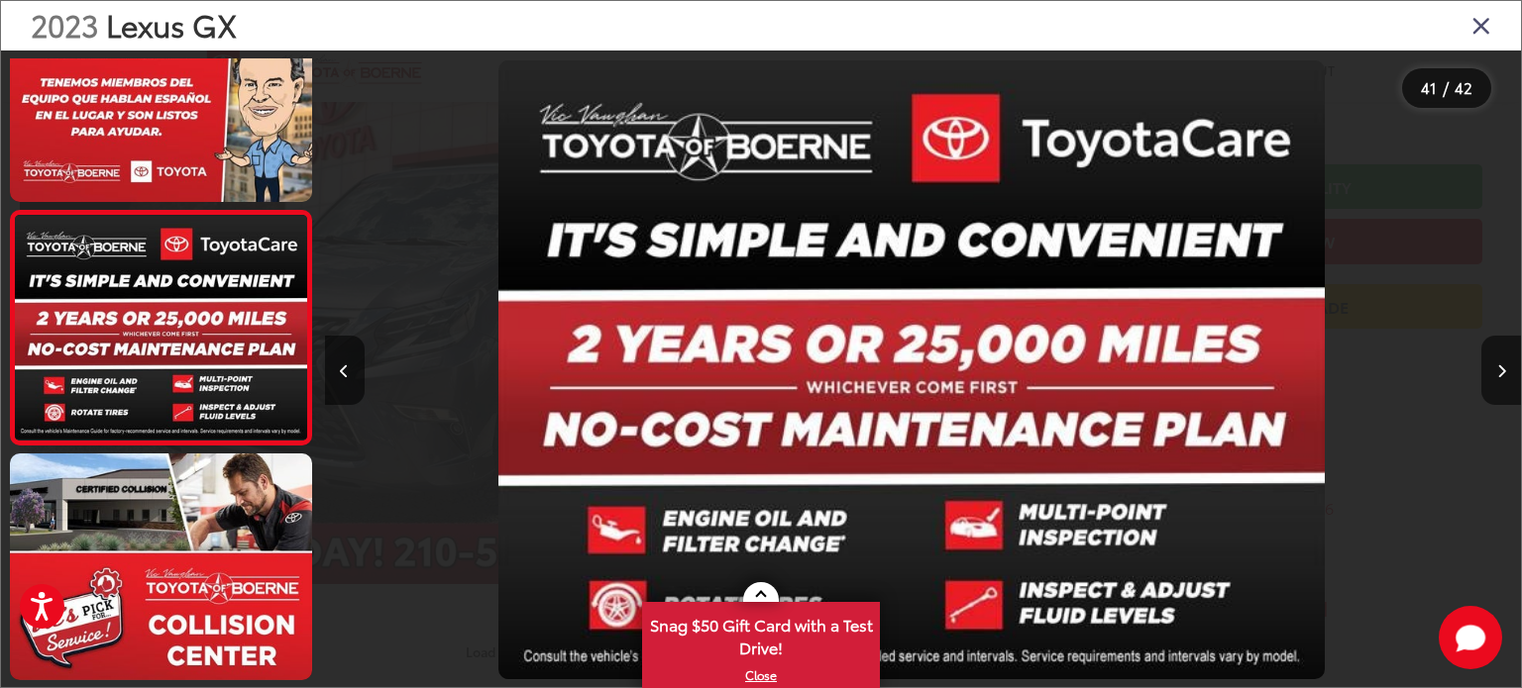
click at [1485, 31] on icon "Close gallery" at bounding box center [1481, 25] width 20 height 26
